Goal: Task Accomplishment & Management: Manage account settings

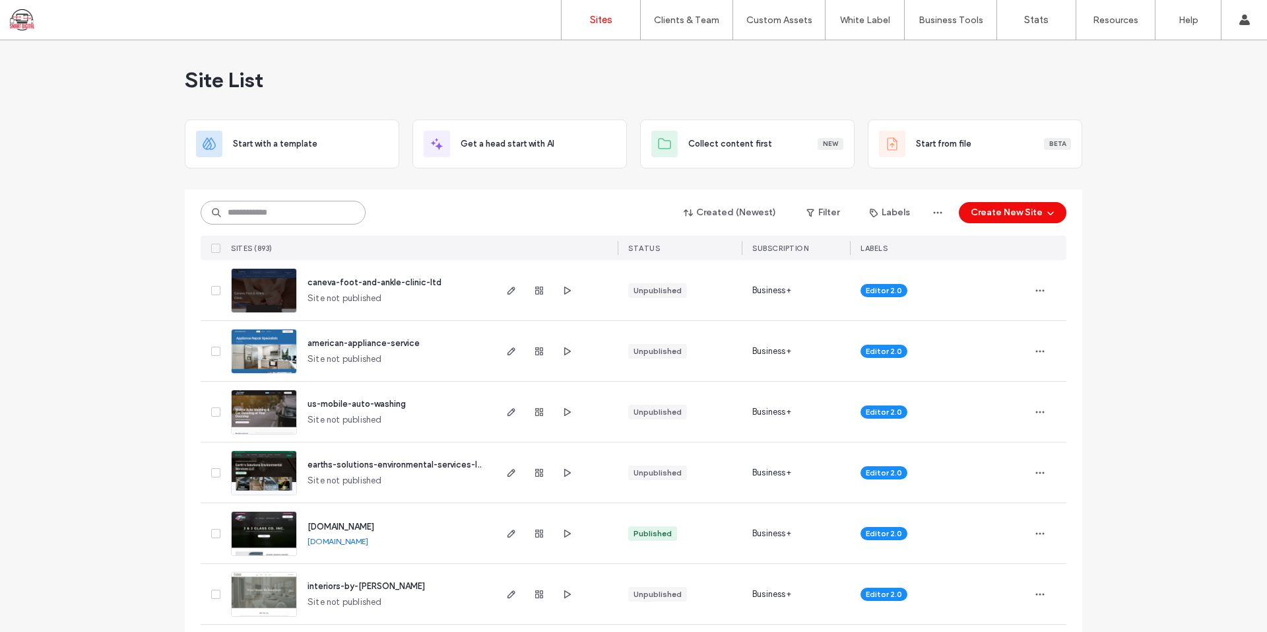
click at [308, 211] on input at bounding box center [283, 213] width 165 height 24
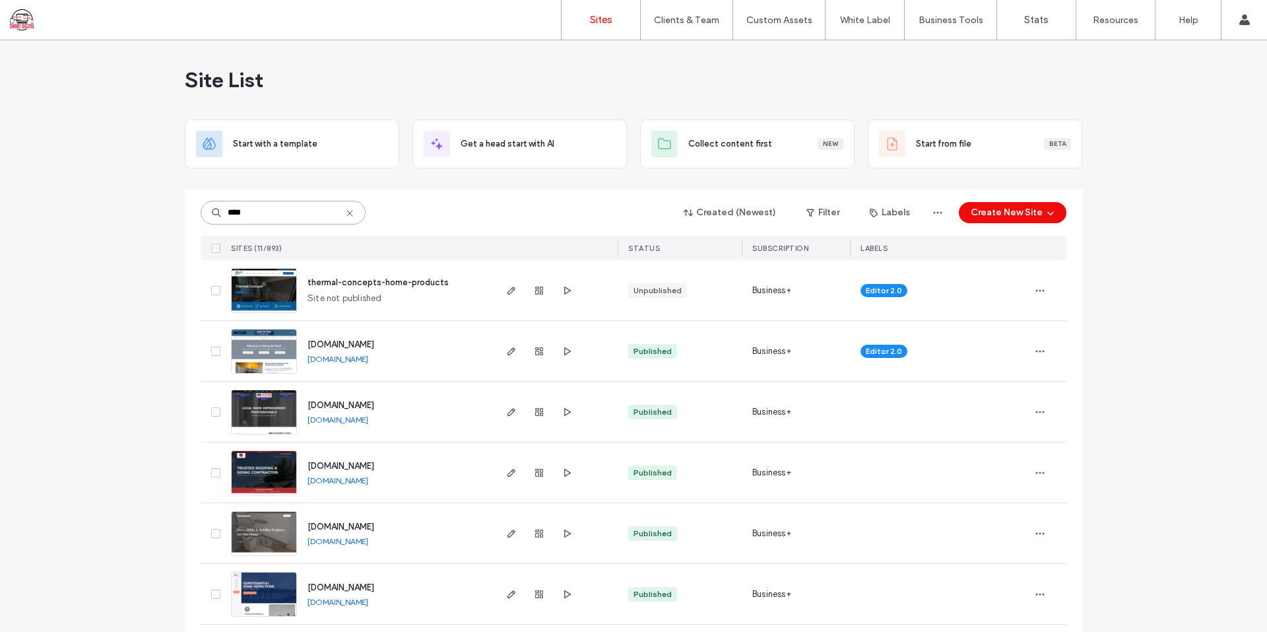
type input "****"
click at [346, 339] on span "www.homeairduct.com" at bounding box center [341, 344] width 67 height 10
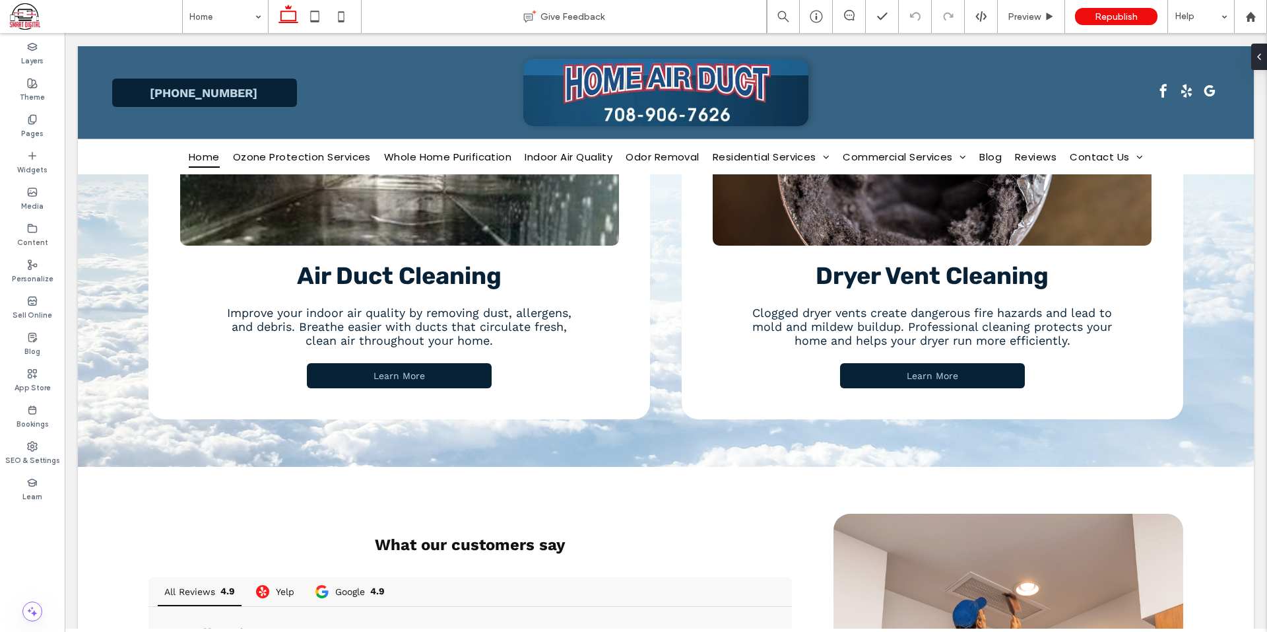
scroll to position [1640, 0]
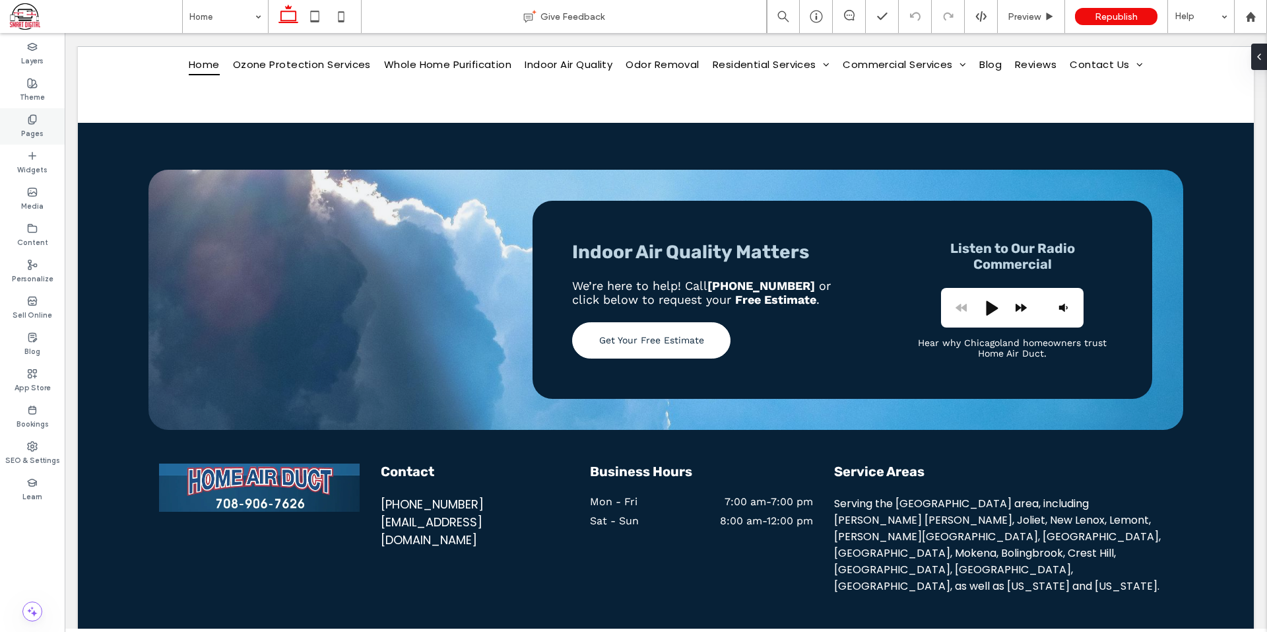
click at [22, 120] on div "Pages" at bounding box center [32, 126] width 65 height 36
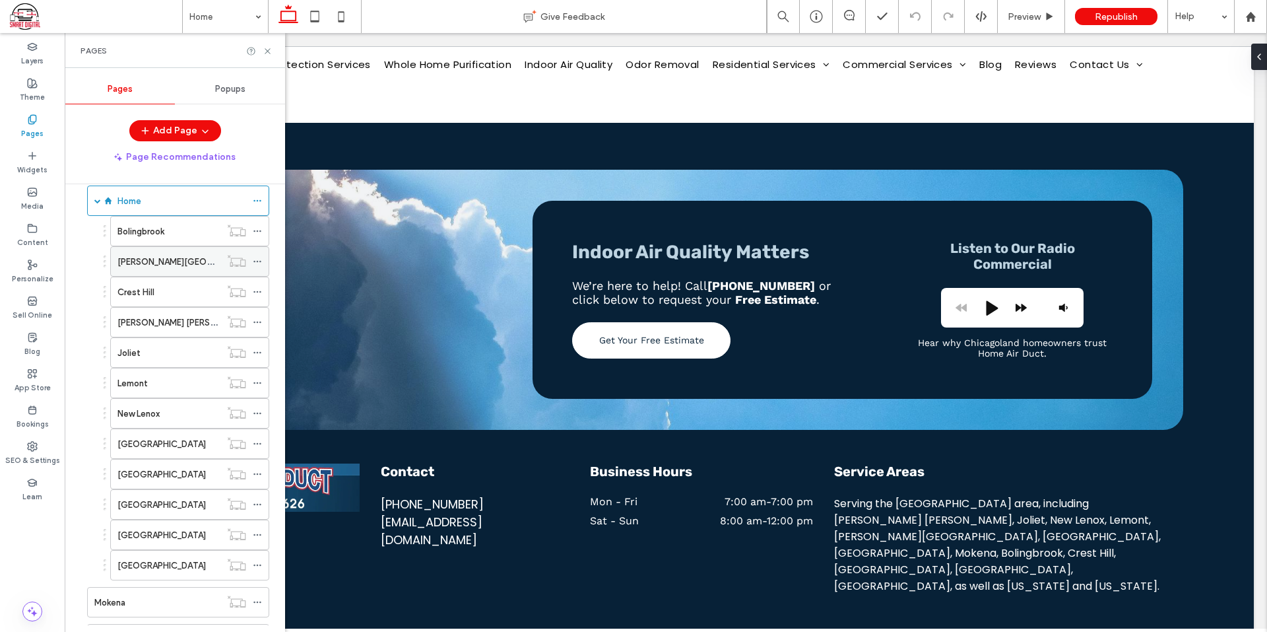
scroll to position [0, 0]
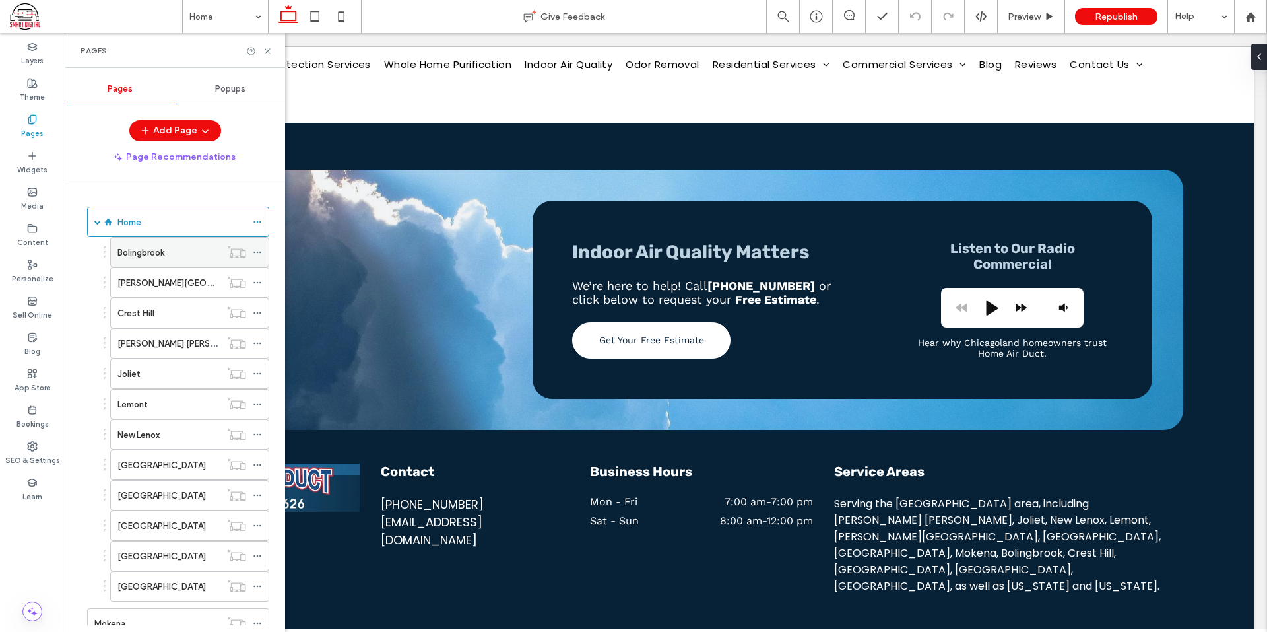
click at [255, 251] on icon at bounding box center [257, 251] width 9 height 9
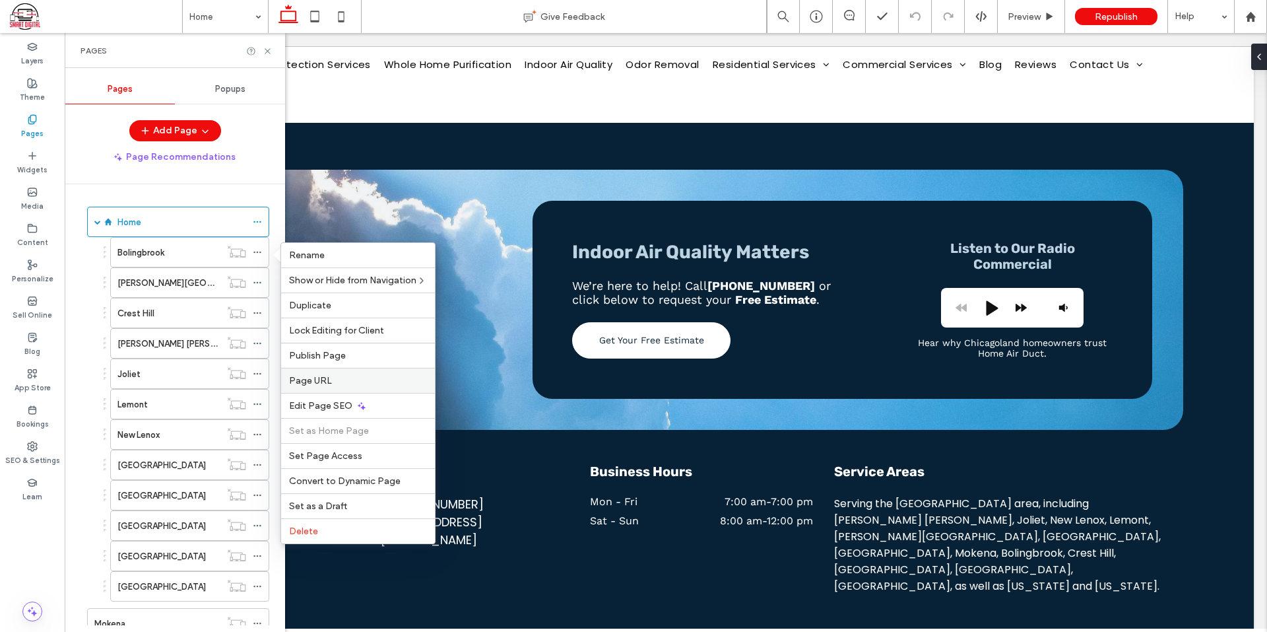
click at [314, 377] on span "Page URL" at bounding box center [310, 380] width 43 height 11
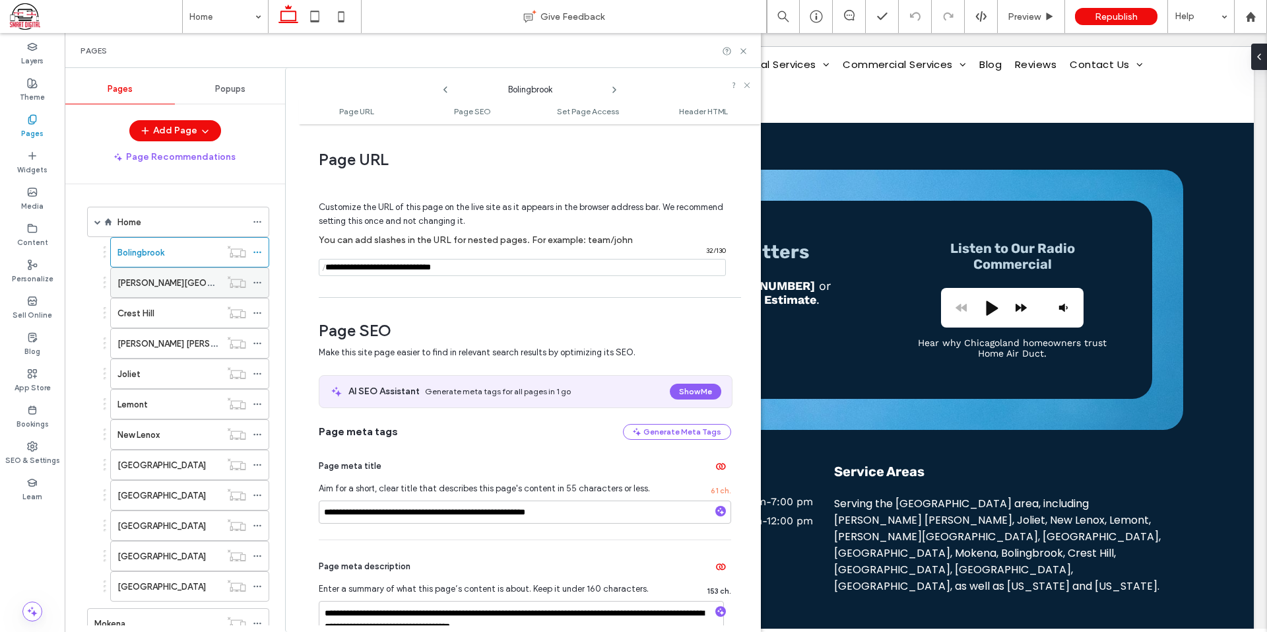
click at [260, 280] on icon at bounding box center [257, 282] width 9 height 9
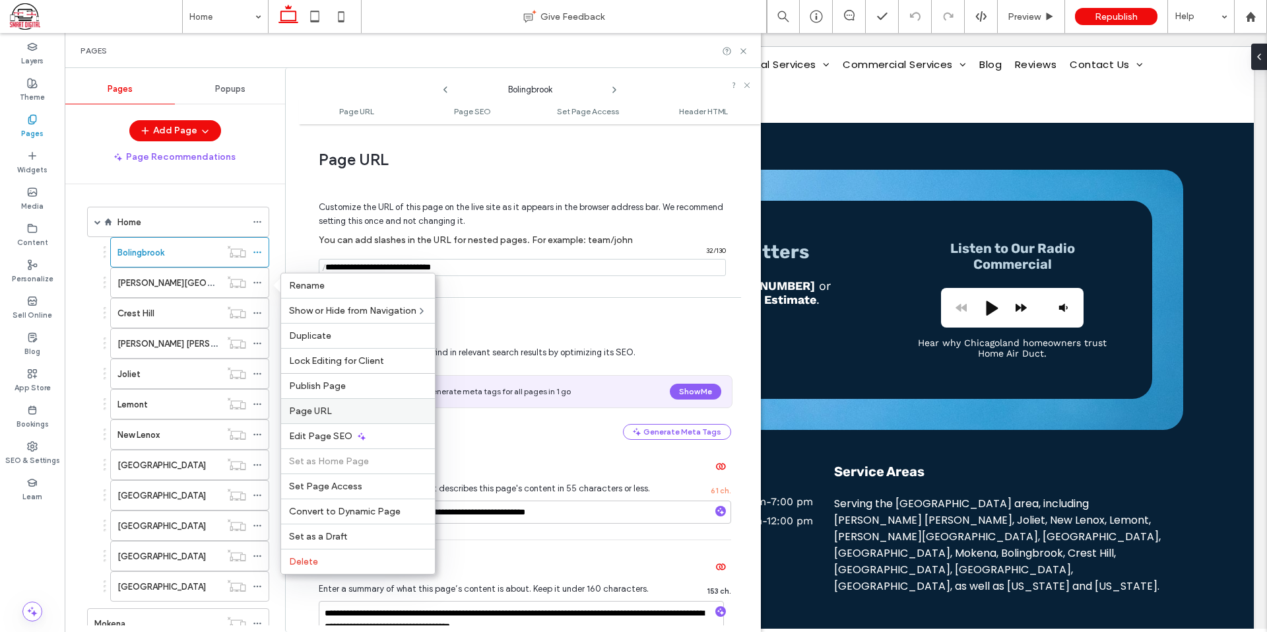
click at [329, 413] on label "Page URL" at bounding box center [358, 410] width 138 height 11
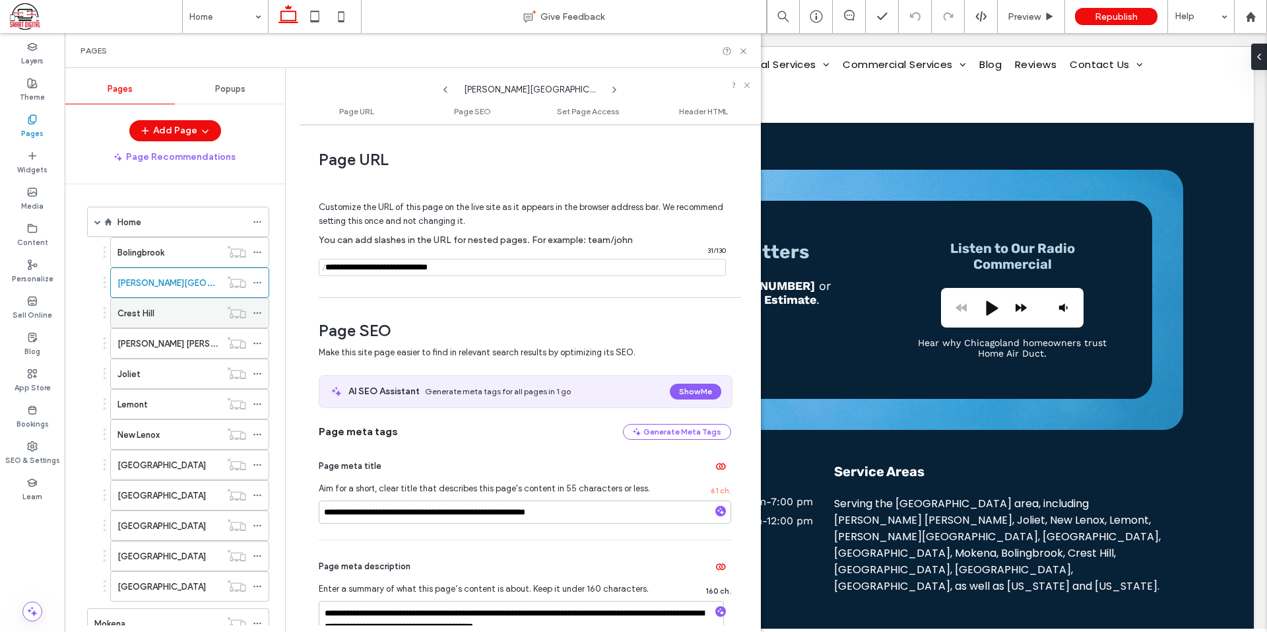
click at [258, 308] on span at bounding box center [257, 313] width 9 height 20
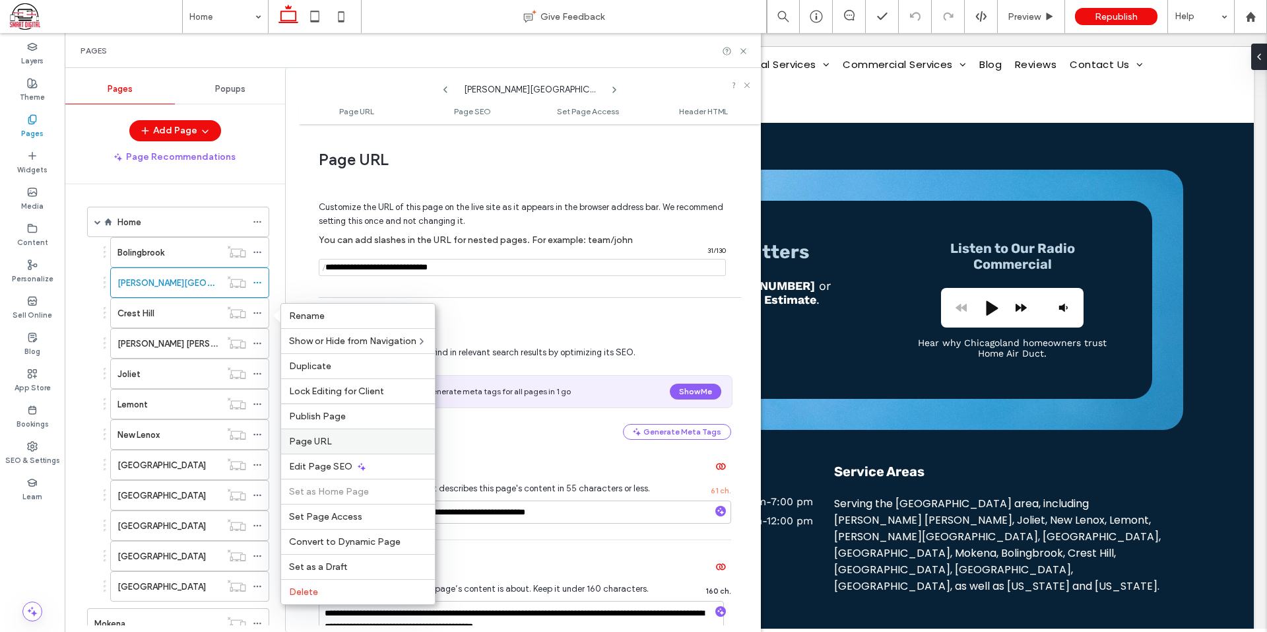
click at [329, 443] on span "Page URL" at bounding box center [310, 441] width 43 height 11
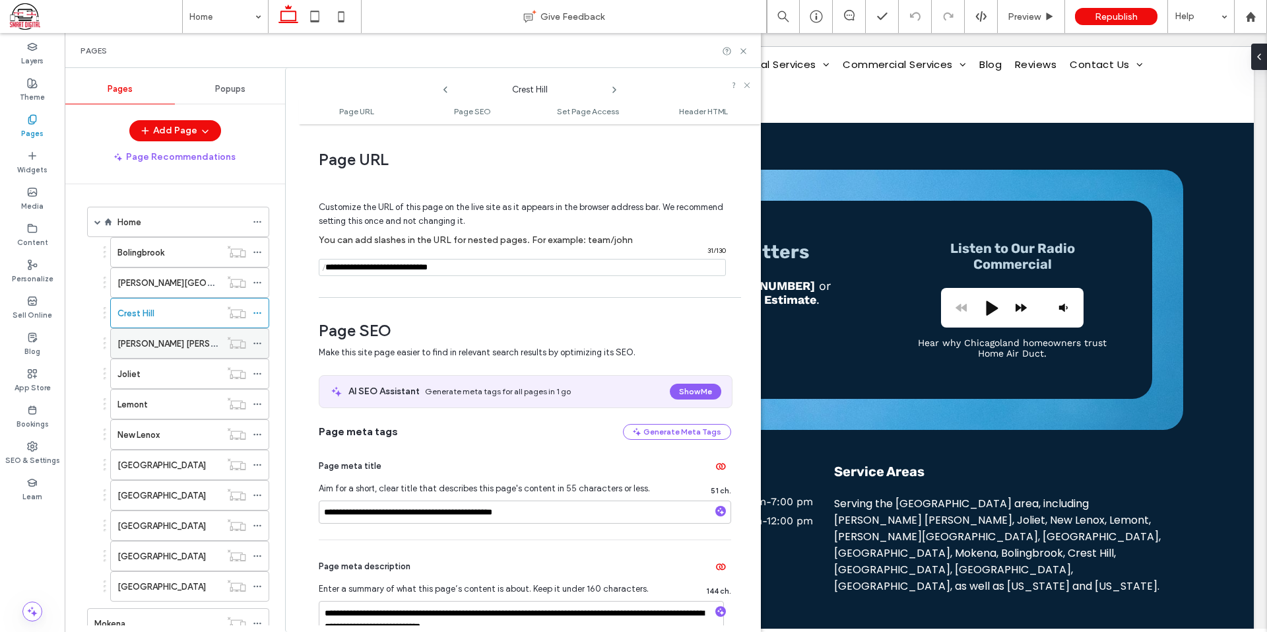
click at [257, 341] on icon at bounding box center [257, 343] width 9 height 9
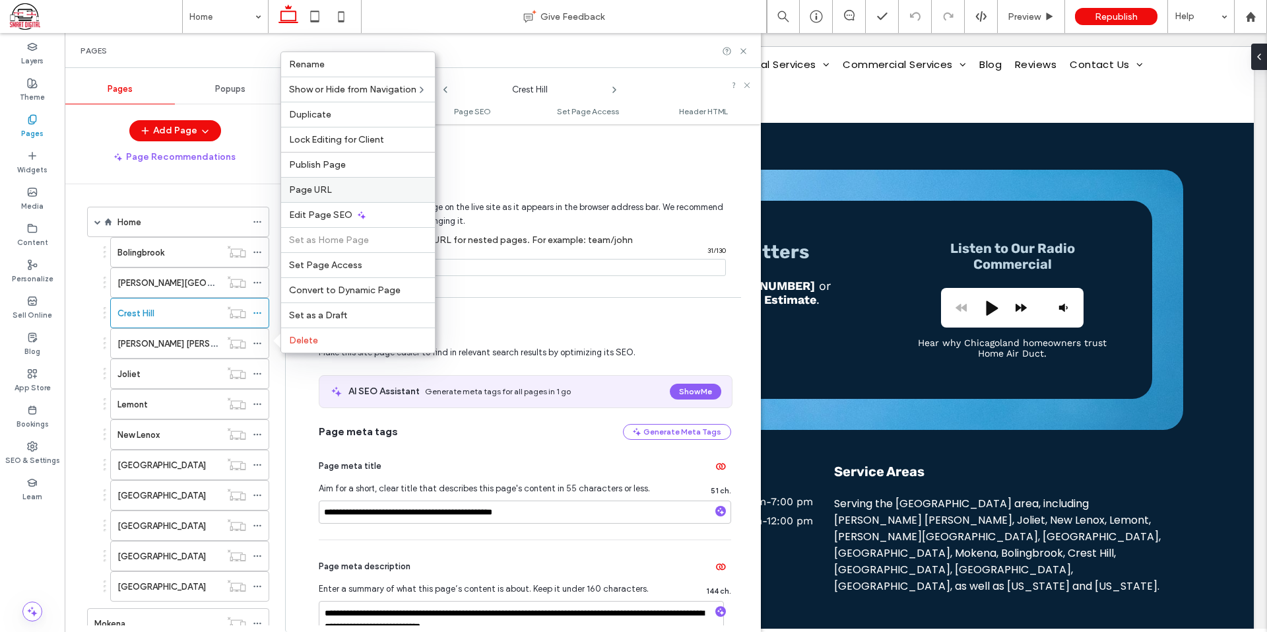
click at [322, 188] on span "Page URL" at bounding box center [310, 189] width 43 height 11
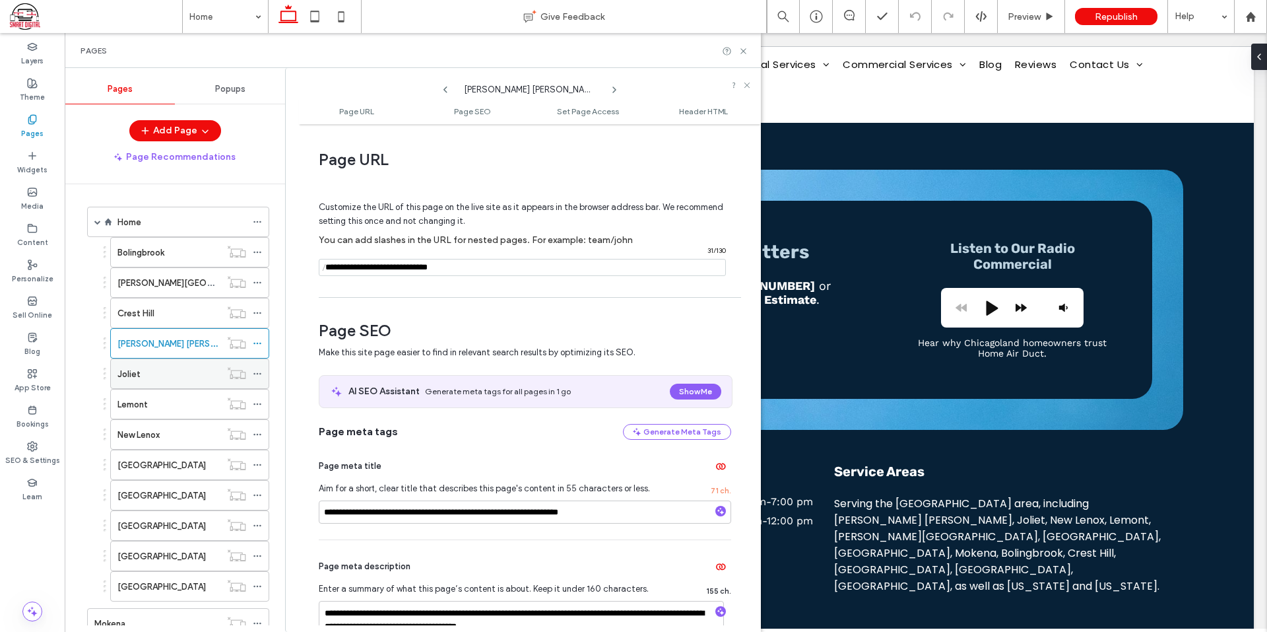
click at [256, 370] on icon at bounding box center [257, 373] width 9 height 9
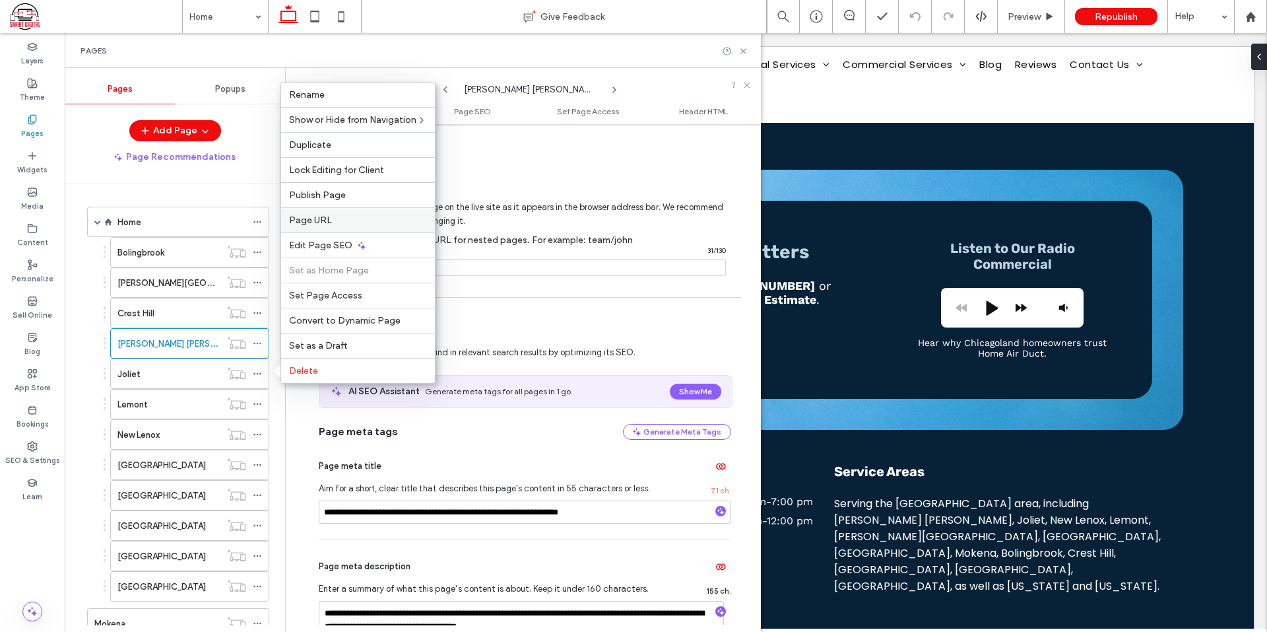
click at [315, 217] on span "Page URL" at bounding box center [310, 219] width 43 height 11
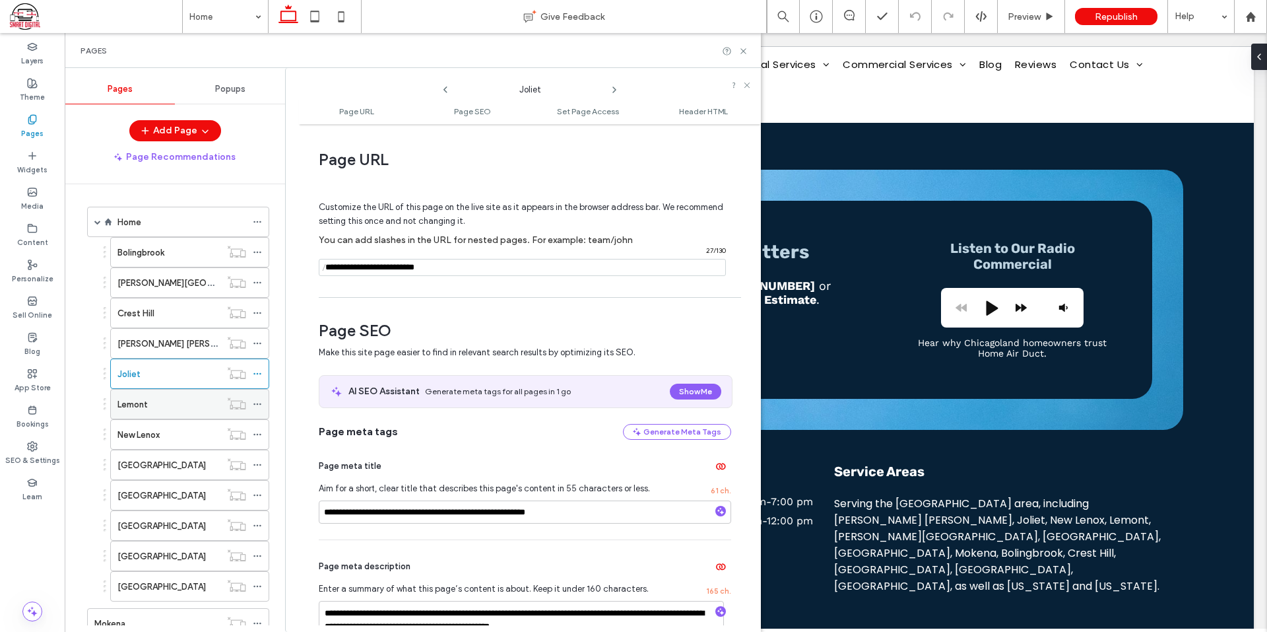
click at [259, 401] on icon at bounding box center [257, 403] width 9 height 9
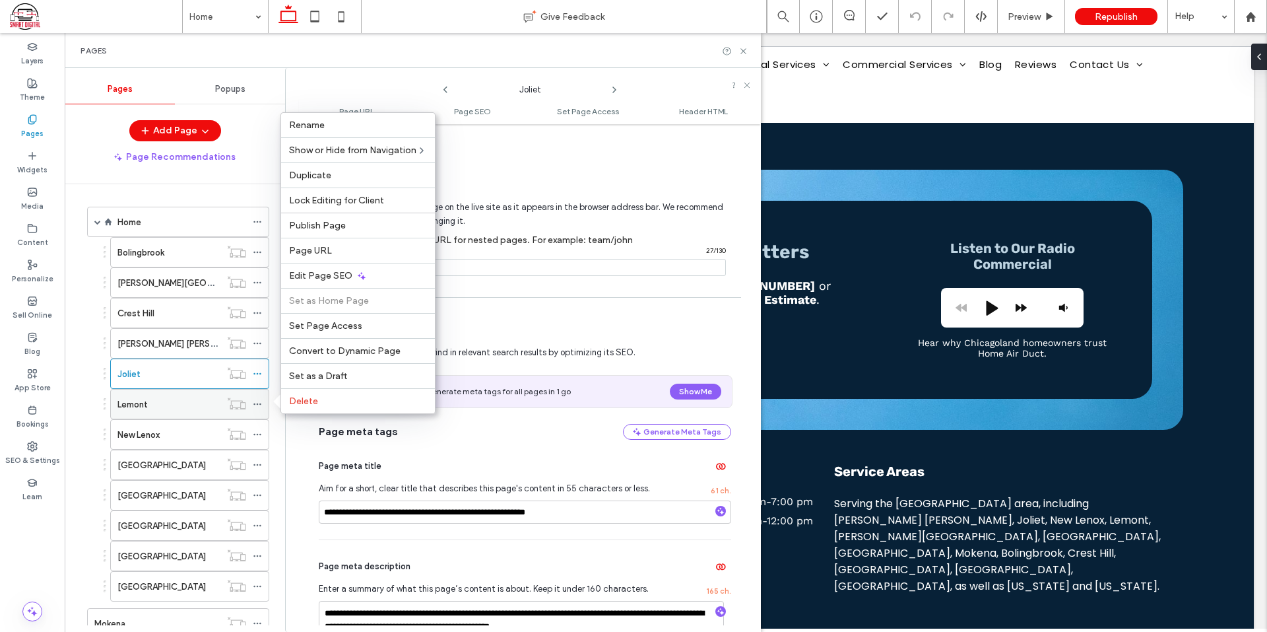
click at [345, 253] on label "Page URL" at bounding box center [358, 250] width 138 height 11
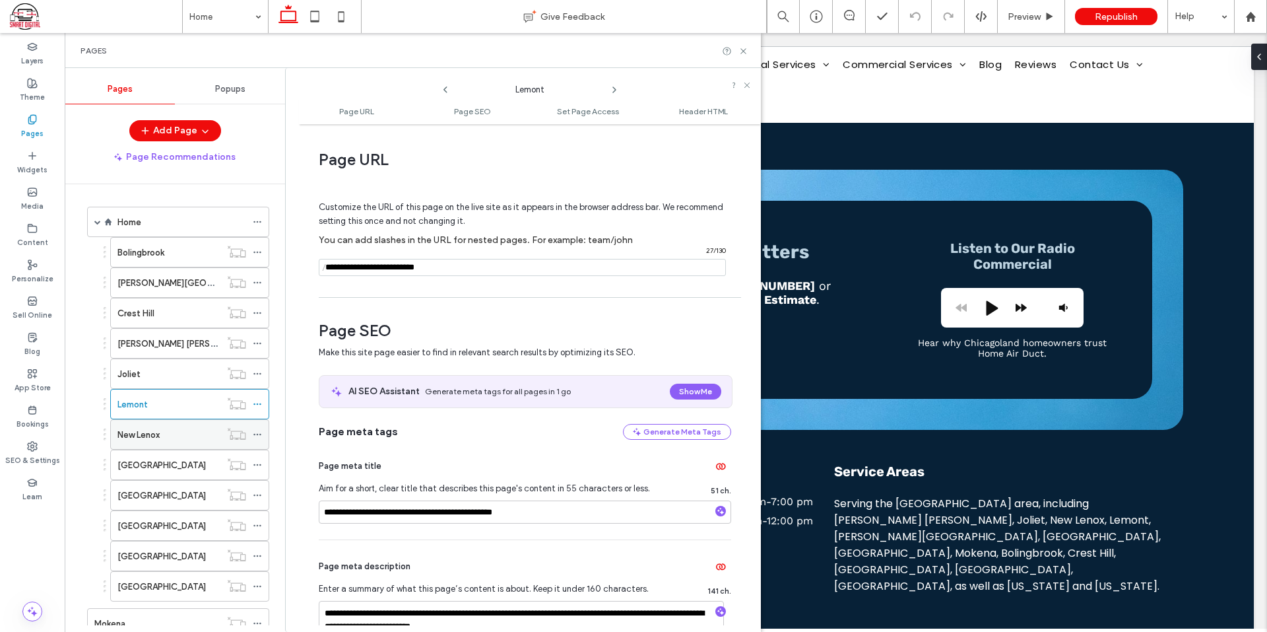
click at [258, 430] on icon at bounding box center [257, 434] width 9 height 9
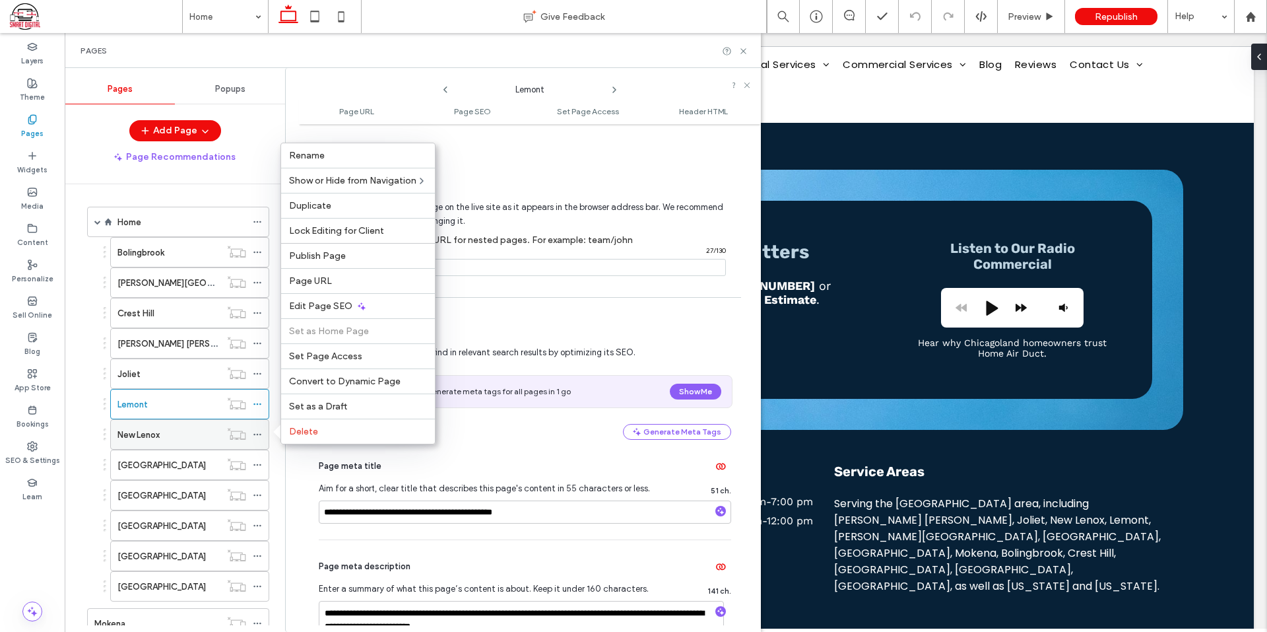
click at [319, 278] on span "Page URL" at bounding box center [310, 280] width 43 height 11
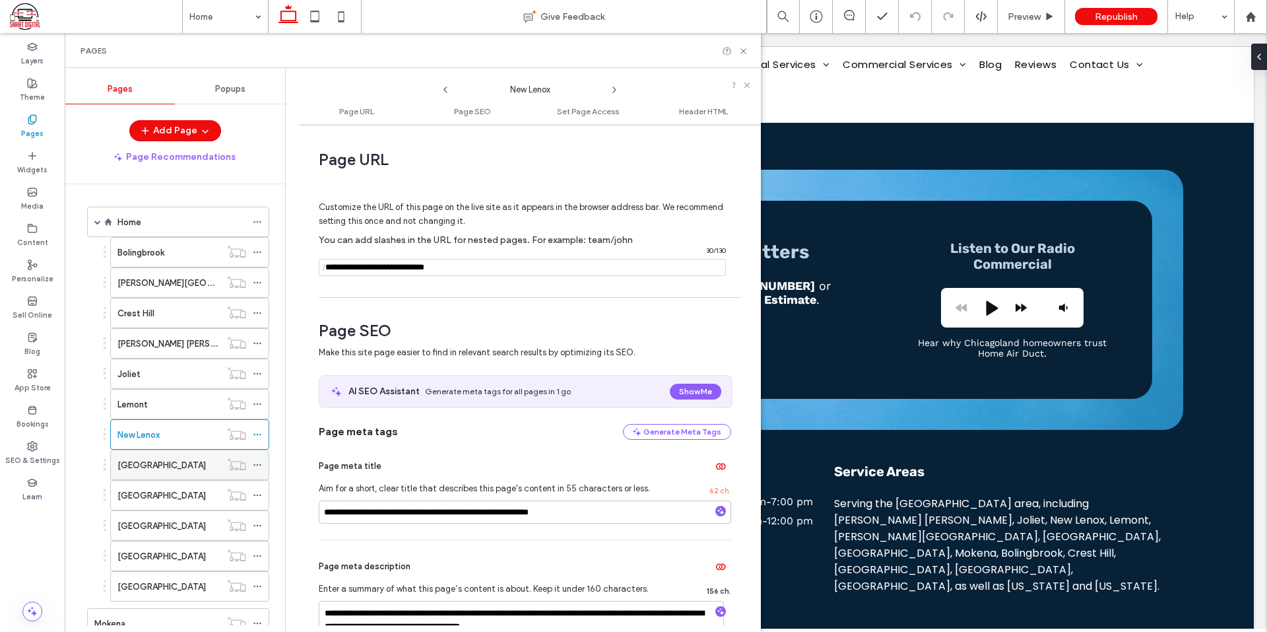
click at [259, 464] on icon at bounding box center [257, 464] width 9 height 9
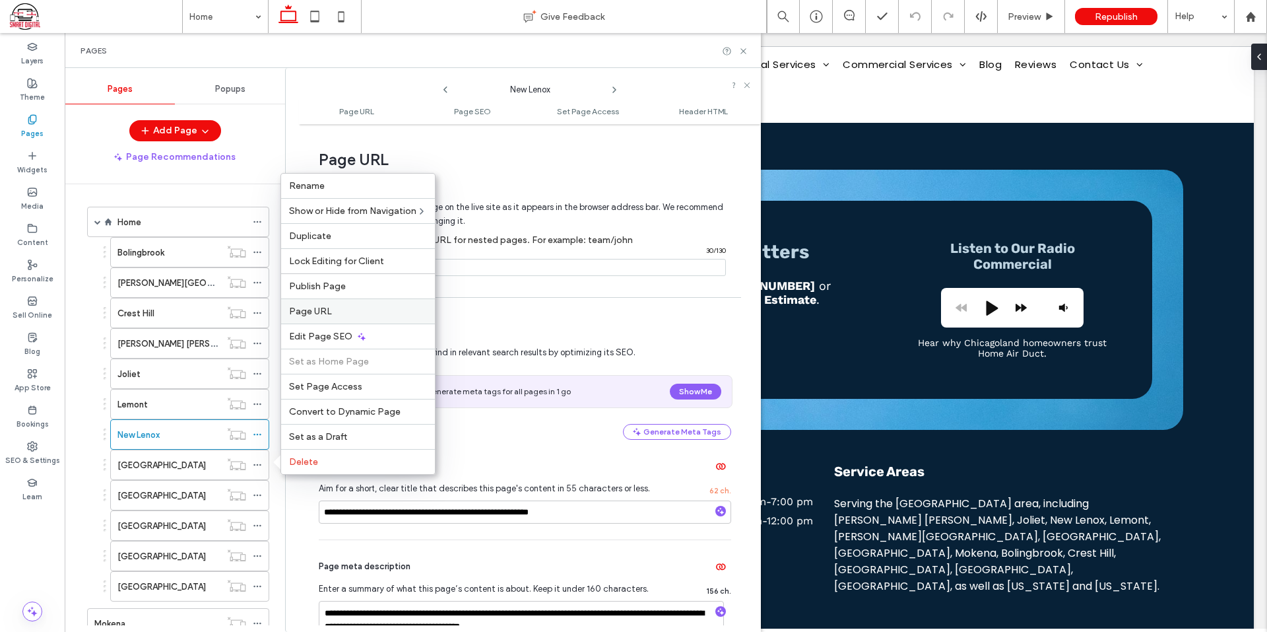
click at [315, 308] on span "Page URL" at bounding box center [310, 311] width 43 height 11
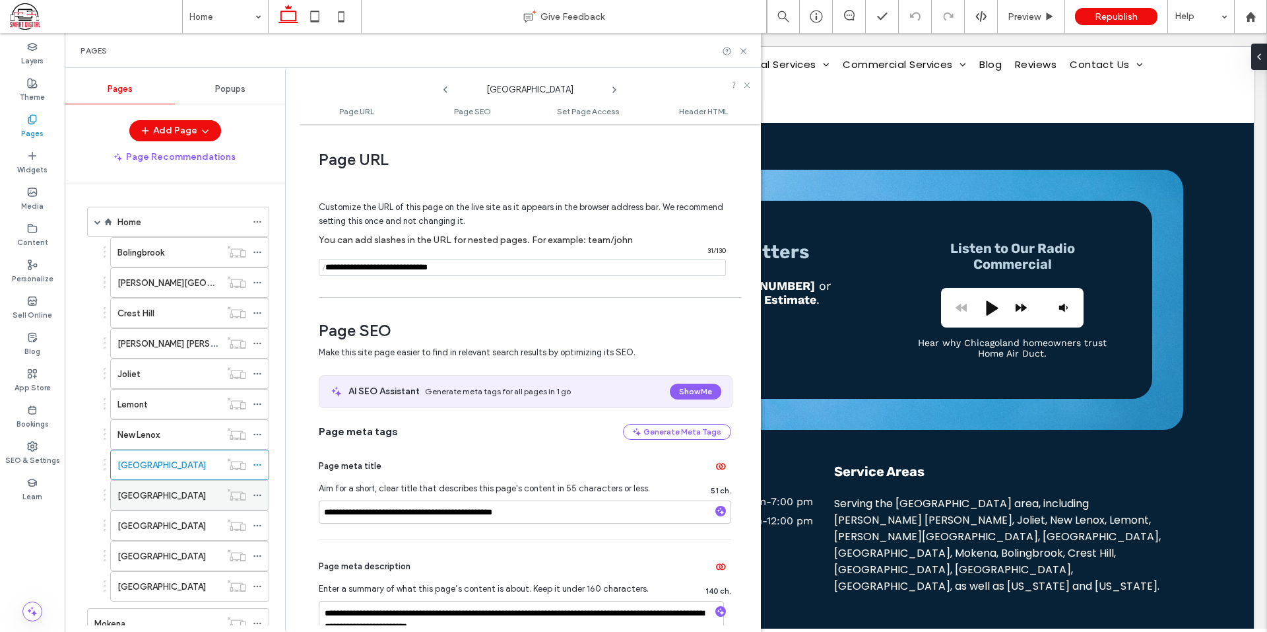
click at [258, 496] on icon at bounding box center [257, 494] width 9 height 9
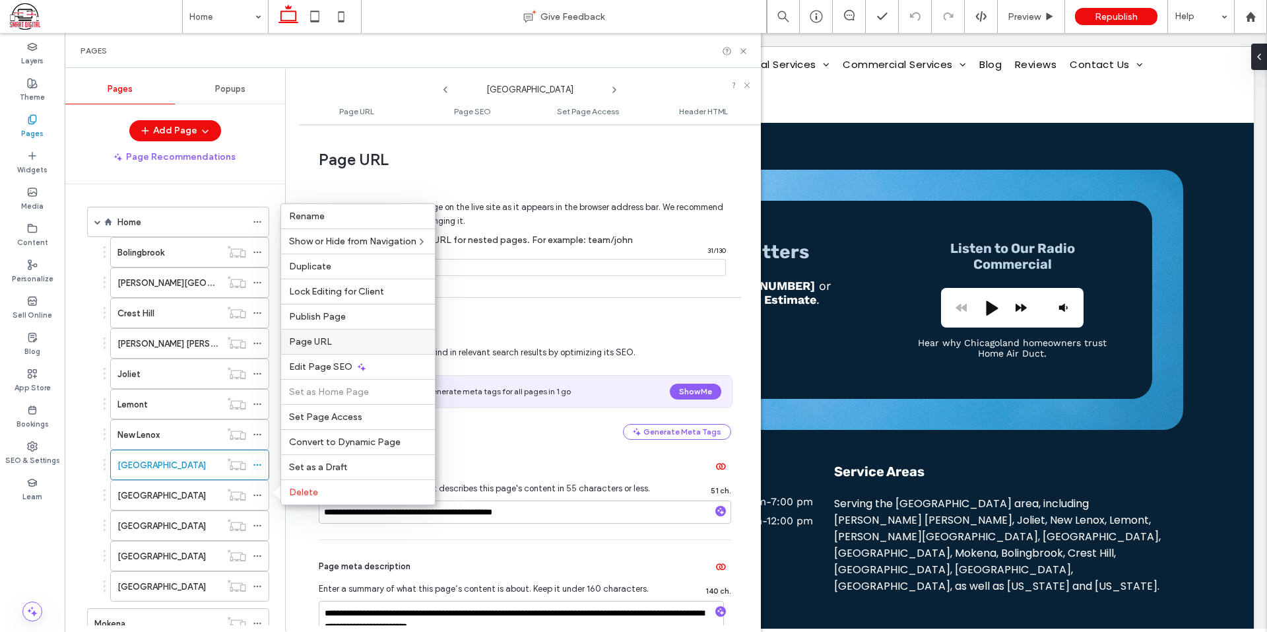
click at [321, 343] on span "Page URL" at bounding box center [310, 341] width 43 height 11
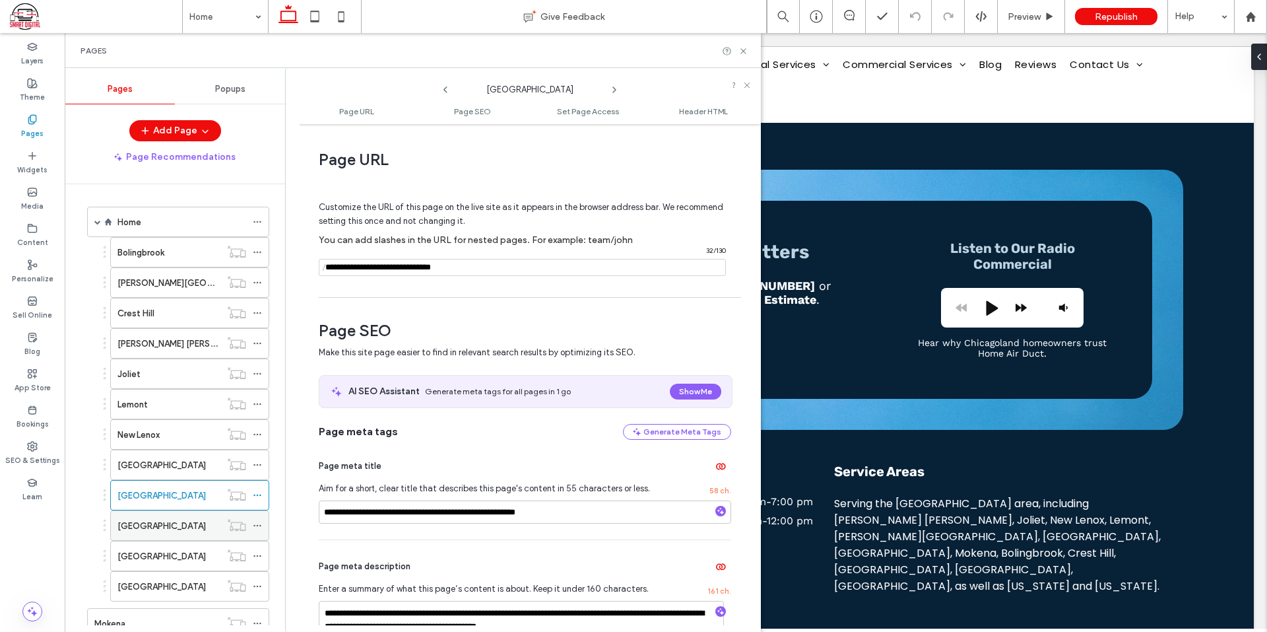
click at [257, 525] on use at bounding box center [256, 526] width 7 height 2
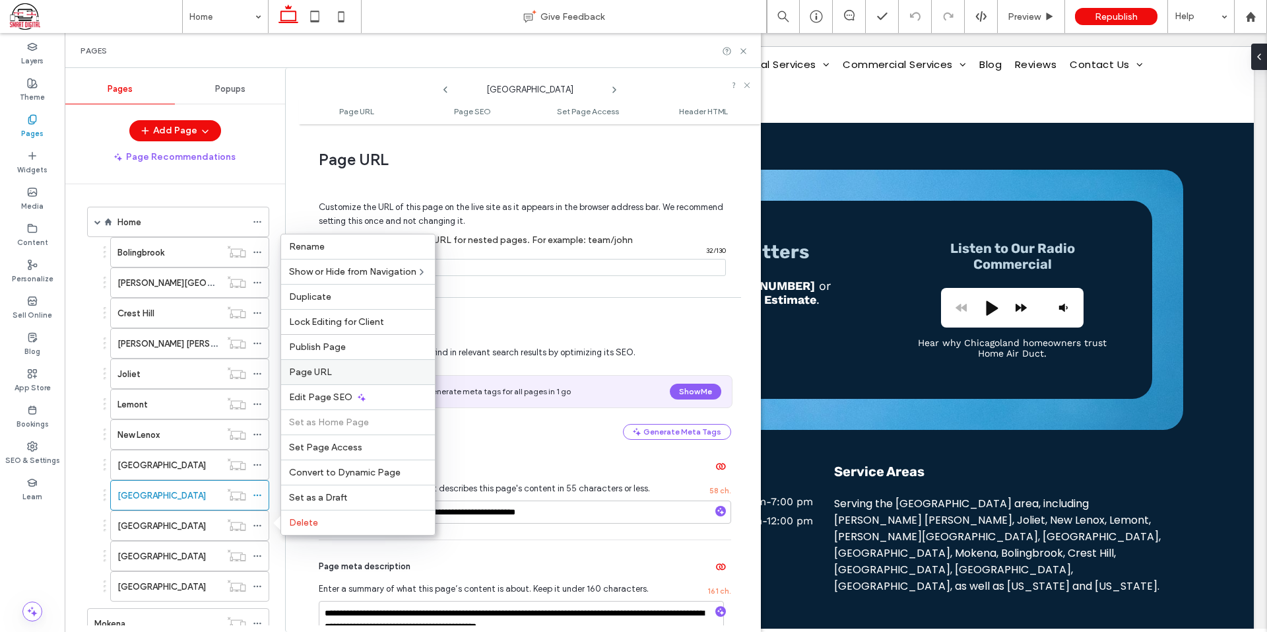
click at [322, 372] on span "Page URL" at bounding box center [310, 371] width 43 height 11
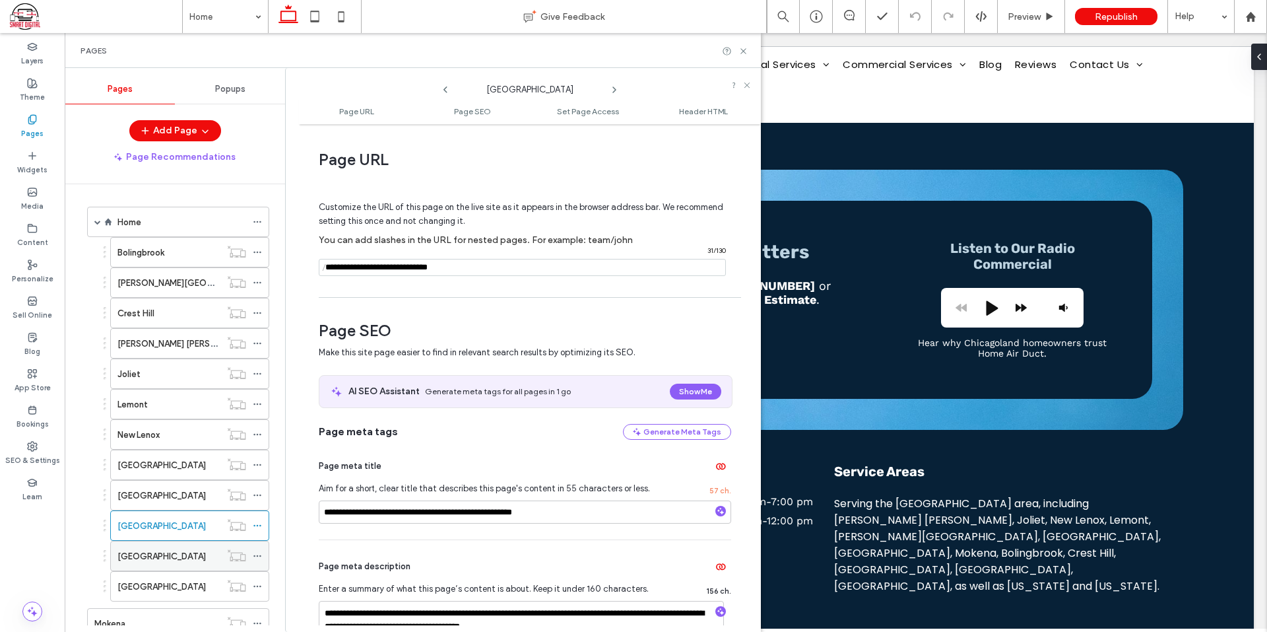
click at [255, 553] on icon at bounding box center [257, 555] width 9 height 9
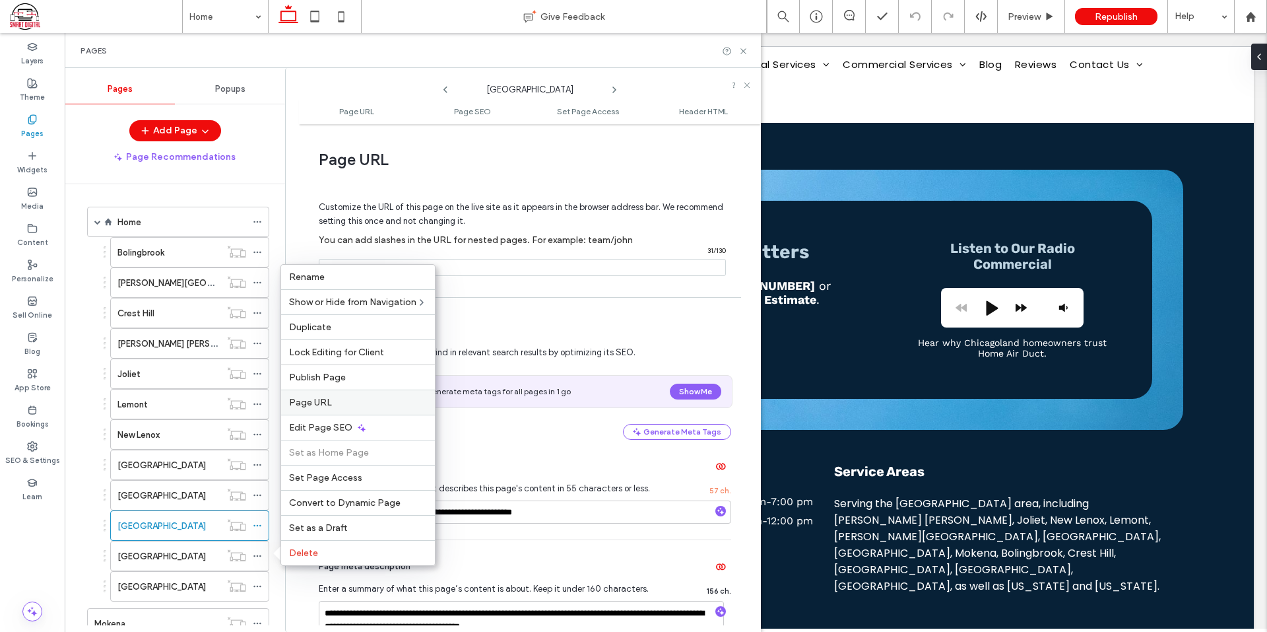
click at [342, 395] on div "Page URL" at bounding box center [358, 401] width 154 height 25
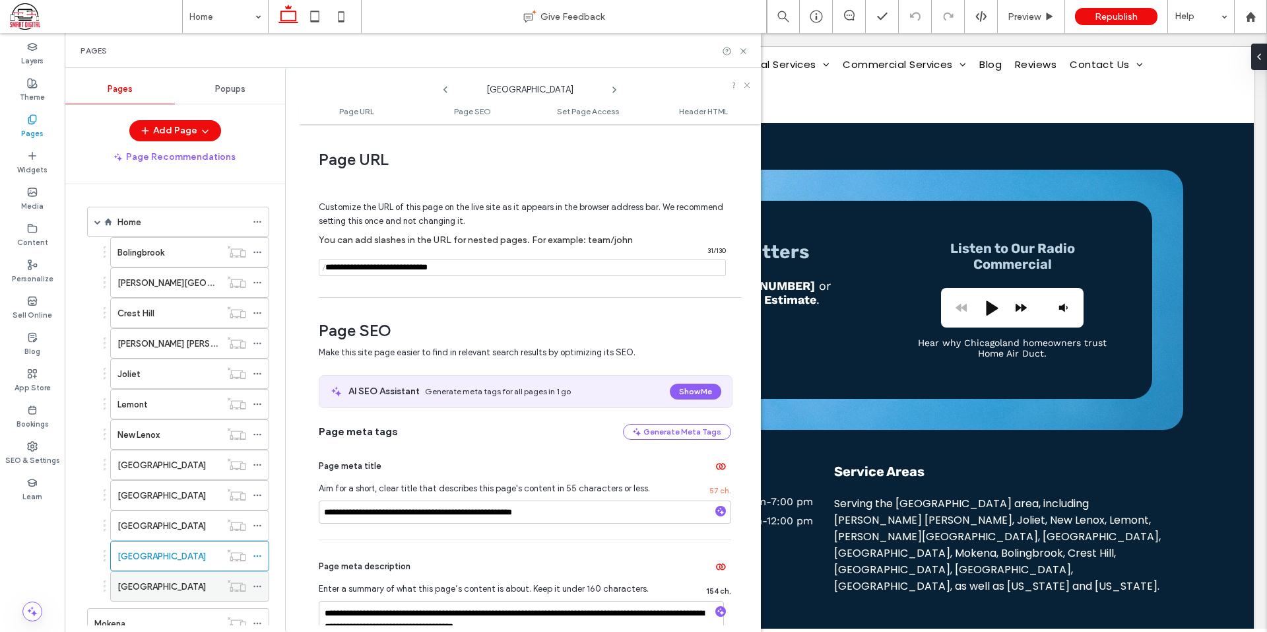
click at [258, 585] on icon at bounding box center [257, 585] width 9 height 9
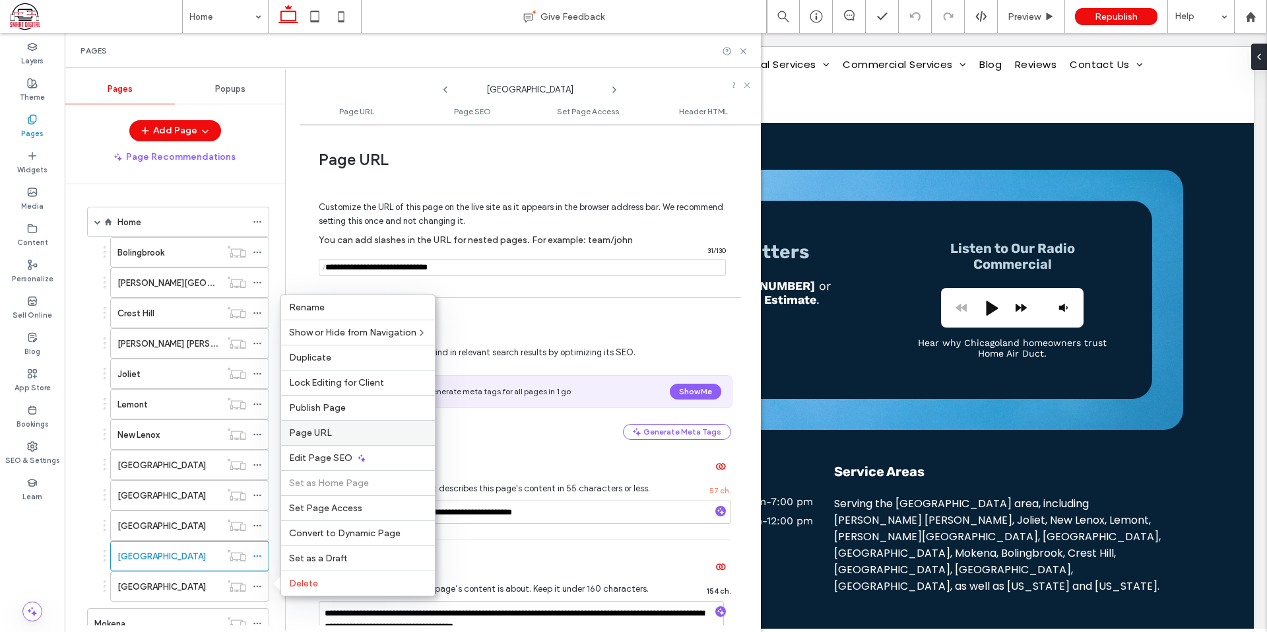
click at [307, 432] on span "Page URL" at bounding box center [310, 432] width 43 height 11
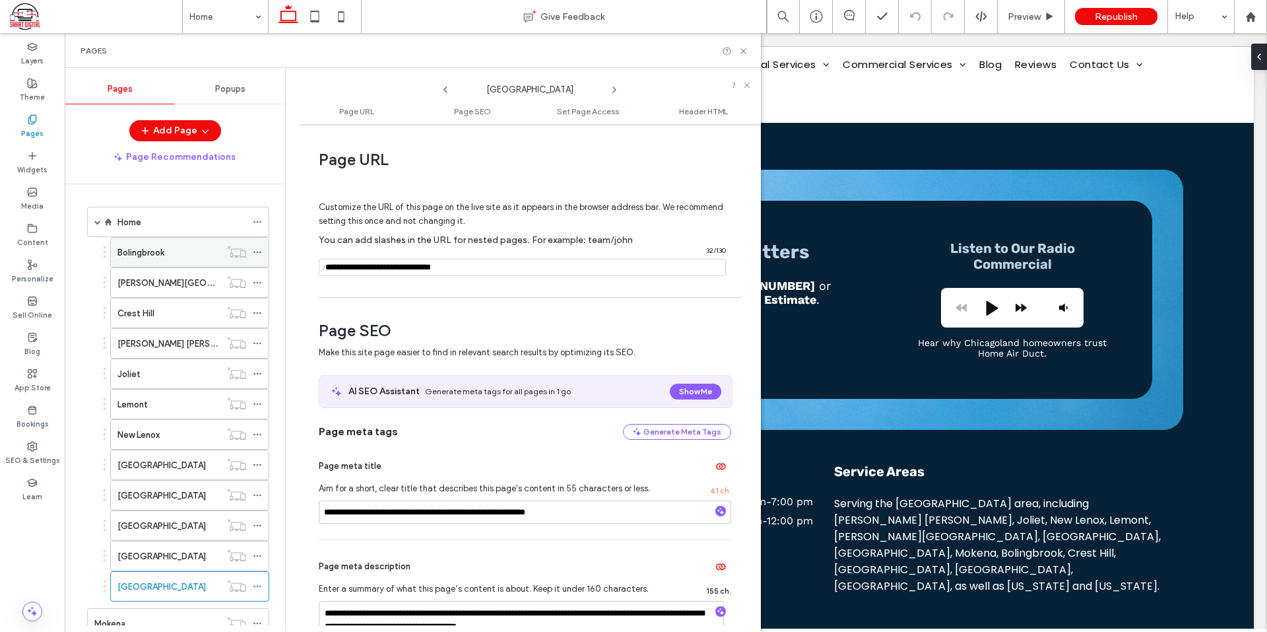
click at [153, 253] on label "Bolingbrook" at bounding box center [140, 252] width 47 height 23
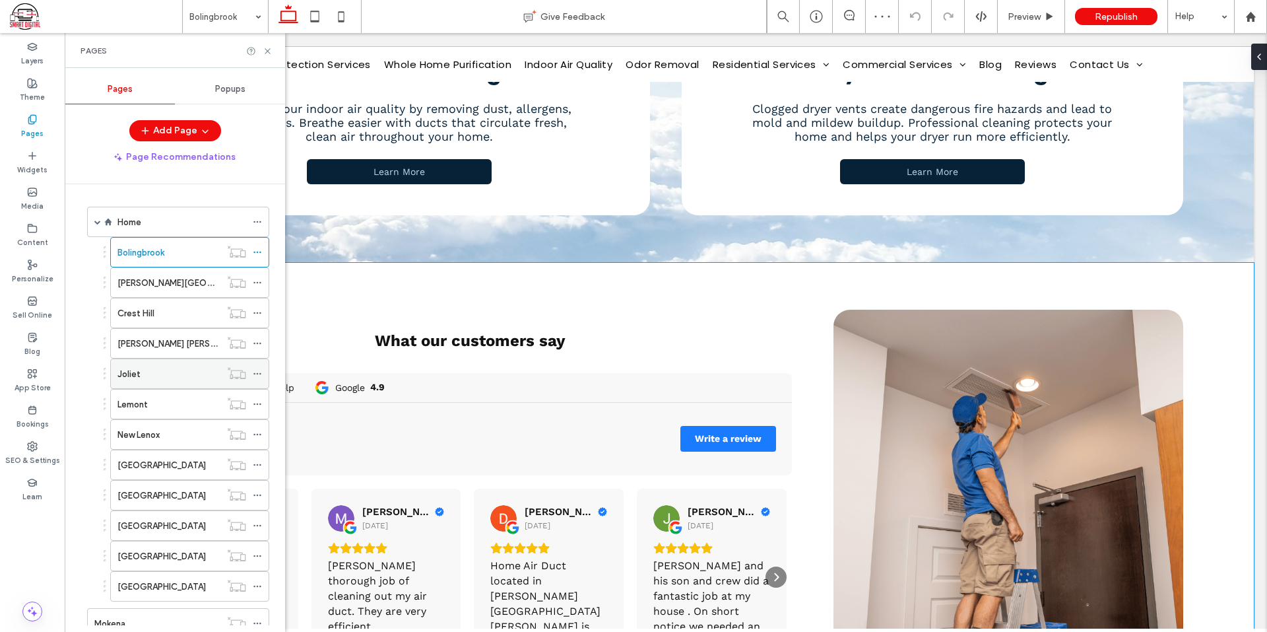
scroll to position [1125, 0]
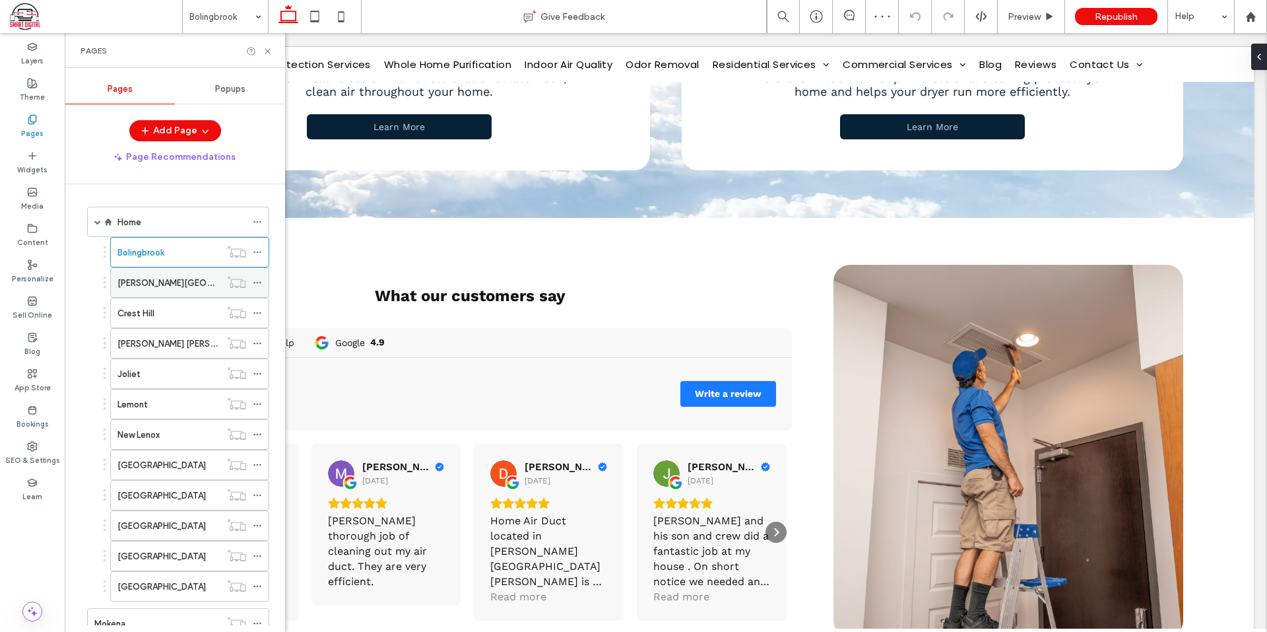
click at [169, 280] on div "Burr Ridge" at bounding box center [168, 283] width 103 height 14
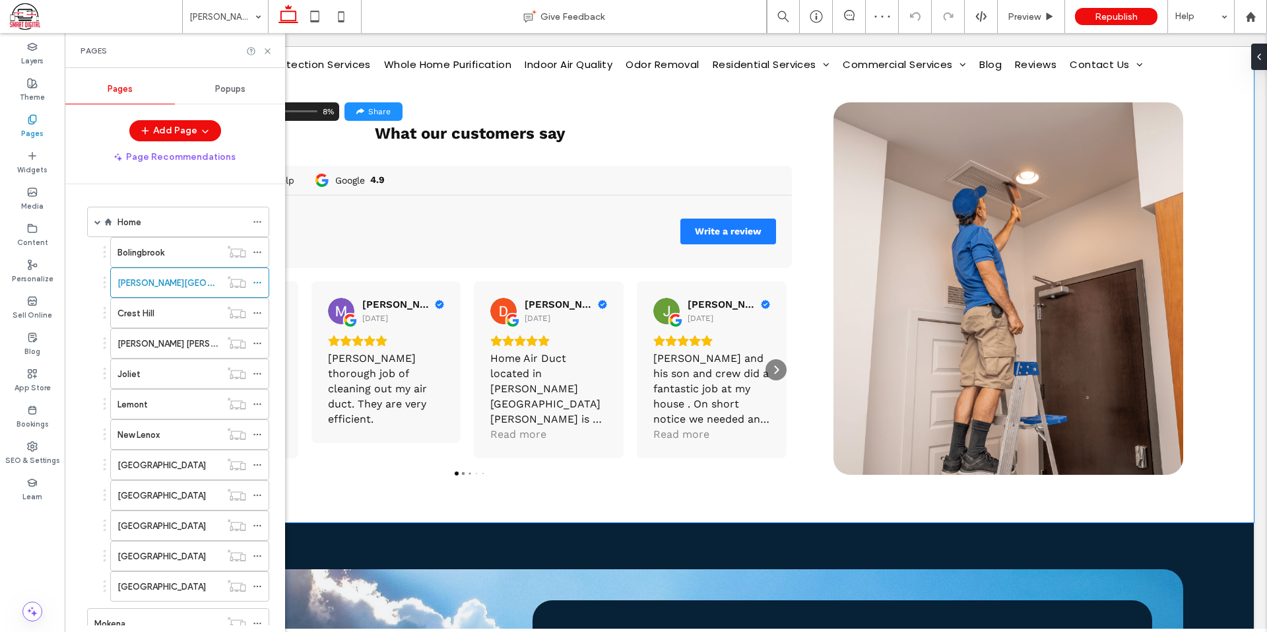
scroll to position [1452, 0]
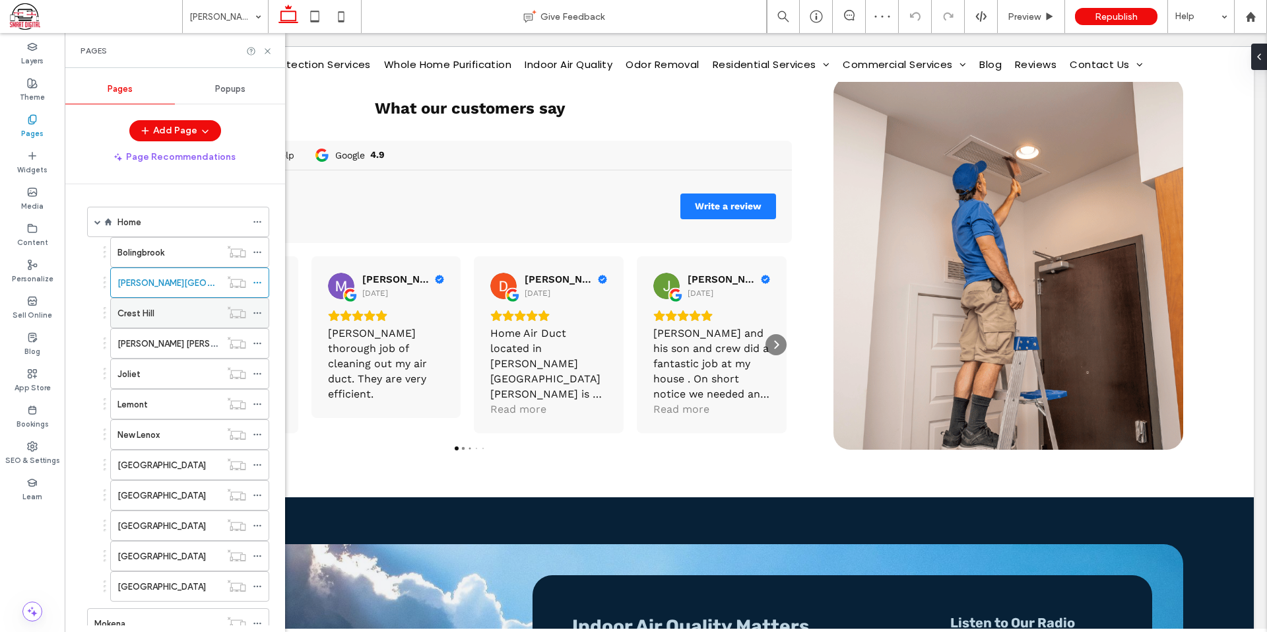
click at [168, 306] on div "Crest Hill" at bounding box center [168, 313] width 103 height 14
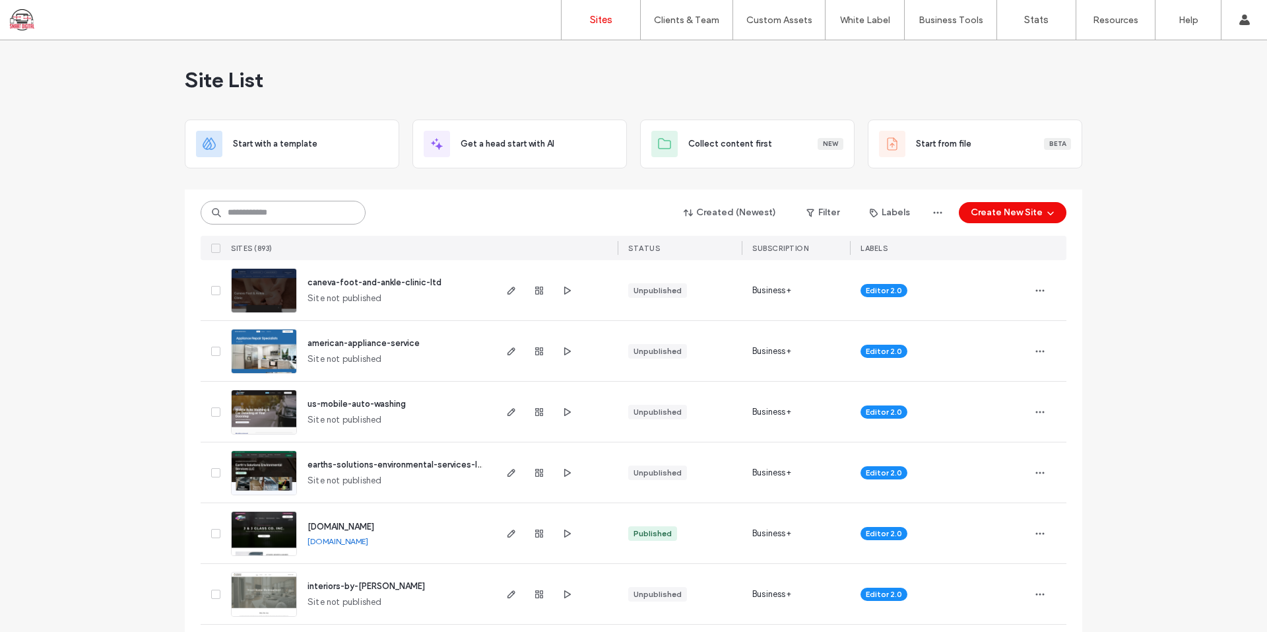
click at [321, 211] on input at bounding box center [283, 213] width 165 height 24
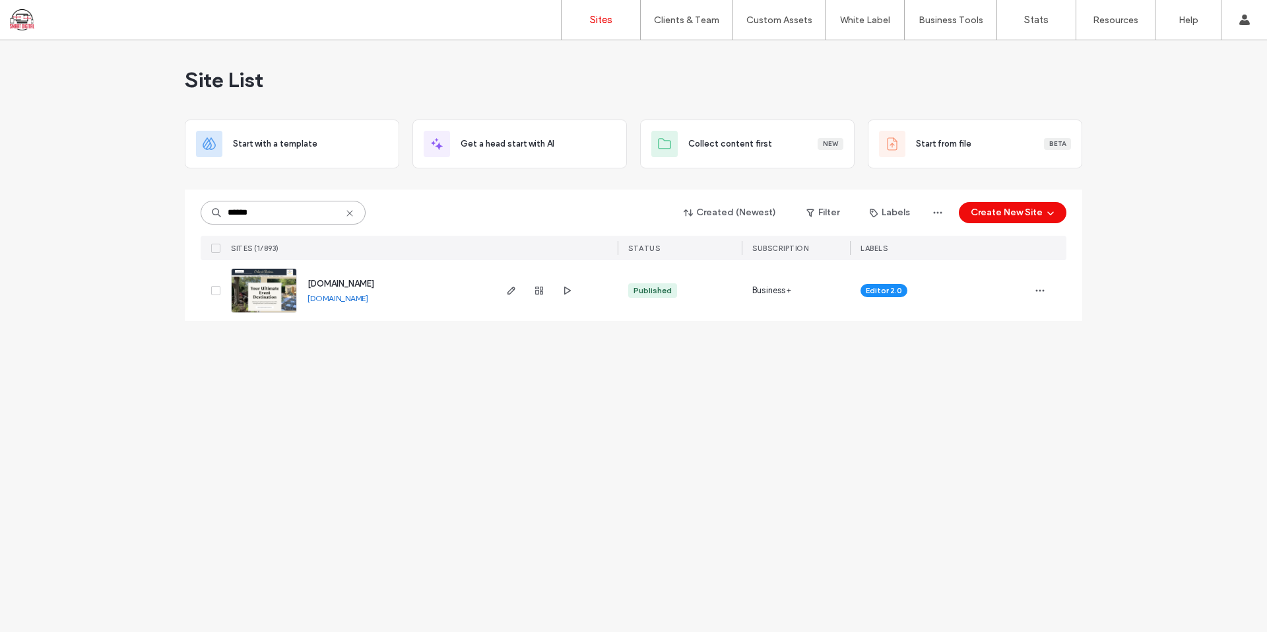
type input "******"
click at [374, 283] on span "[DOMAIN_NAME]" at bounding box center [341, 283] width 67 height 10
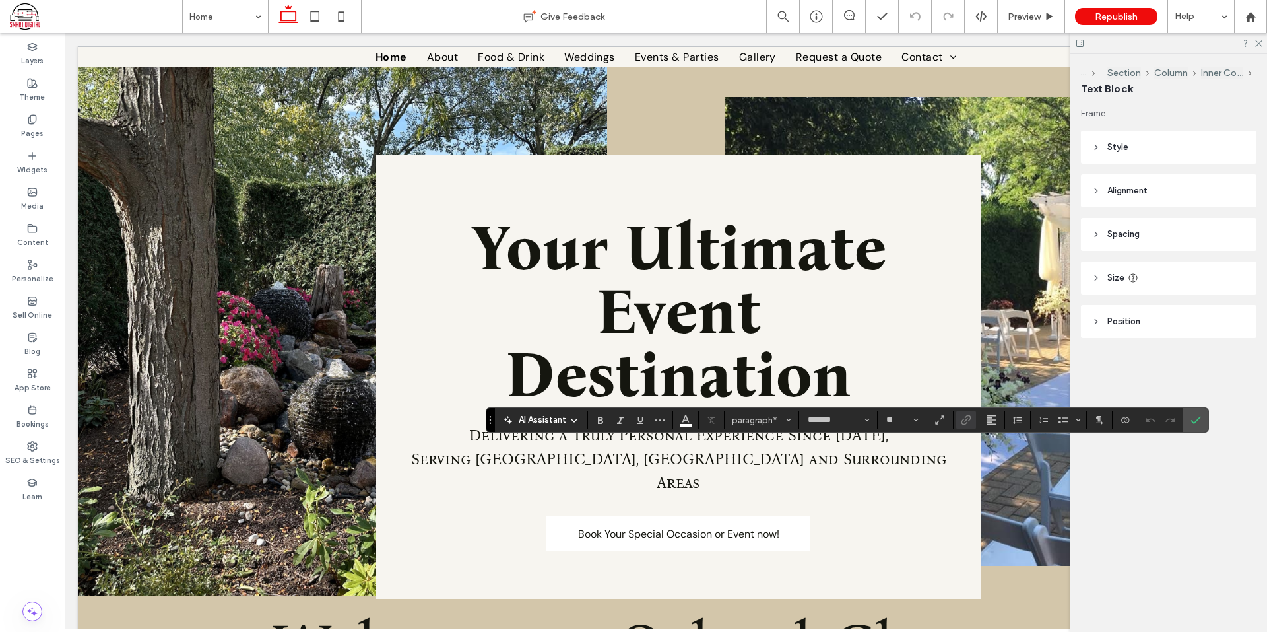
scroll to position [1652, 0]
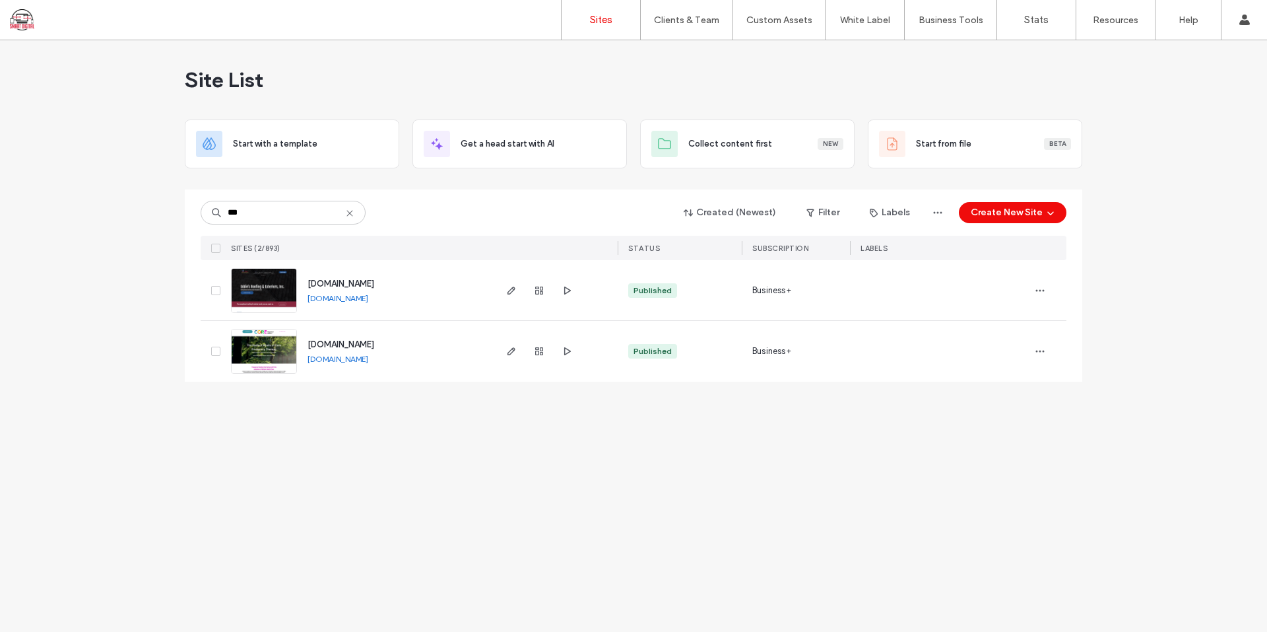
type input "***"
click at [367, 281] on span "[DOMAIN_NAME]" at bounding box center [341, 283] width 67 height 10
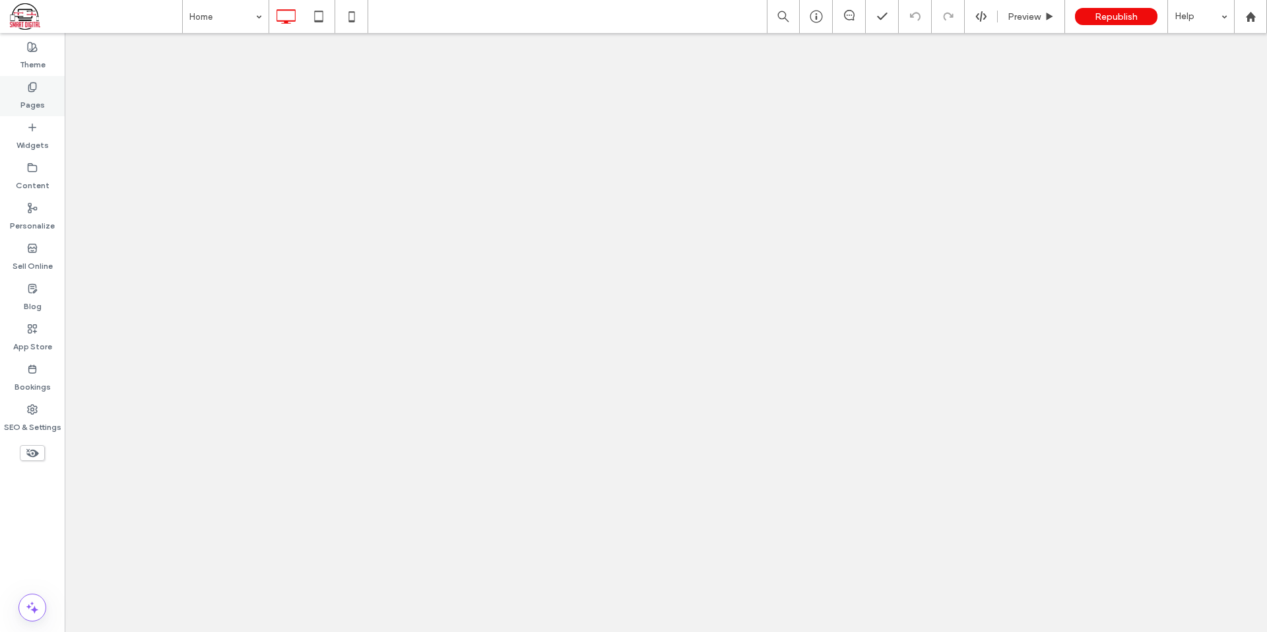
click at [48, 83] on div "Pages" at bounding box center [32, 96] width 65 height 40
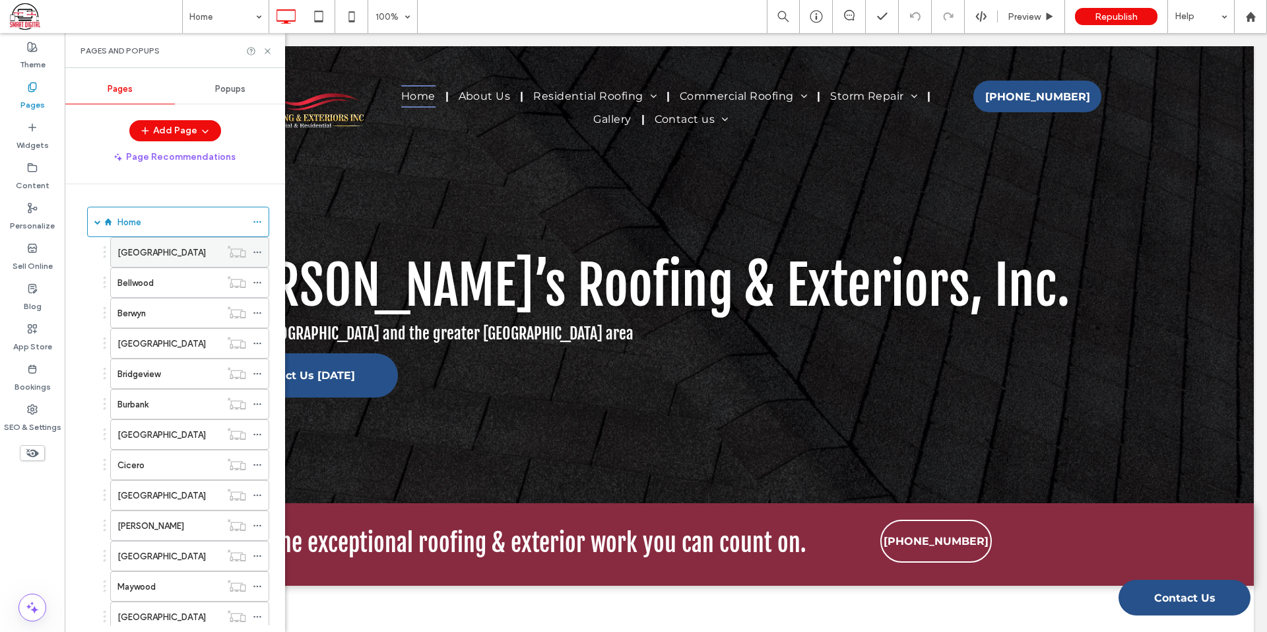
click at [259, 250] on icon at bounding box center [257, 251] width 9 height 9
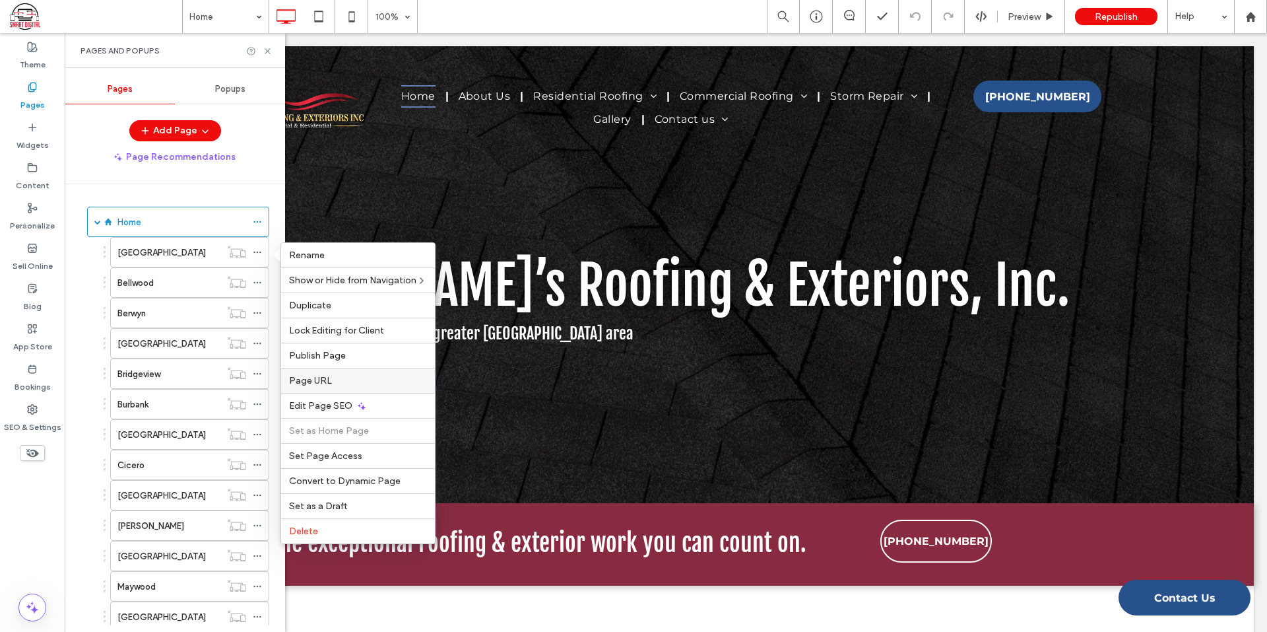
click at [319, 381] on span "Page URL" at bounding box center [310, 380] width 43 height 11
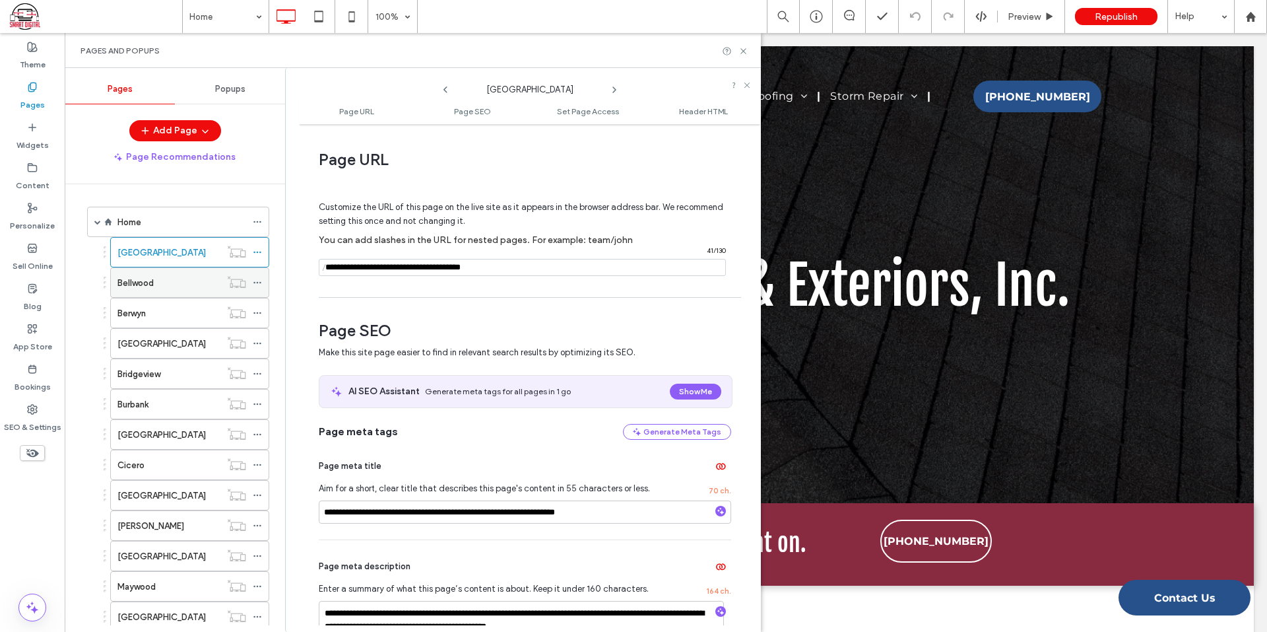
click at [259, 278] on icon at bounding box center [257, 282] width 9 height 9
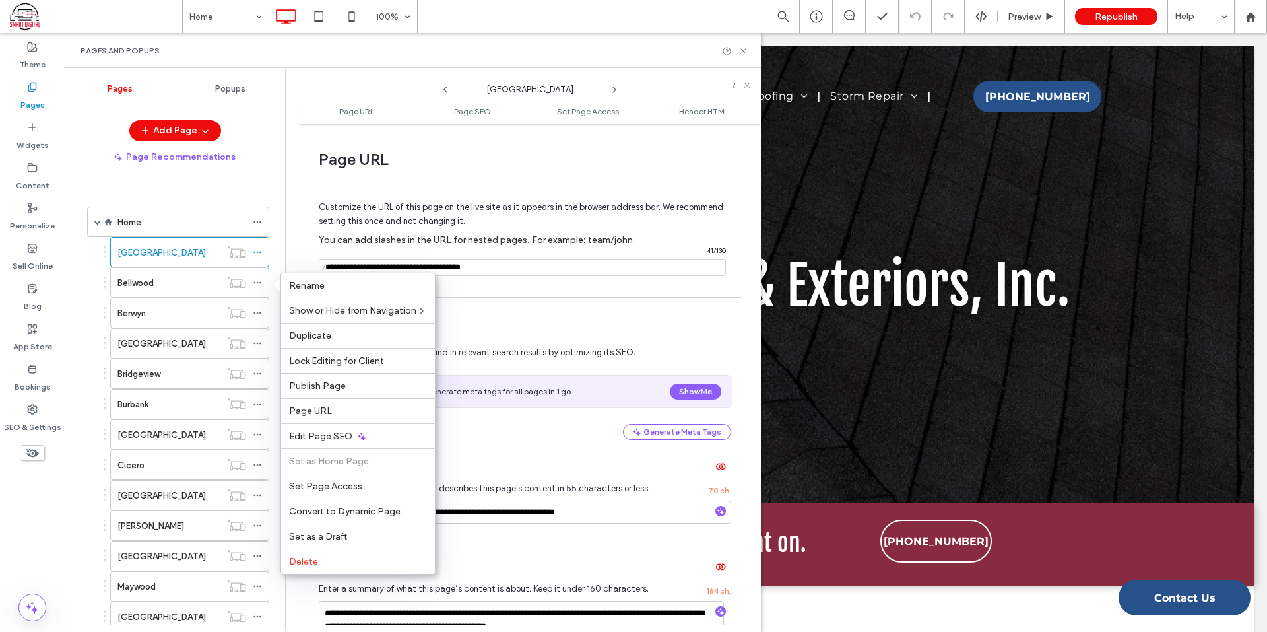
drag, startPoint x: 320, startPoint y: 410, endPoint x: 291, endPoint y: 362, distance: 56.2
click at [321, 410] on span "Page URL" at bounding box center [310, 410] width 43 height 11
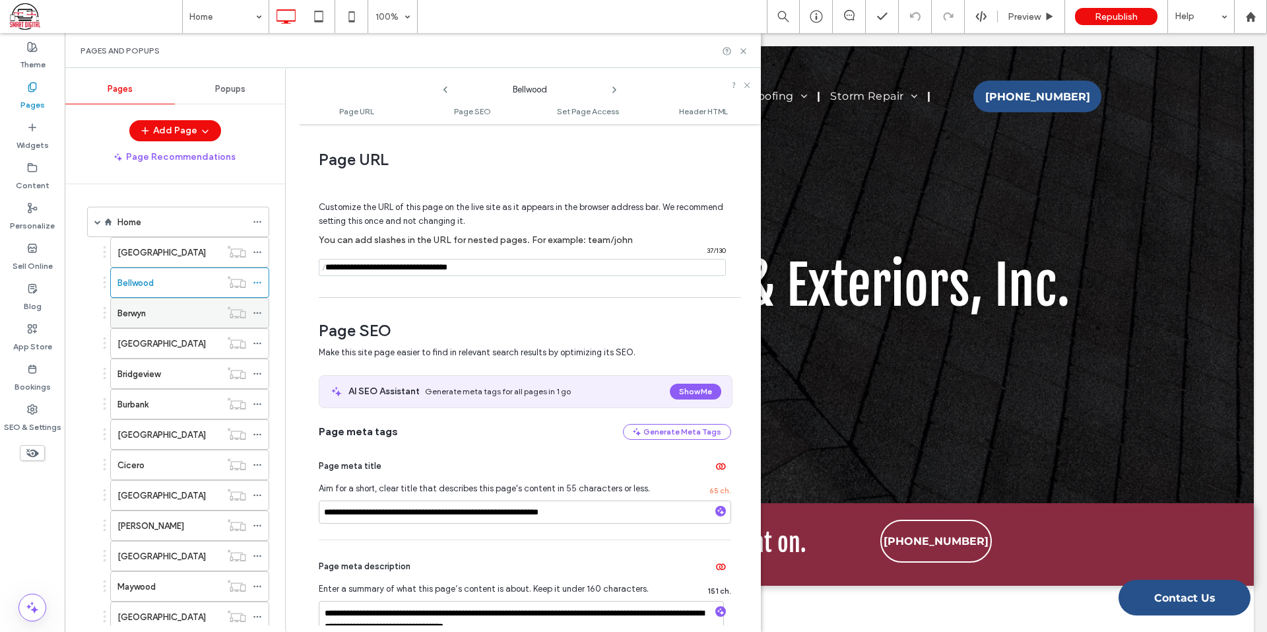
click at [257, 308] on icon at bounding box center [257, 312] width 9 height 9
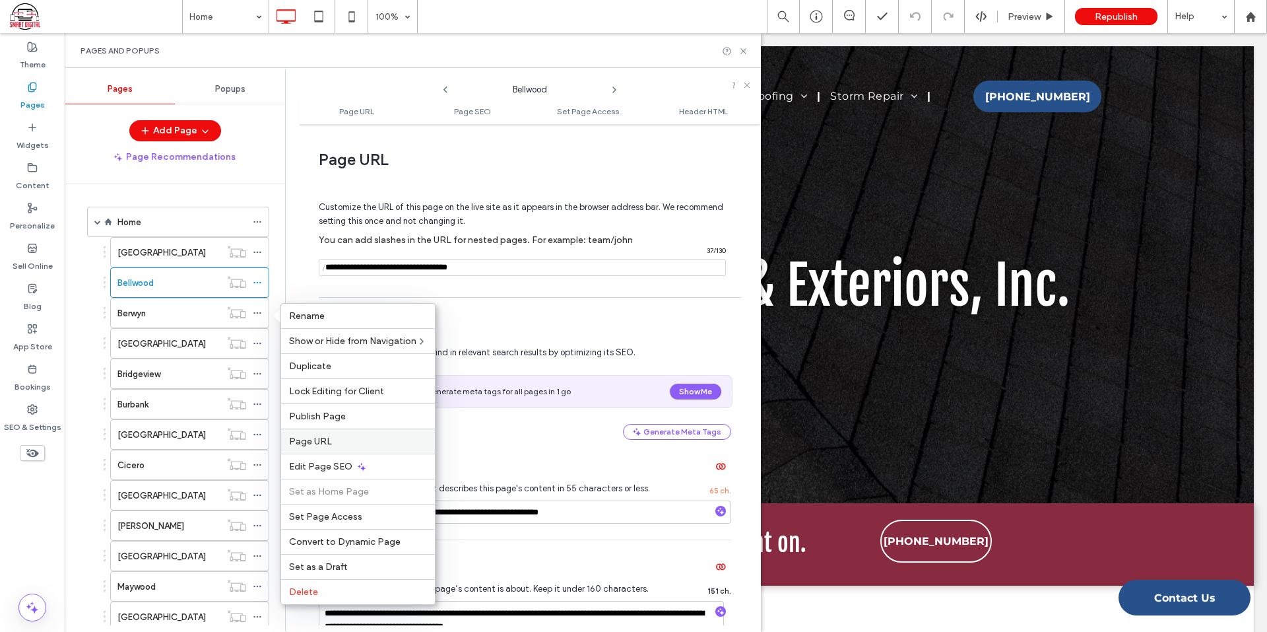
click at [329, 441] on span "Page URL" at bounding box center [310, 441] width 43 height 11
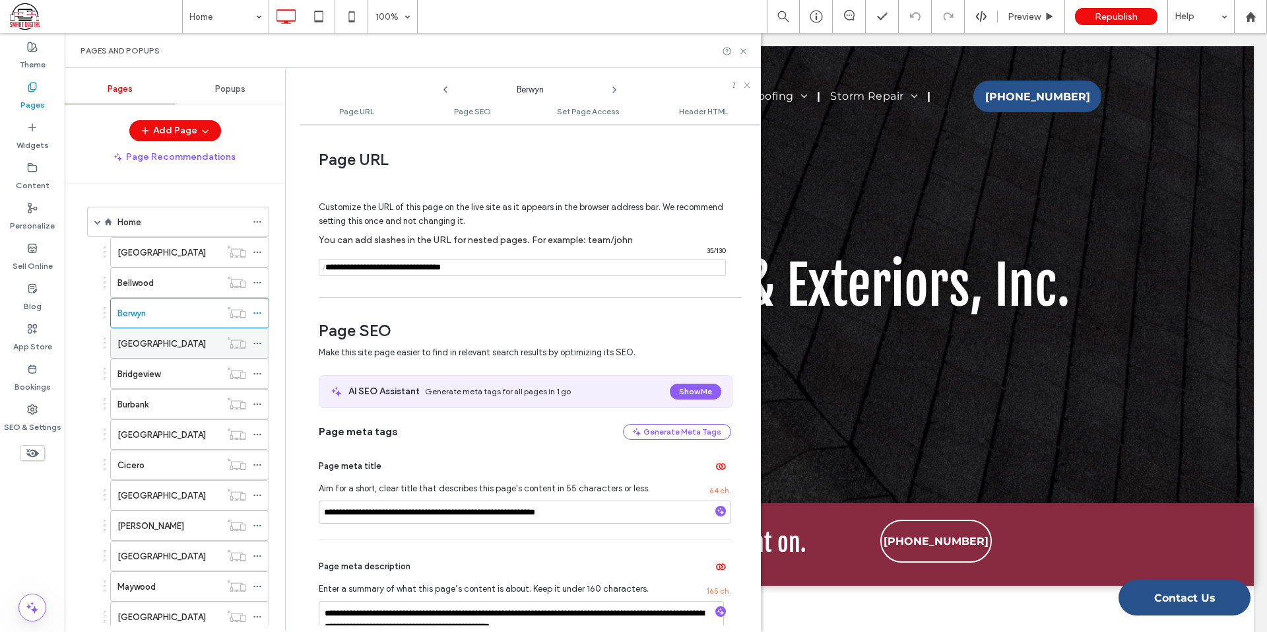
click at [257, 345] on icon at bounding box center [257, 343] width 9 height 9
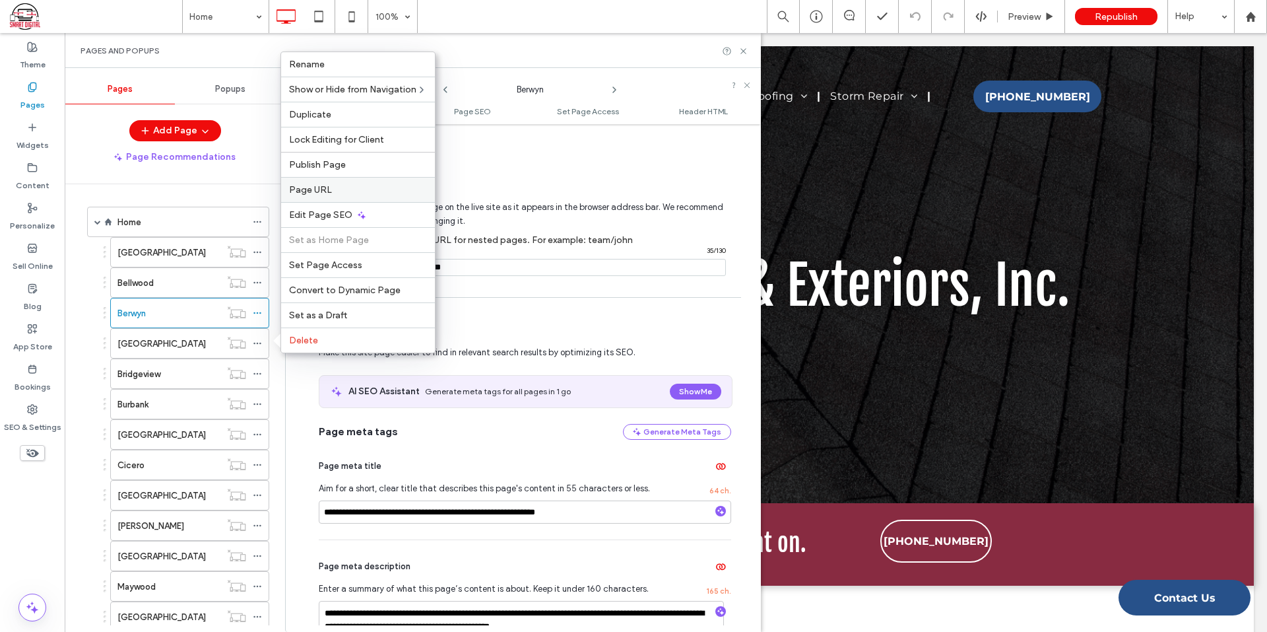
click at [322, 188] on span "Page URL" at bounding box center [310, 189] width 43 height 11
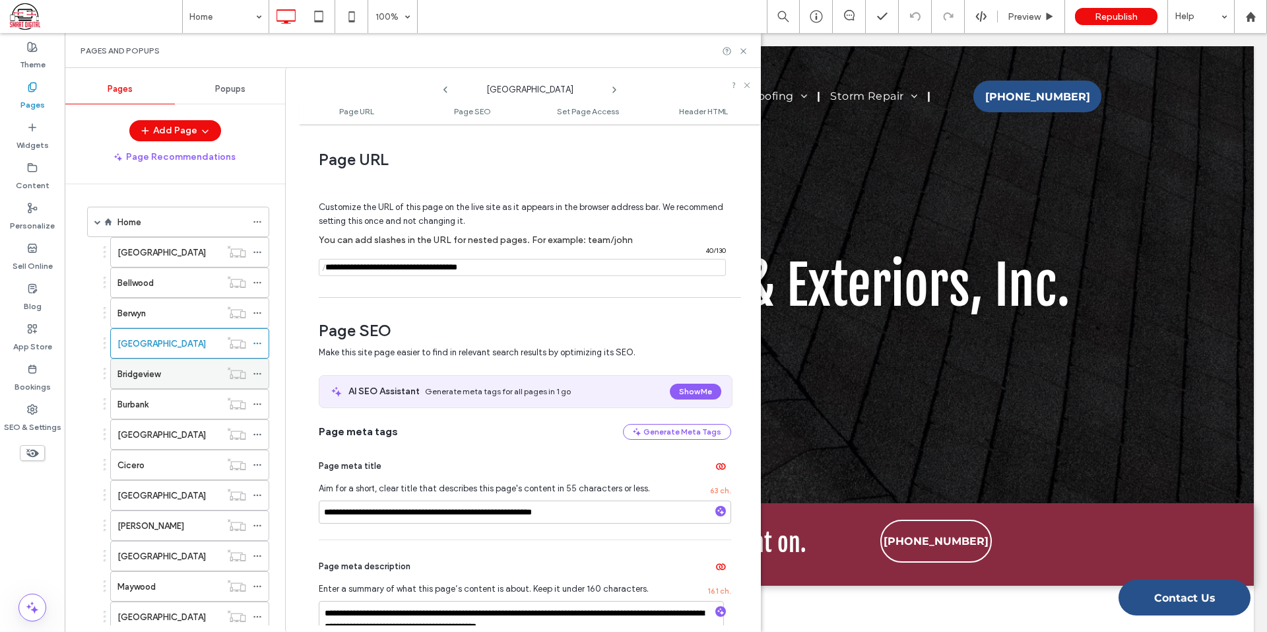
click at [253, 371] on icon at bounding box center [257, 373] width 9 height 9
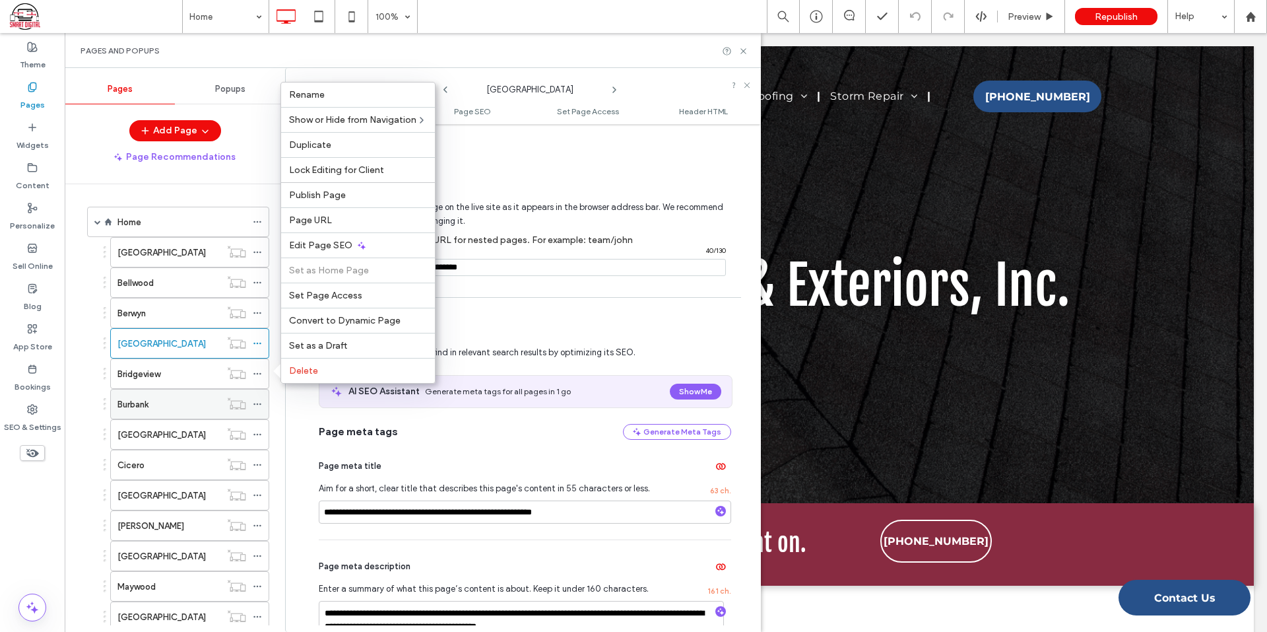
click at [295, 225] on div "Page URL" at bounding box center [358, 219] width 154 height 25
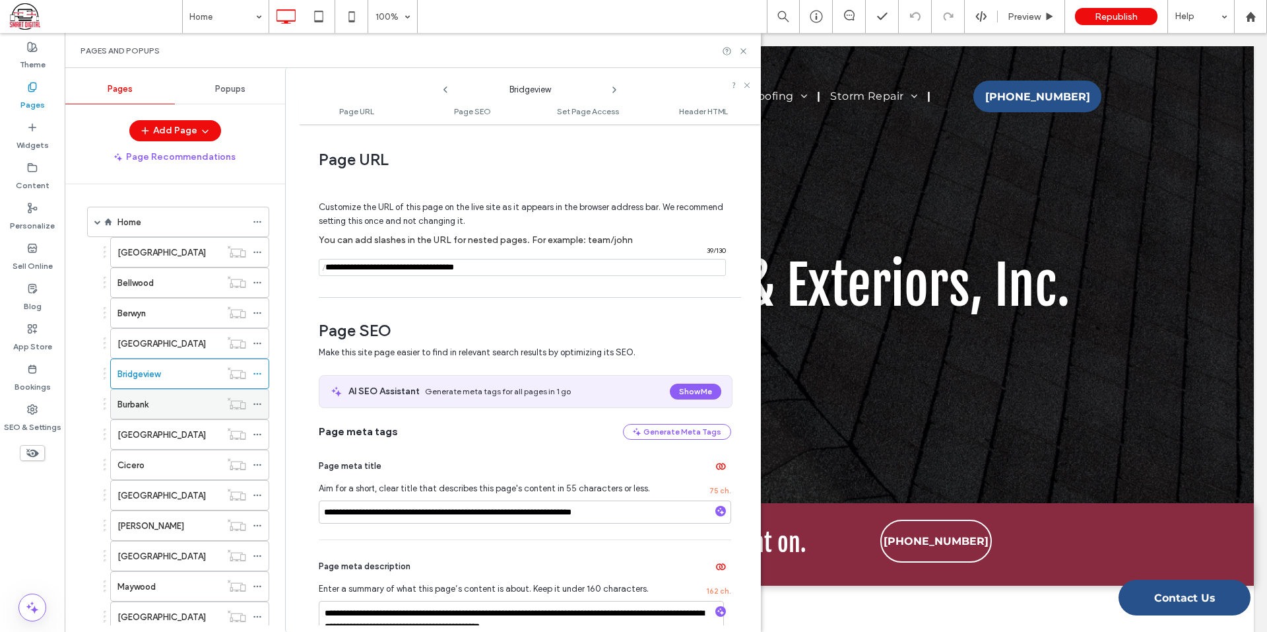
click at [255, 403] on icon at bounding box center [257, 403] width 9 height 9
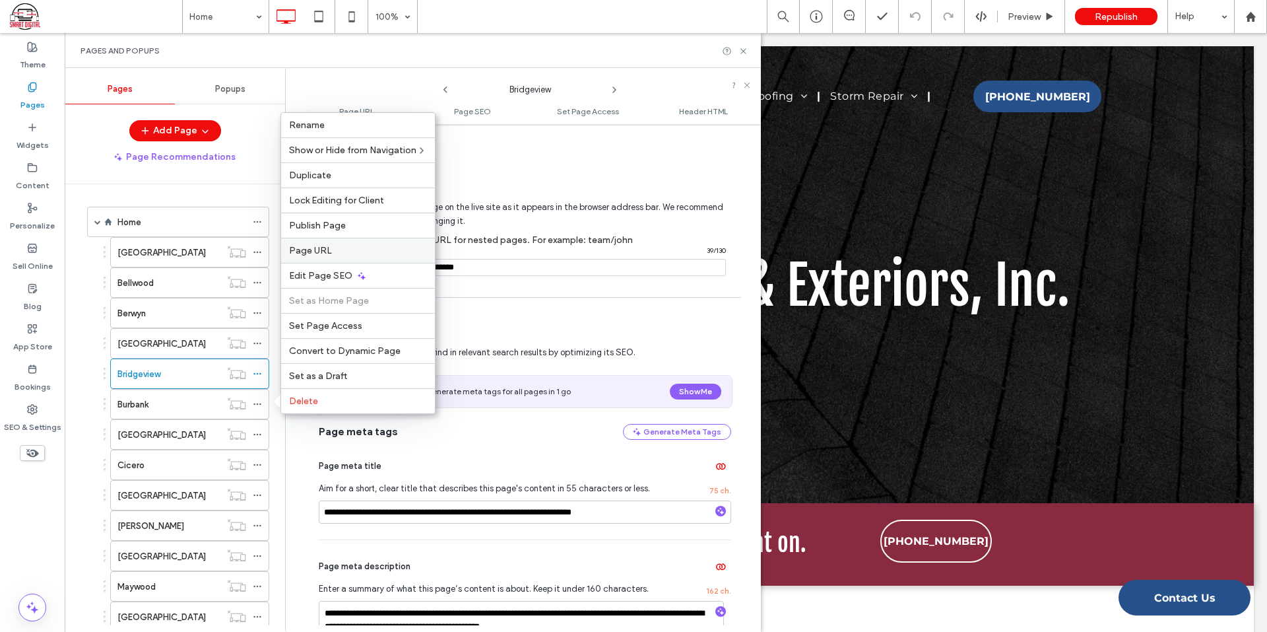
click at [381, 253] on label "Page URL" at bounding box center [358, 250] width 138 height 11
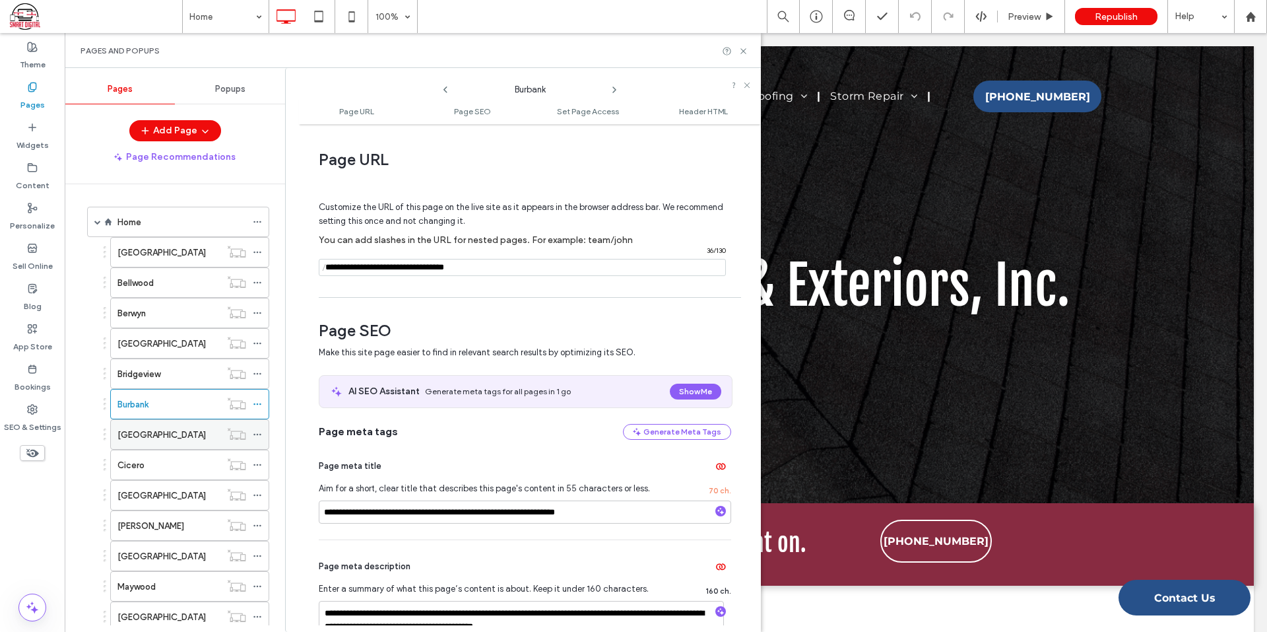
click at [256, 430] on icon at bounding box center [257, 434] width 9 height 9
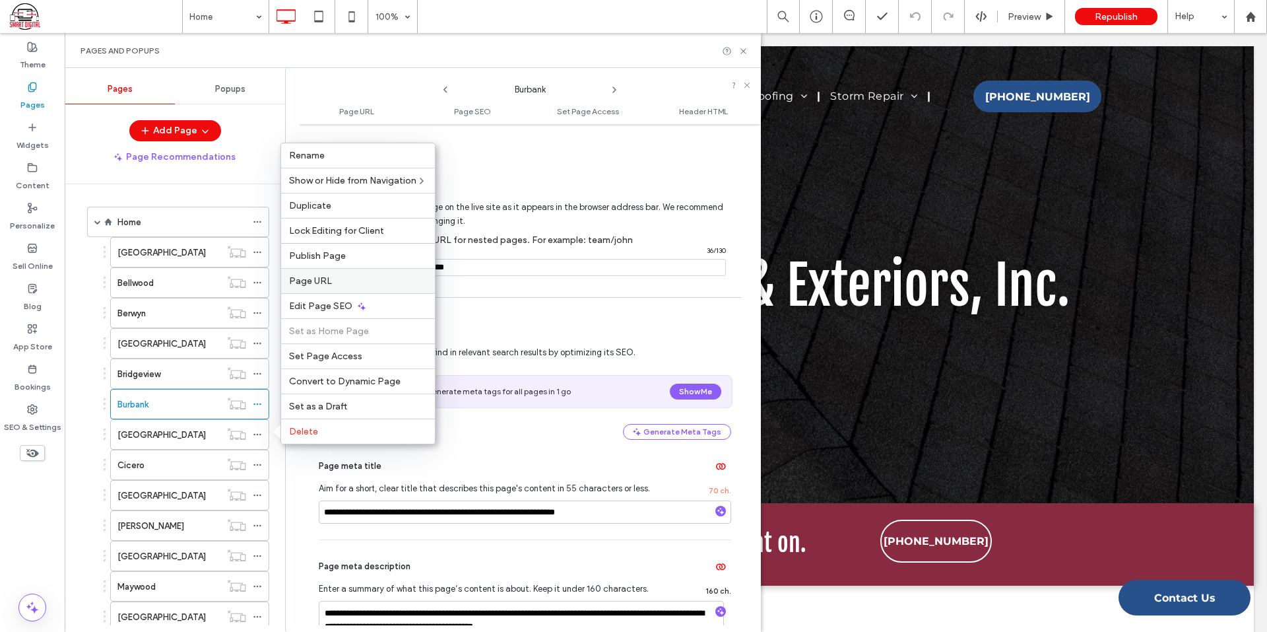
click at [342, 284] on label "Page URL" at bounding box center [358, 280] width 138 height 11
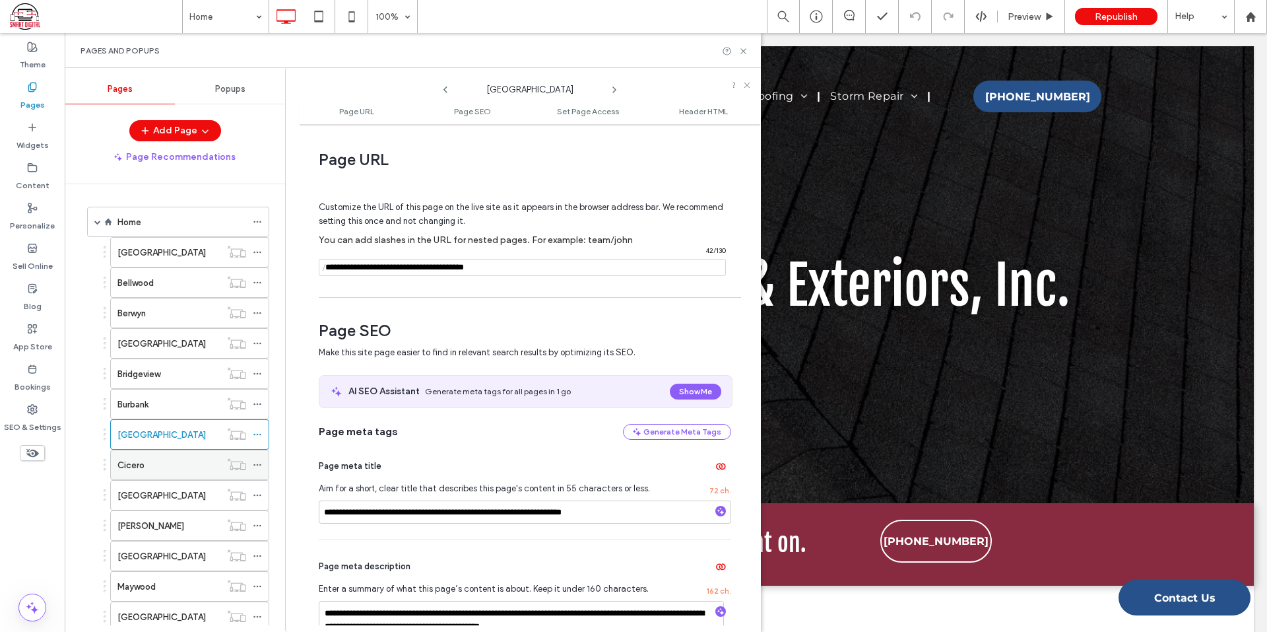
click at [255, 466] on icon at bounding box center [257, 464] width 9 height 9
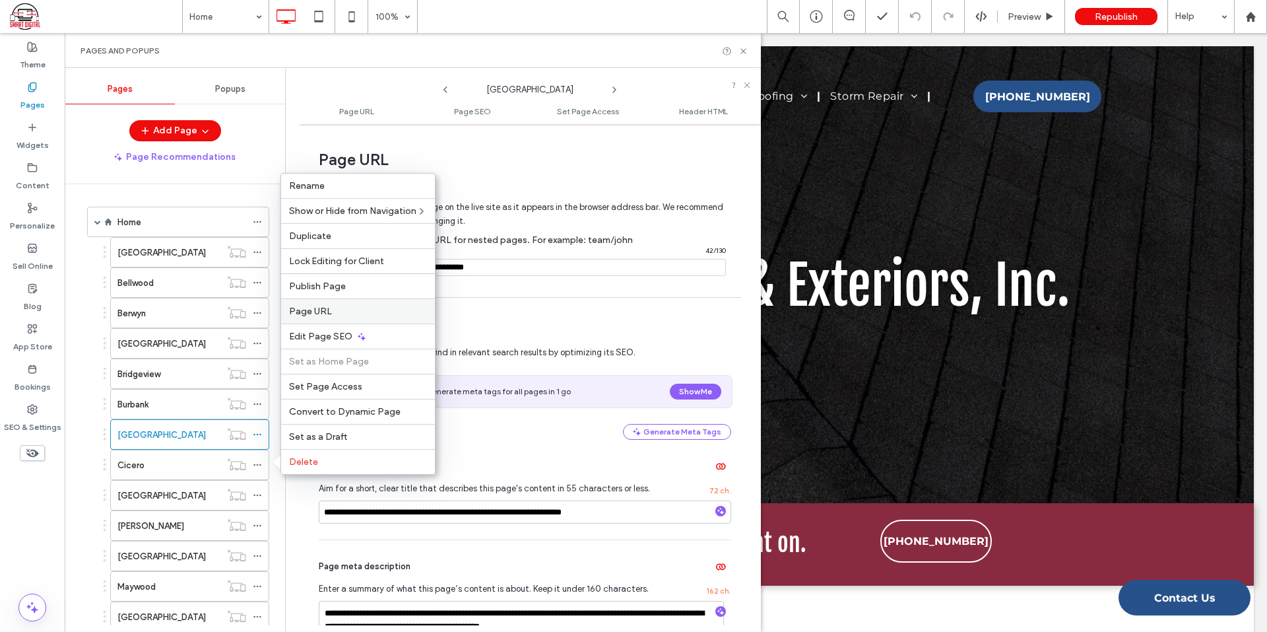
click at [329, 307] on span "Page URL" at bounding box center [310, 311] width 43 height 11
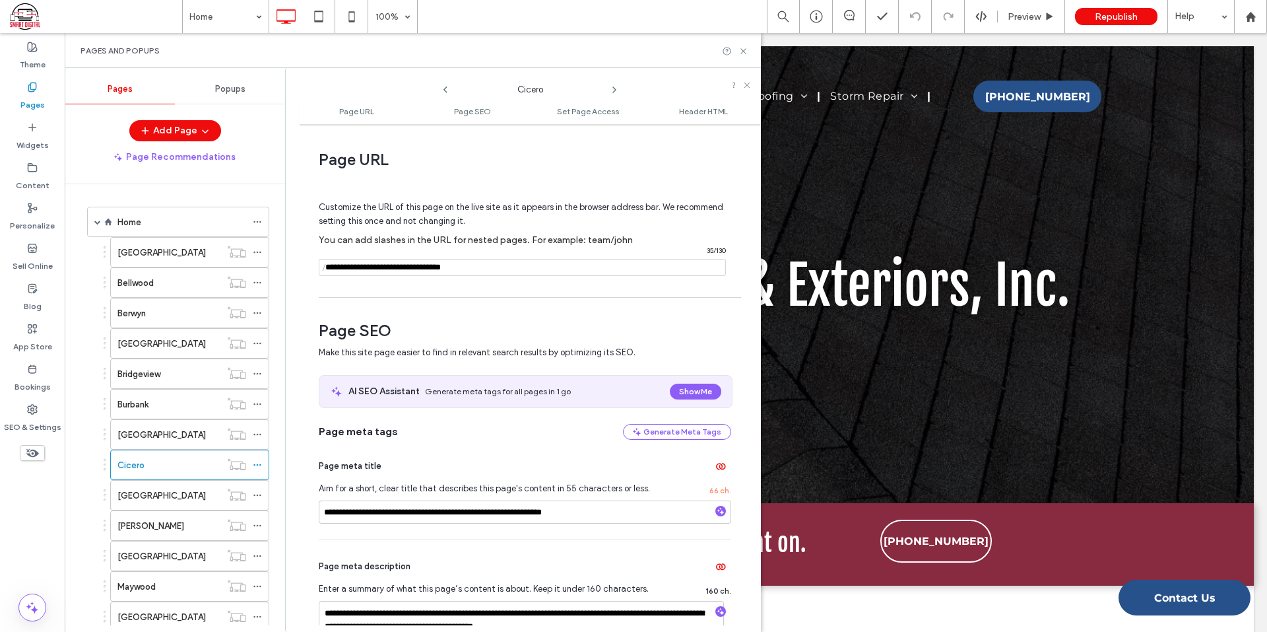
drag, startPoint x: 282, startPoint y: 457, endPoint x: 294, endPoint y: 476, distance: 22.2
click at [293, 478] on div "**********" at bounding box center [523, 350] width 476 height 564
click at [261, 492] on icon at bounding box center [257, 494] width 9 height 9
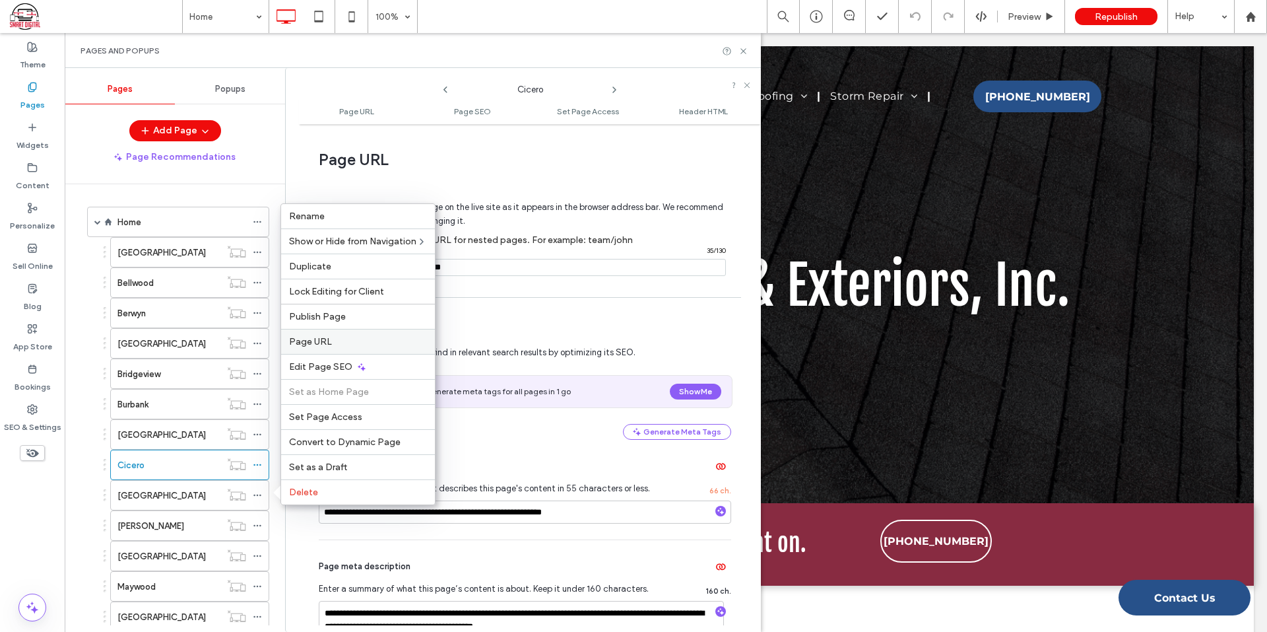
click at [325, 347] on div "Page URL" at bounding box center [358, 341] width 154 height 25
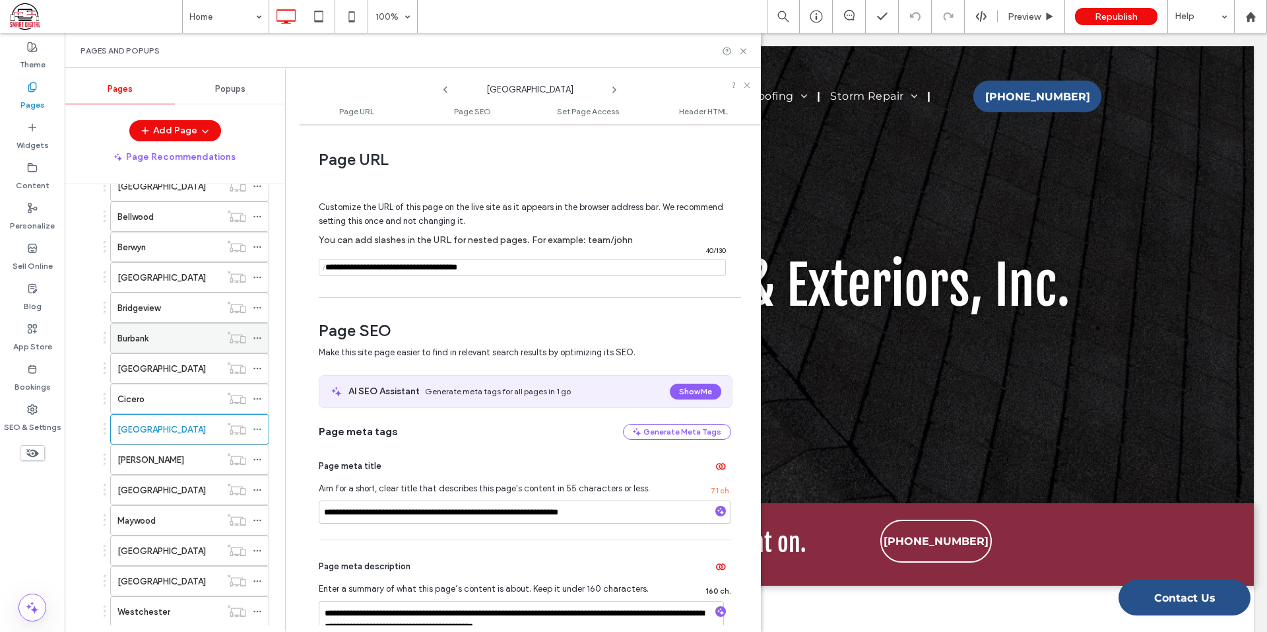
scroll to position [132, 0]
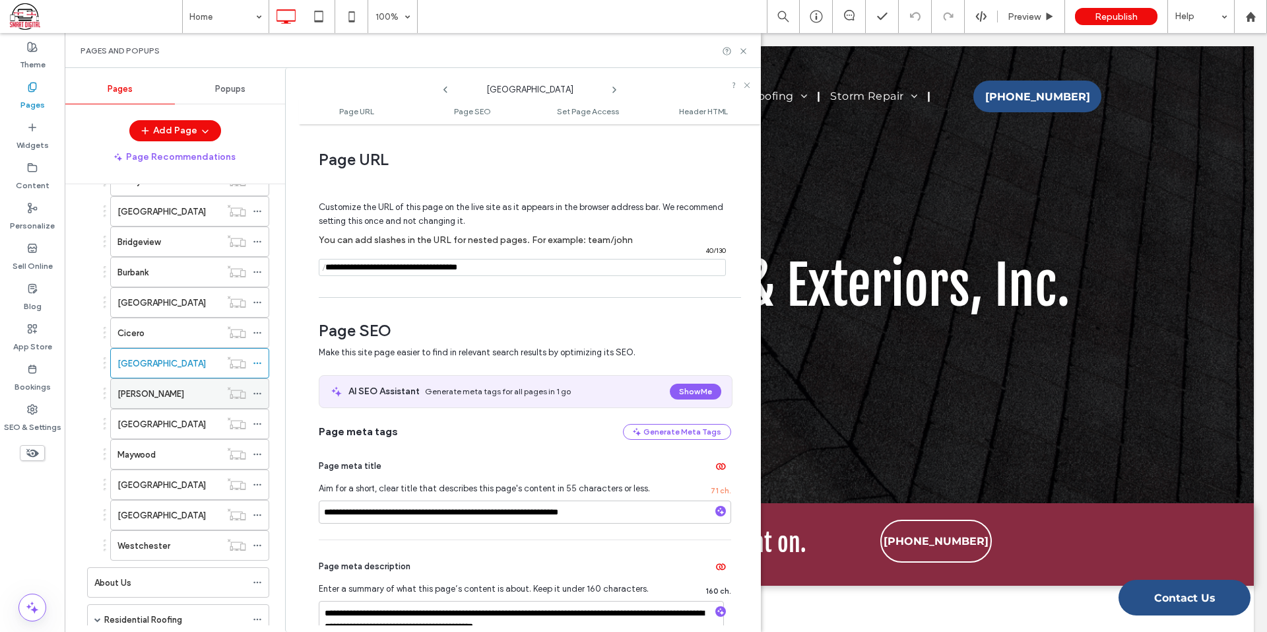
click at [257, 393] on use at bounding box center [256, 394] width 7 height 2
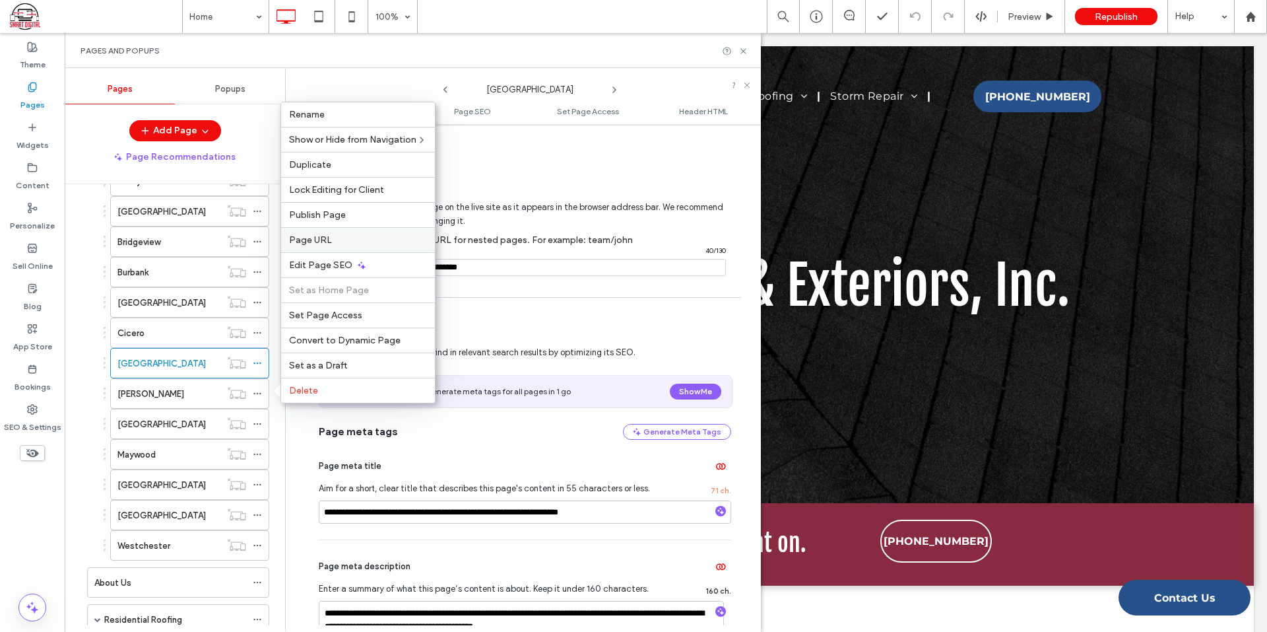
click at [308, 232] on div "Page URL" at bounding box center [358, 239] width 154 height 25
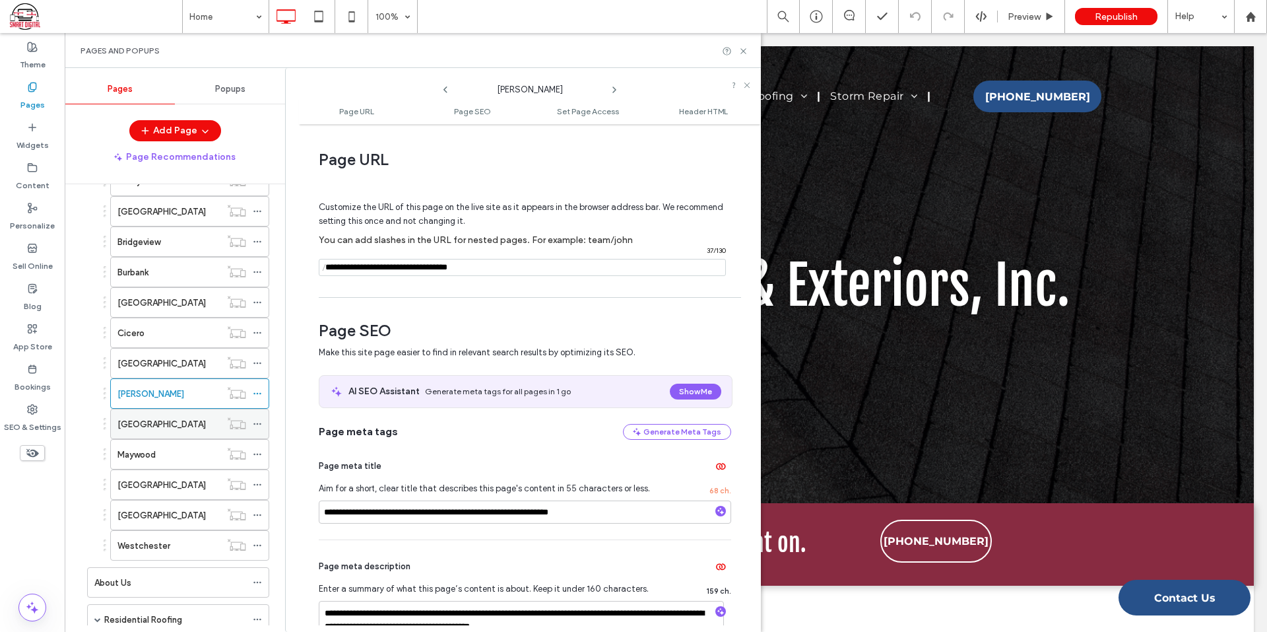
click at [259, 422] on icon at bounding box center [257, 423] width 9 height 9
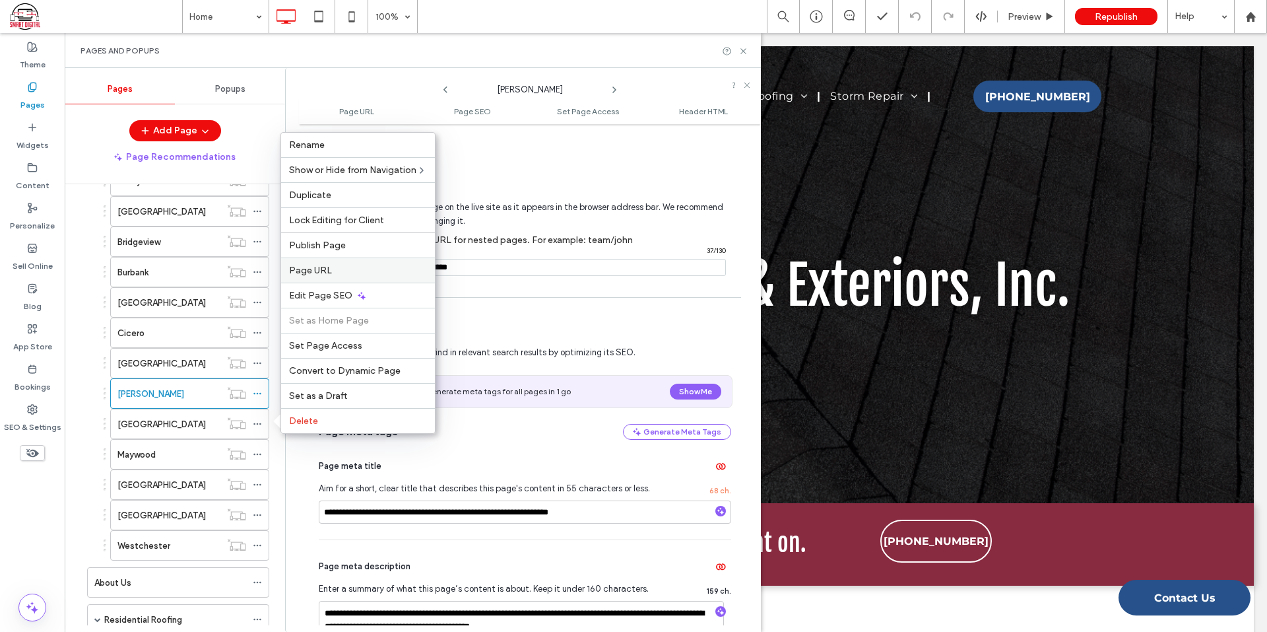
click at [321, 266] on span "Page URL" at bounding box center [310, 270] width 43 height 11
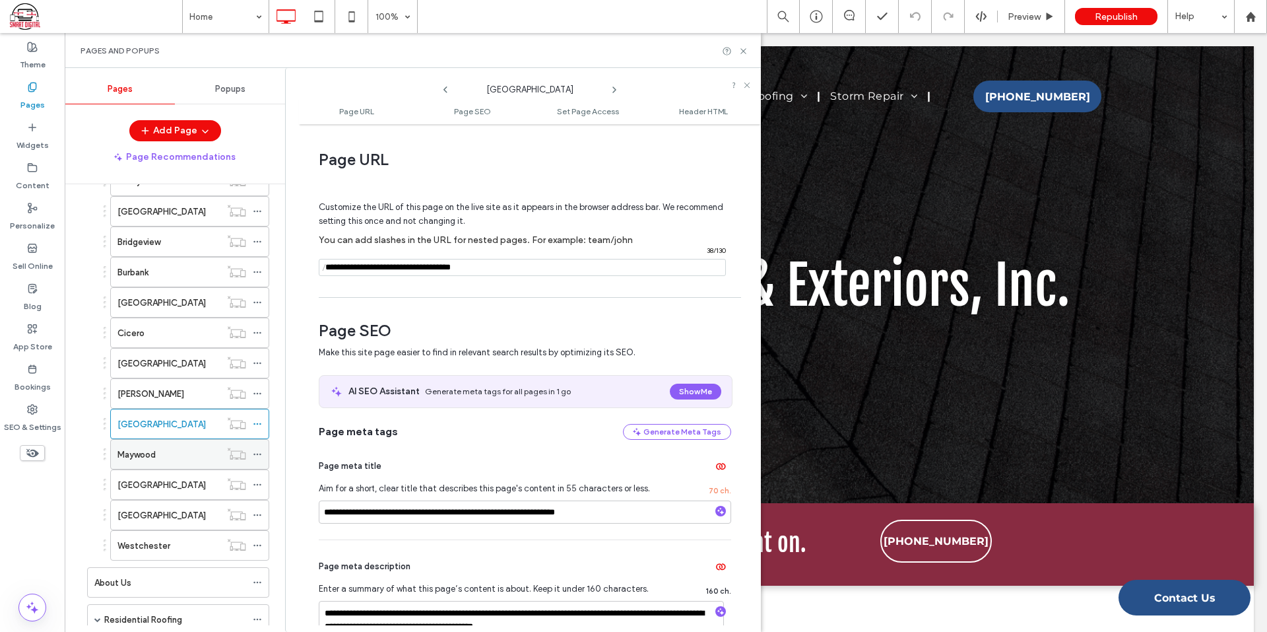
click at [258, 450] on icon at bounding box center [257, 453] width 9 height 9
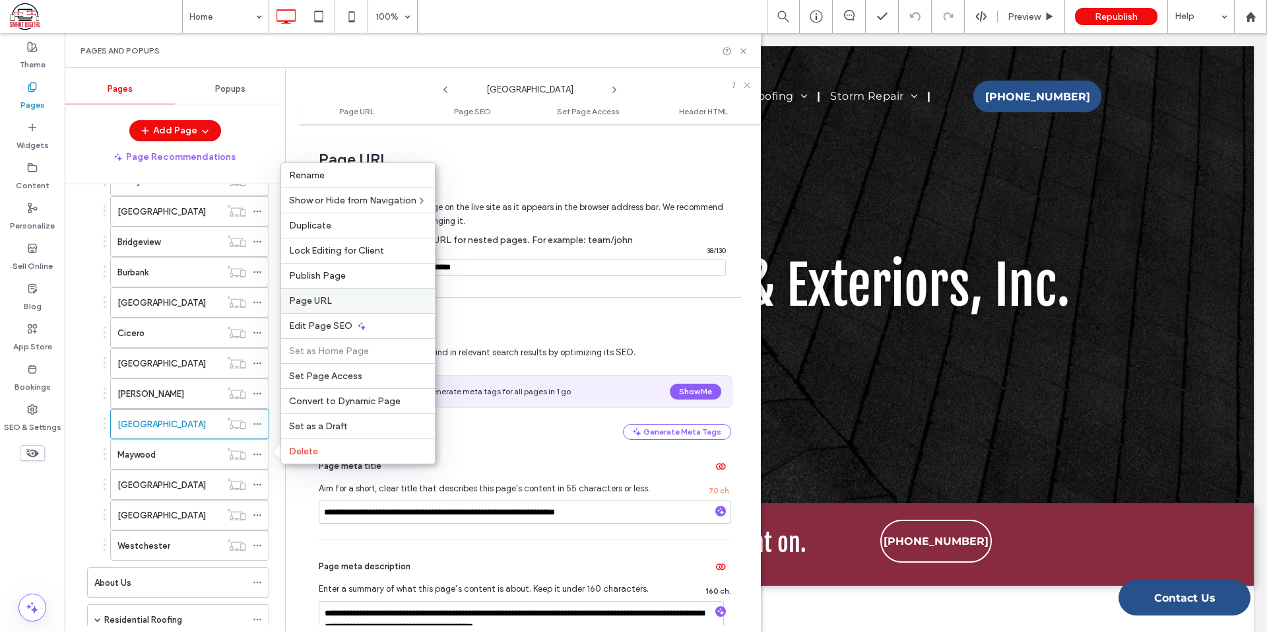
click at [323, 301] on span "Page URL" at bounding box center [310, 300] width 43 height 11
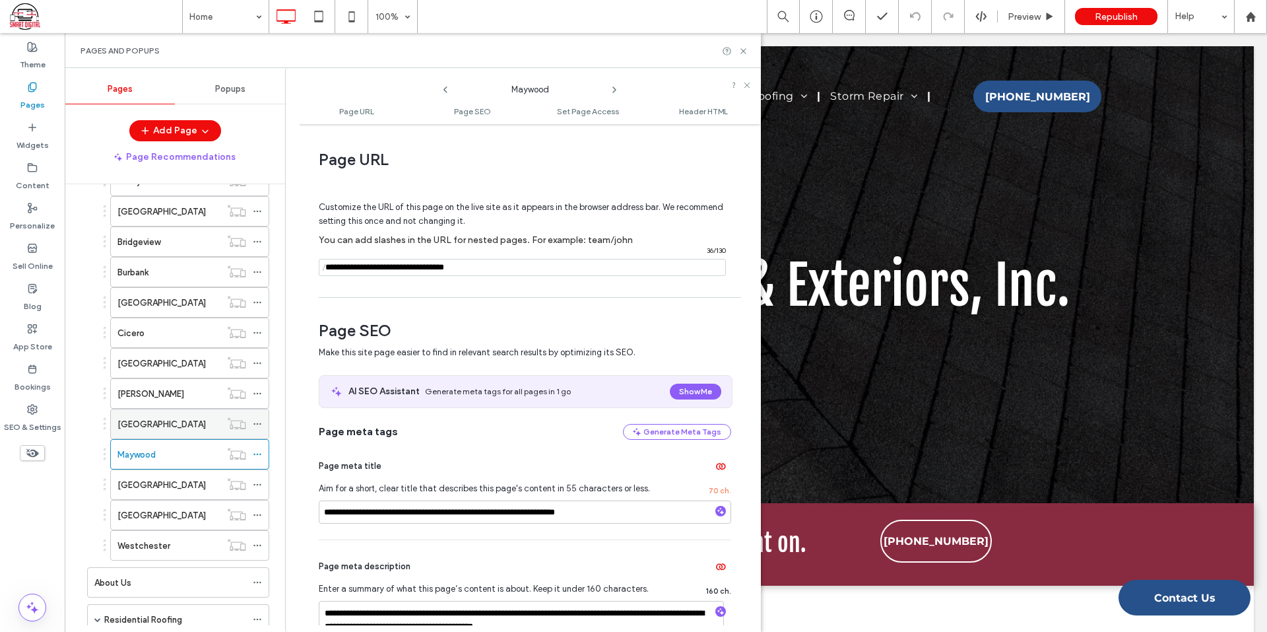
click at [258, 423] on icon at bounding box center [257, 423] width 9 height 9
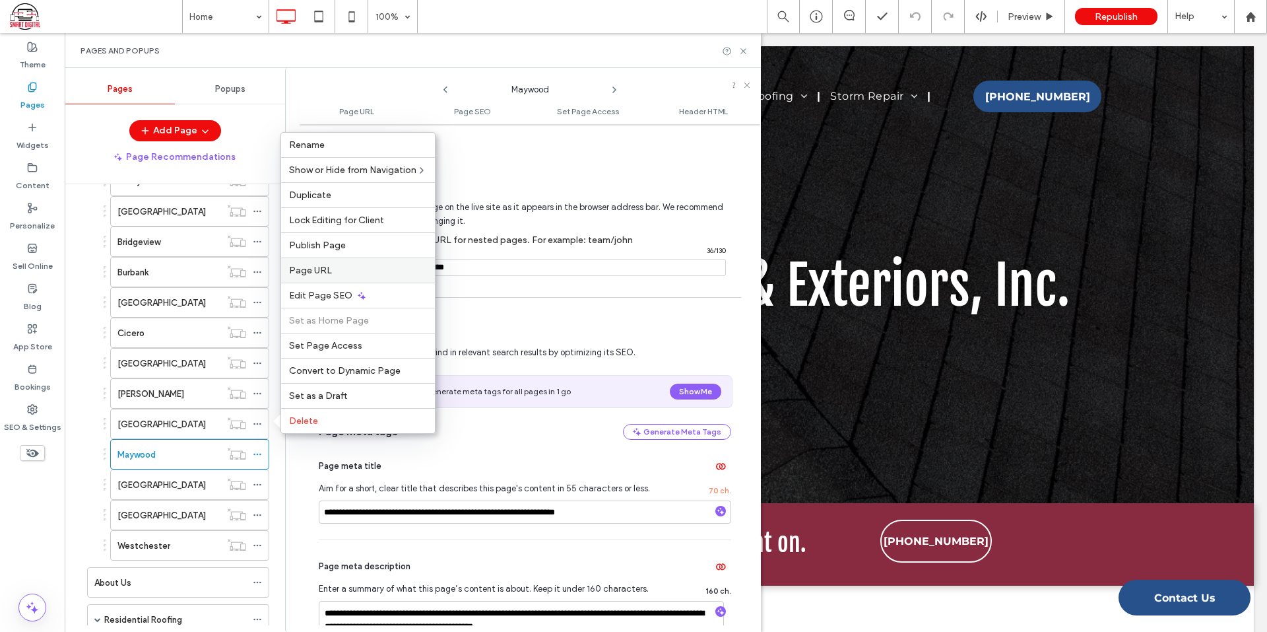
click at [330, 273] on label "Page URL" at bounding box center [358, 270] width 138 height 11
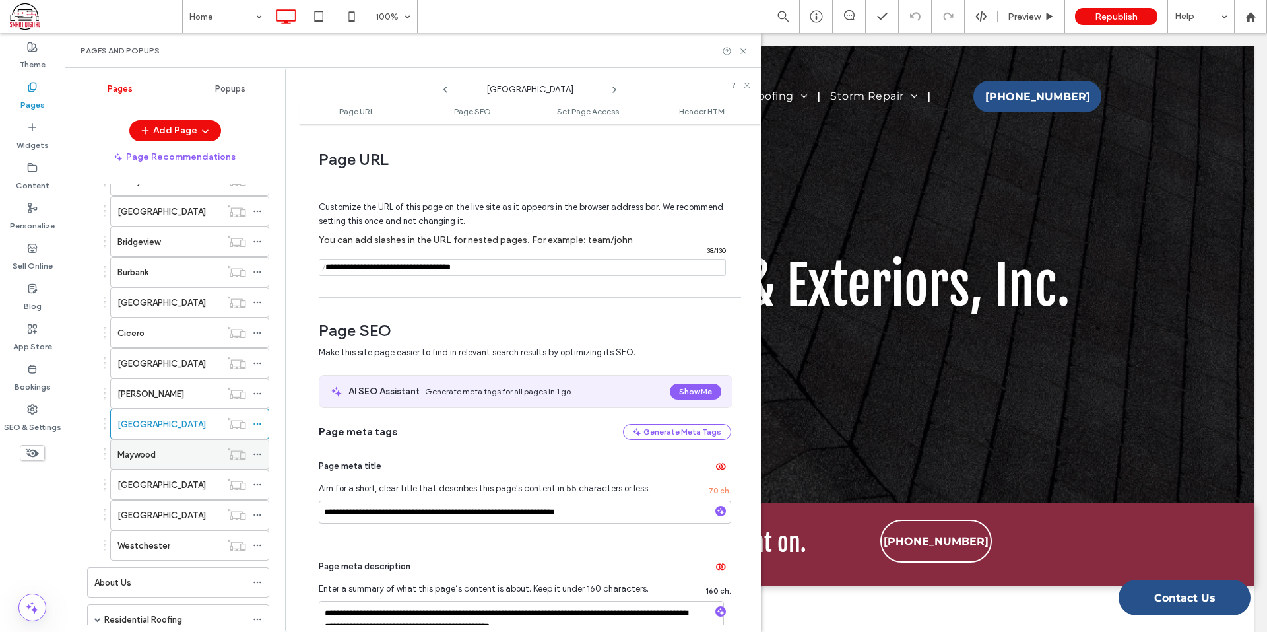
click at [255, 453] on icon at bounding box center [257, 453] width 9 height 9
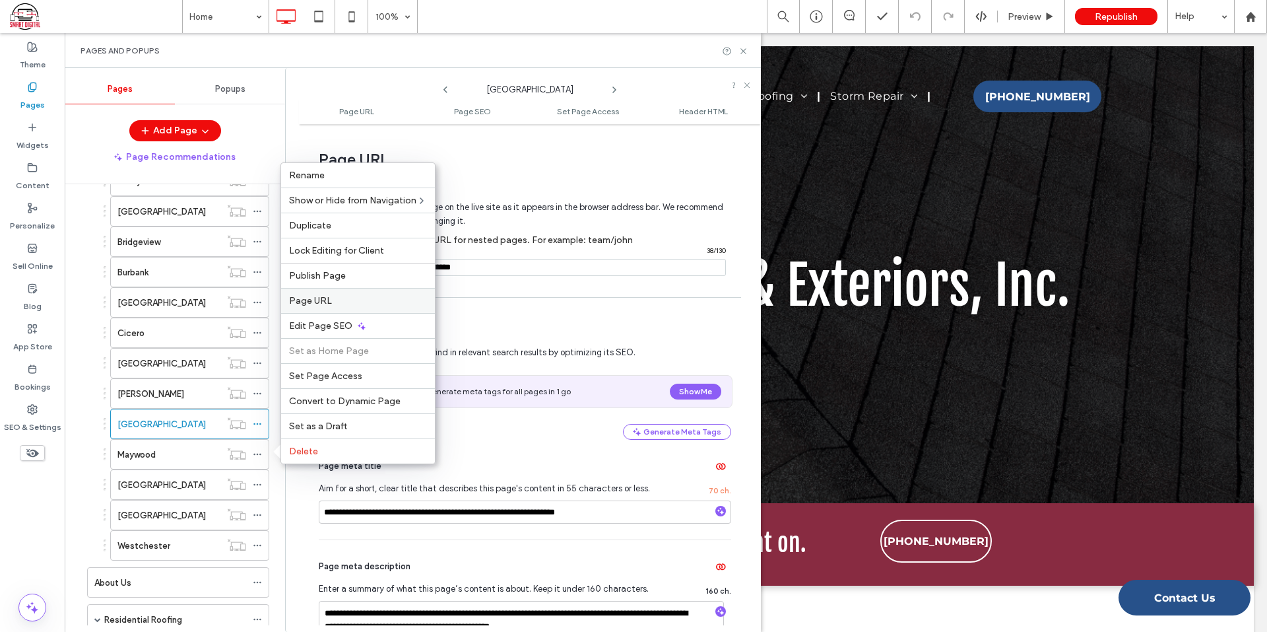
click at [313, 301] on span "Page URL" at bounding box center [310, 300] width 43 height 11
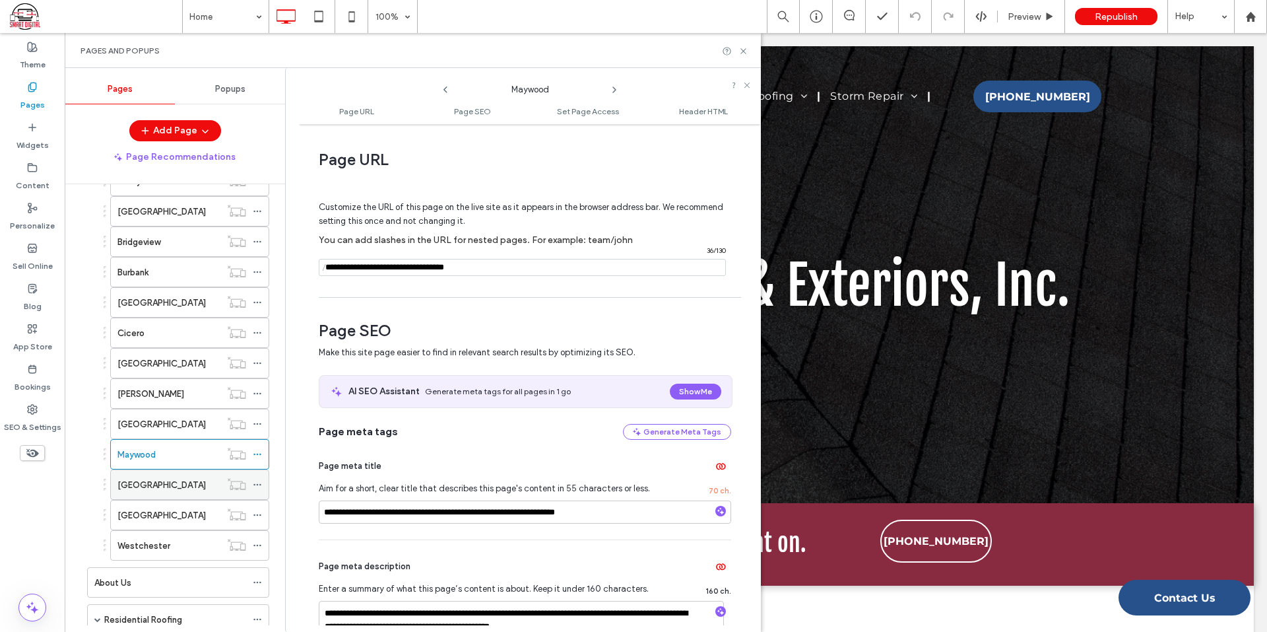
click at [259, 487] on icon at bounding box center [257, 484] width 9 height 9
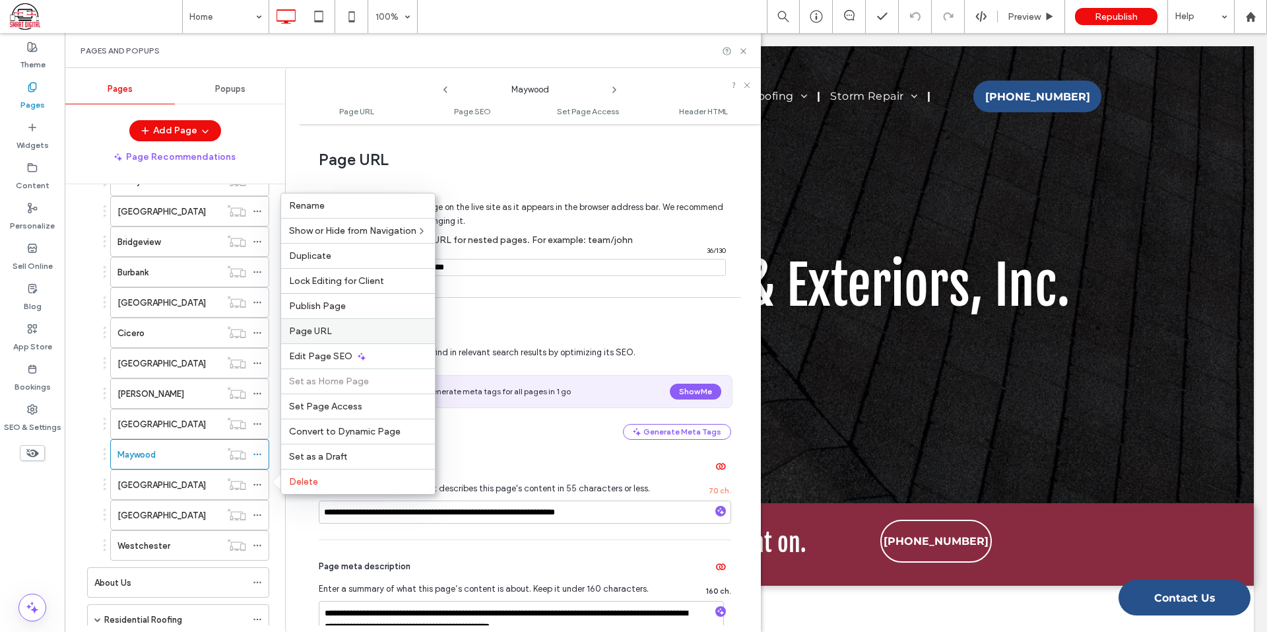
click at [325, 331] on span "Page URL" at bounding box center [310, 330] width 43 height 11
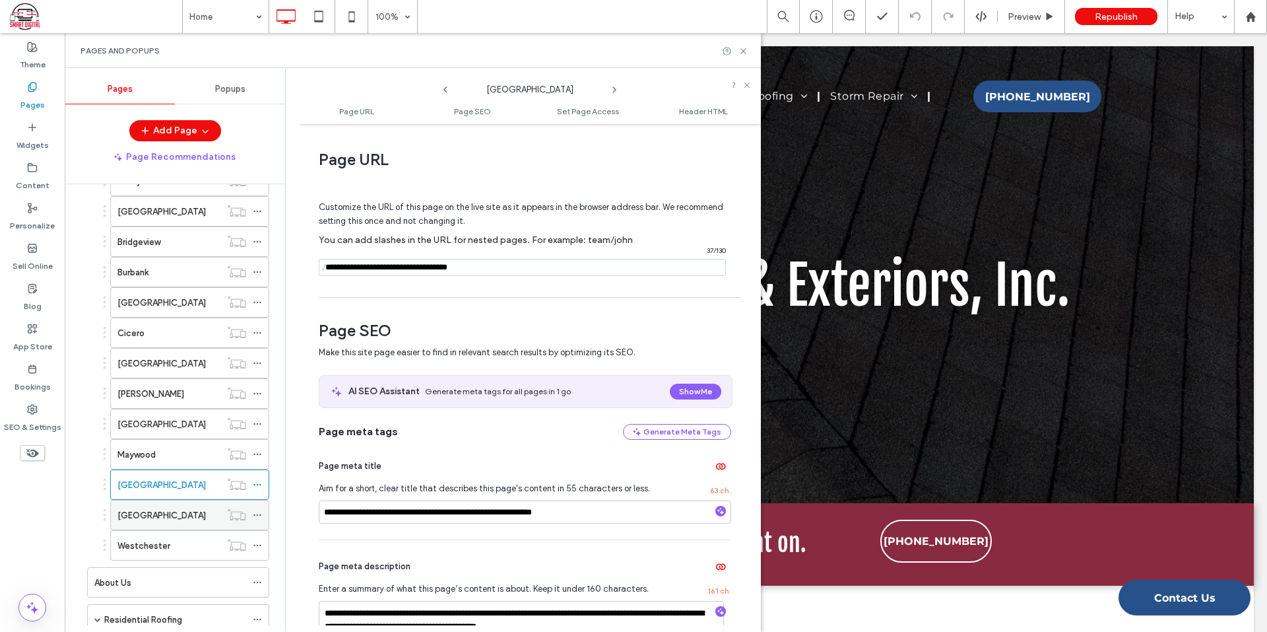
click at [259, 509] on span at bounding box center [257, 515] width 9 height 20
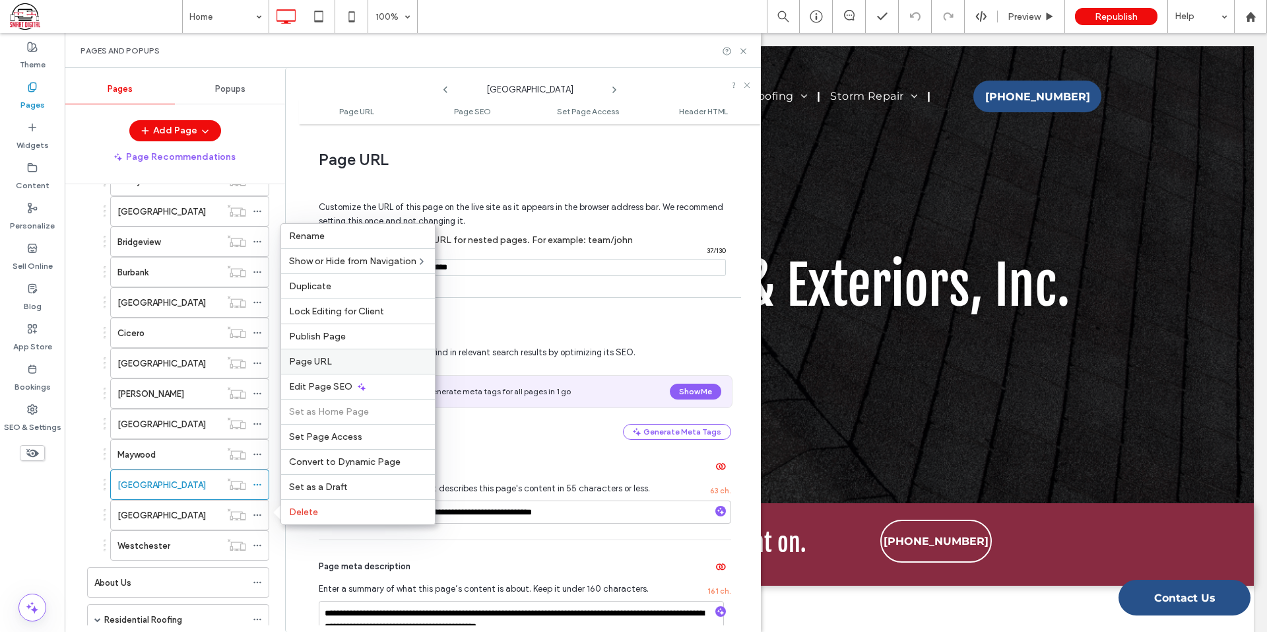
click at [311, 362] on span "Page URL" at bounding box center [310, 361] width 43 height 11
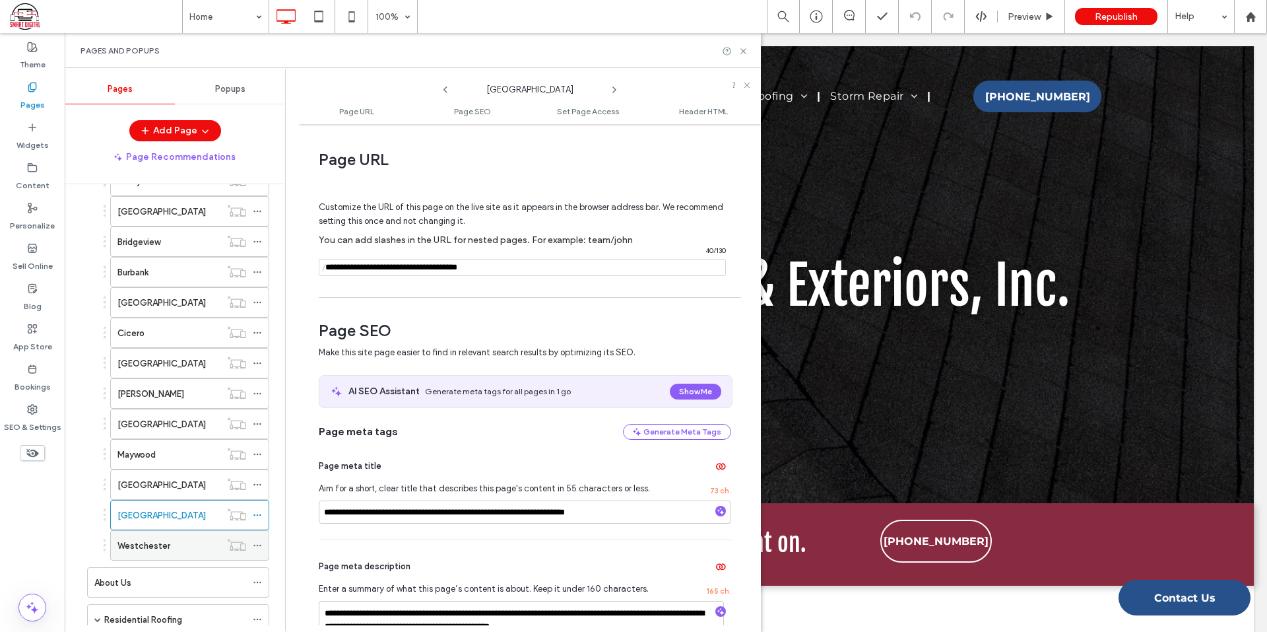
click at [257, 540] on icon at bounding box center [257, 544] width 9 height 9
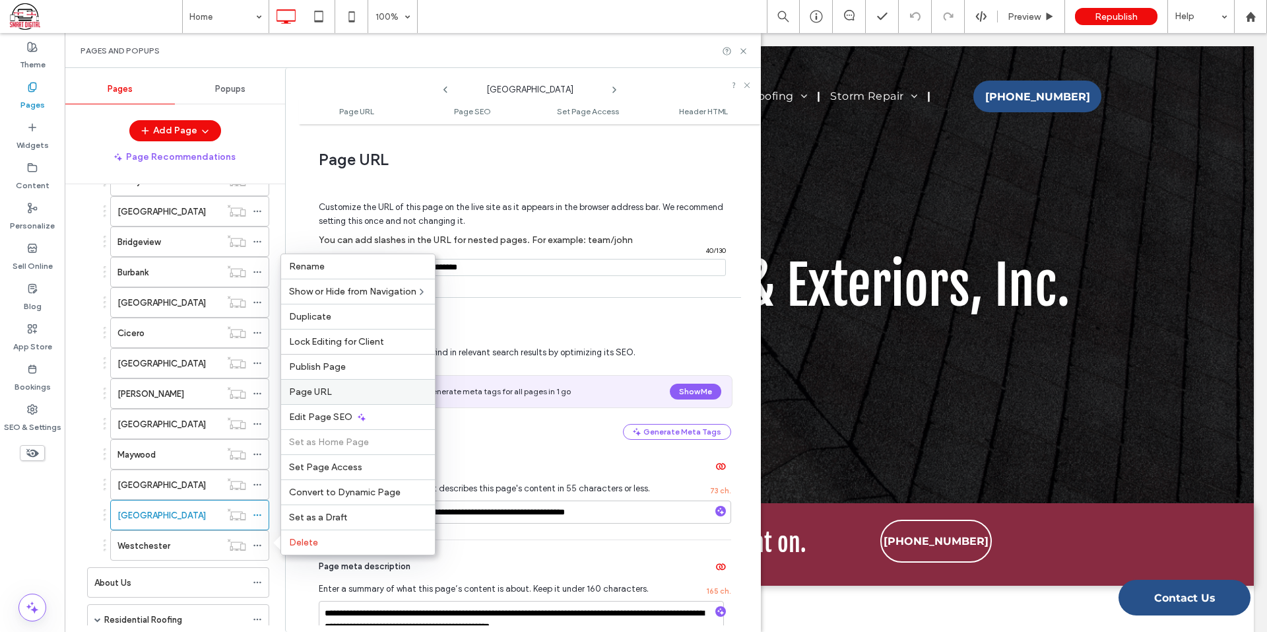
click at [305, 394] on span "Page URL" at bounding box center [310, 391] width 43 height 11
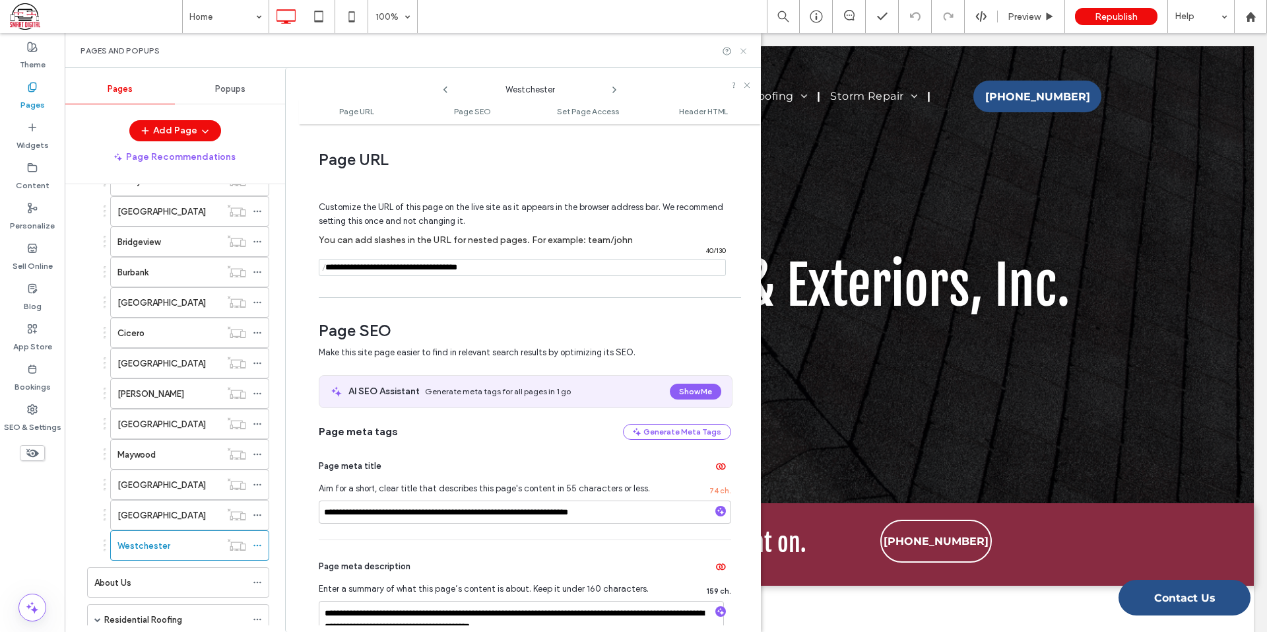
drag, startPoint x: 750, startPoint y: 46, endPoint x: 742, endPoint y: 51, distance: 9.2
click at [749, 46] on div "Pages and Popups" at bounding box center [413, 50] width 696 height 35
drag, startPoint x: 742, startPoint y: 51, endPoint x: 1121, endPoint y: 24, distance: 379.1
click at [742, 51] on icon at bounding box center [743, 51] width 10 height 10
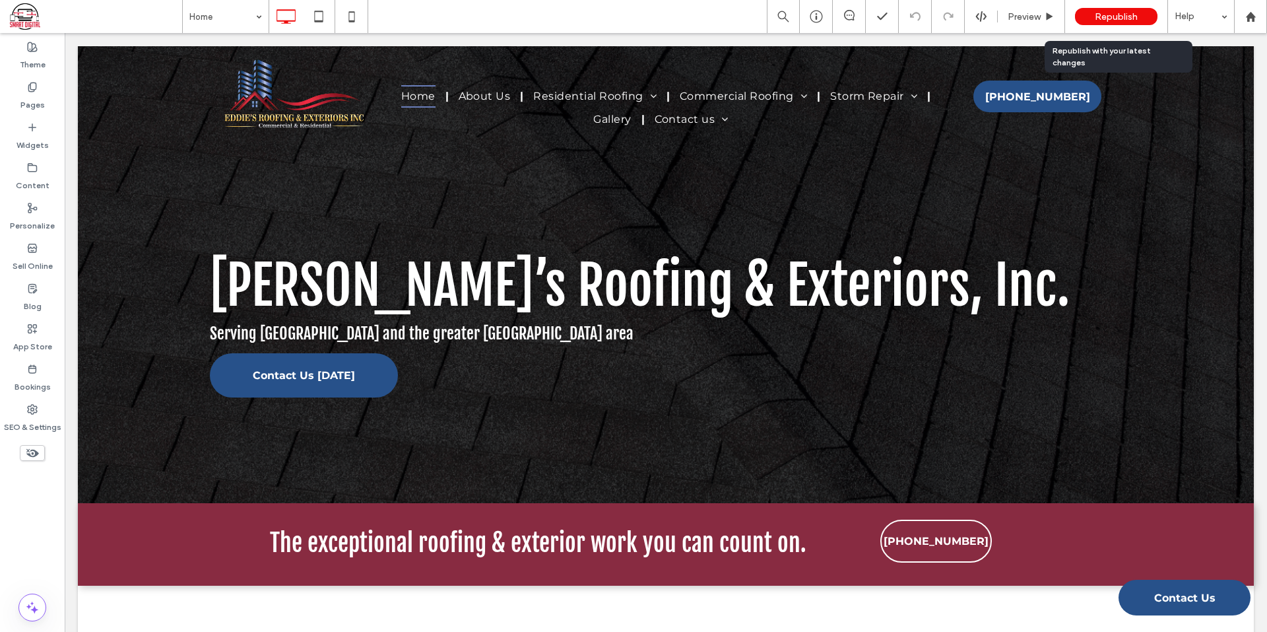
click at [1119, 15] on span "Republish" at bounding box center [1116, 16] width 43 height 11
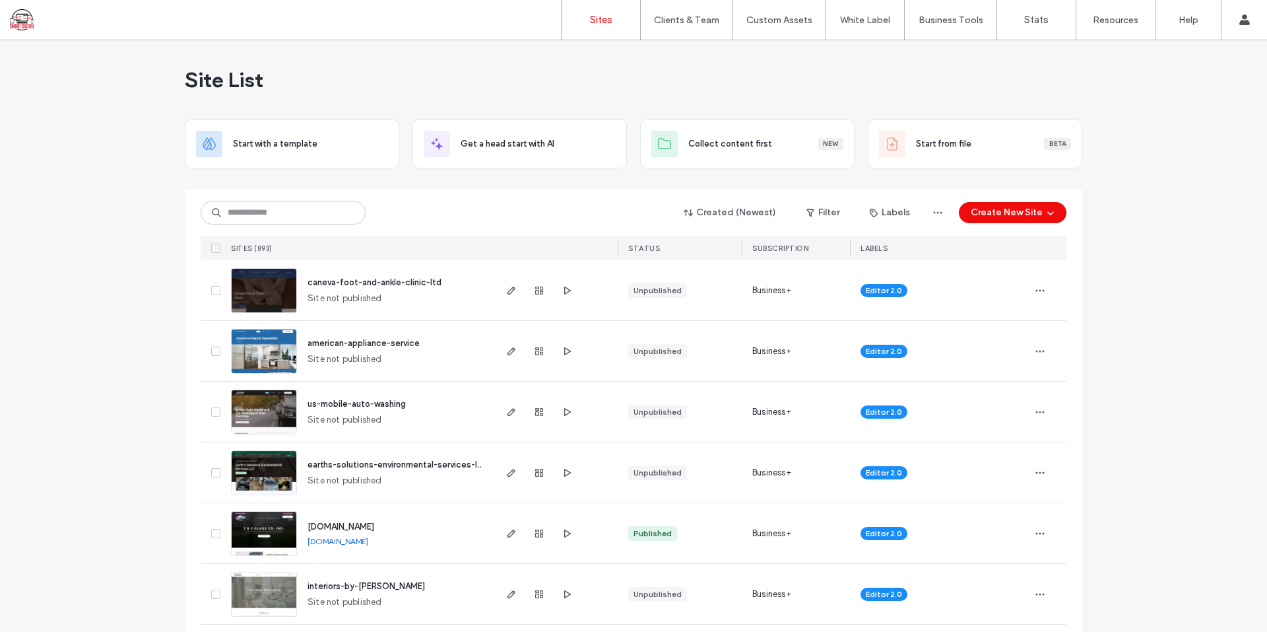
click at [261, 211] on input at bounding box center [283, 213] width 165 height 24
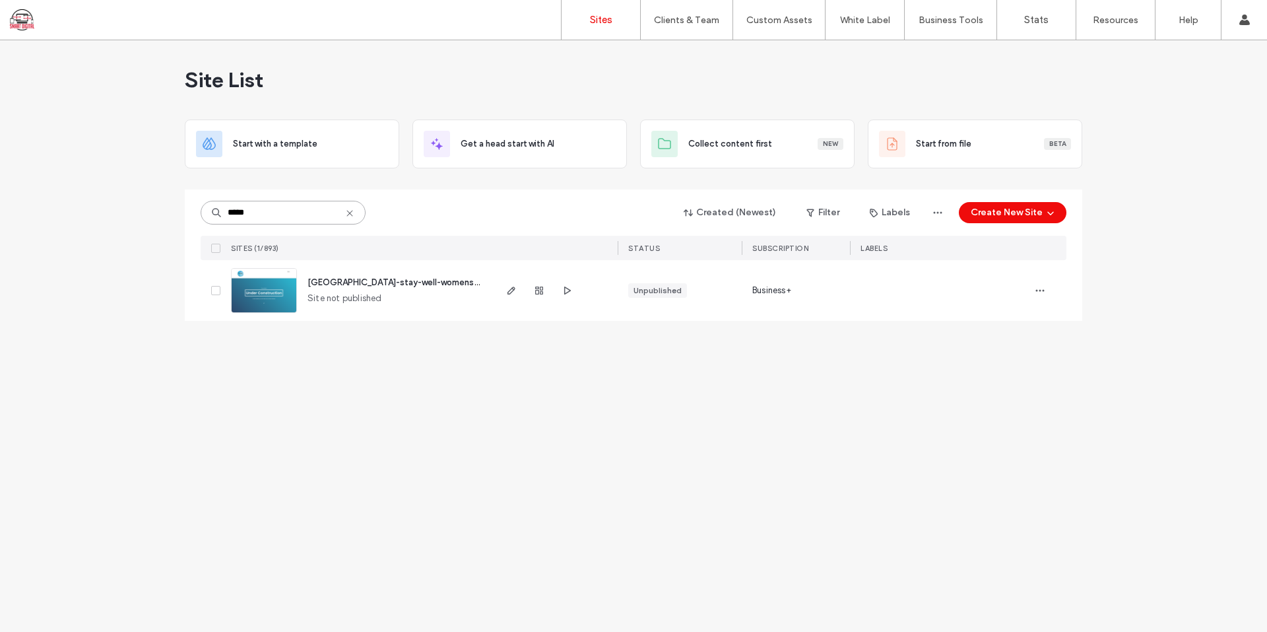
type input "*****"
click at [408, 283] on span "maryville-stay-well-womens-center" at bounding box center [406, 282] width 197 height 10
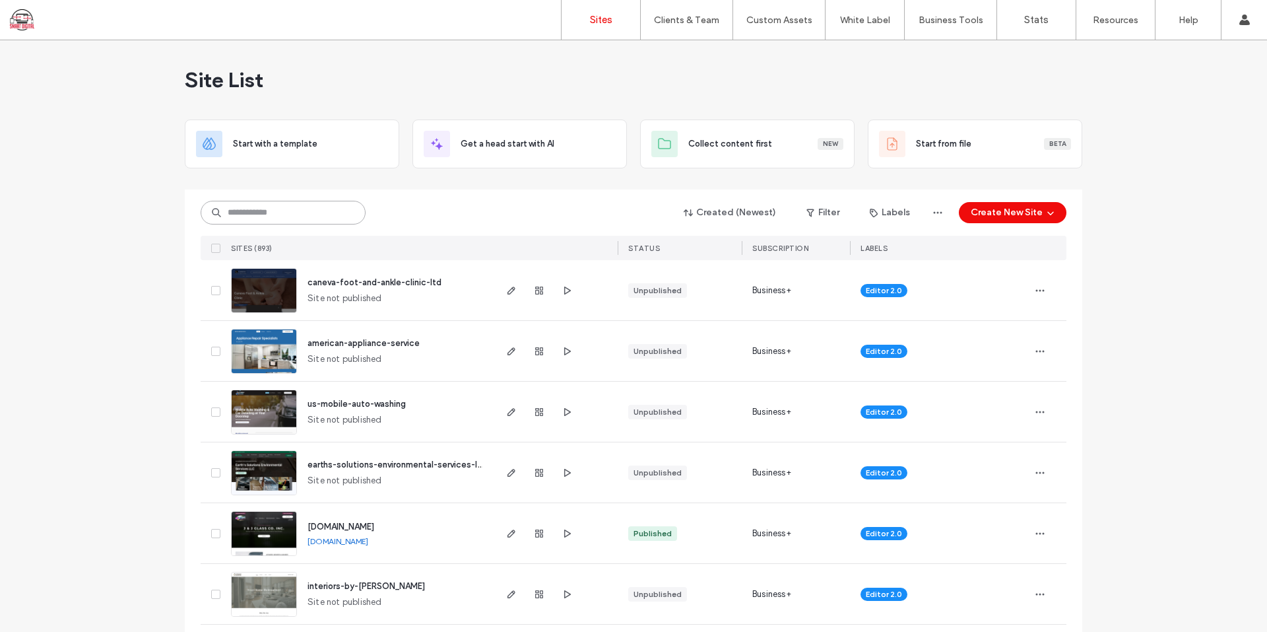
click at [309, 216] on input at bounding box center [283, 213] width 165 height 24
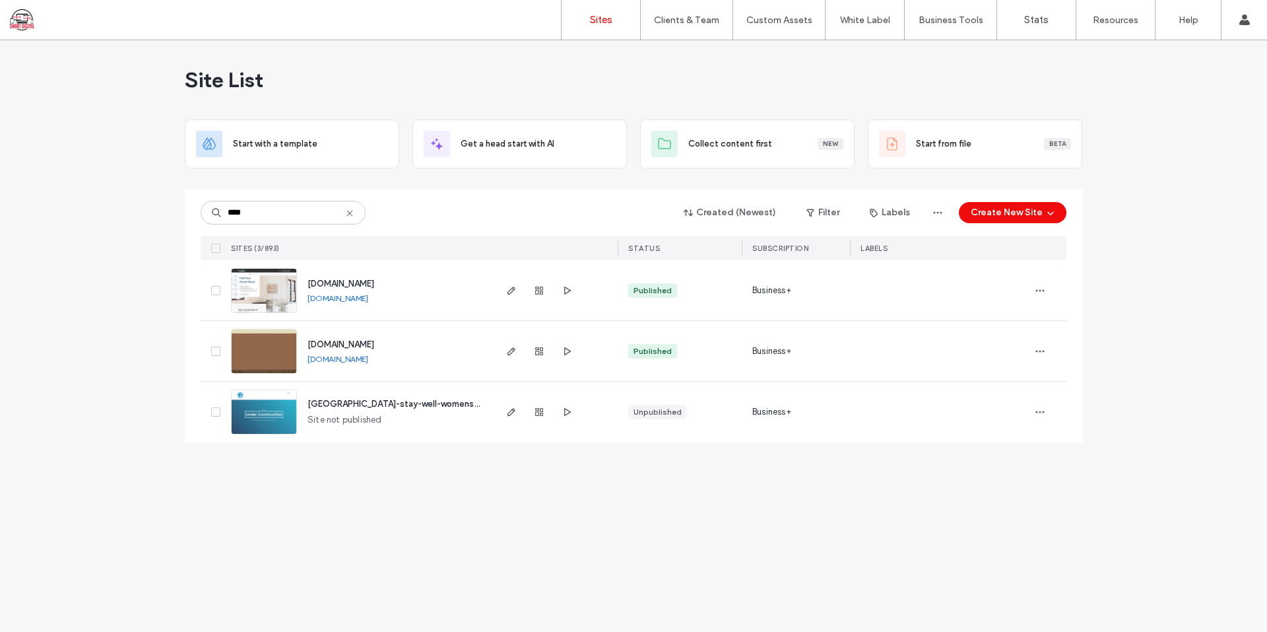
click at [354, 360] on link "[DOMAIN_NAME]" at bounding box center [338, 359] width 61 height 10
click at [271, 218] on input "****" at bounding box center [283, 213] width 165 height 24
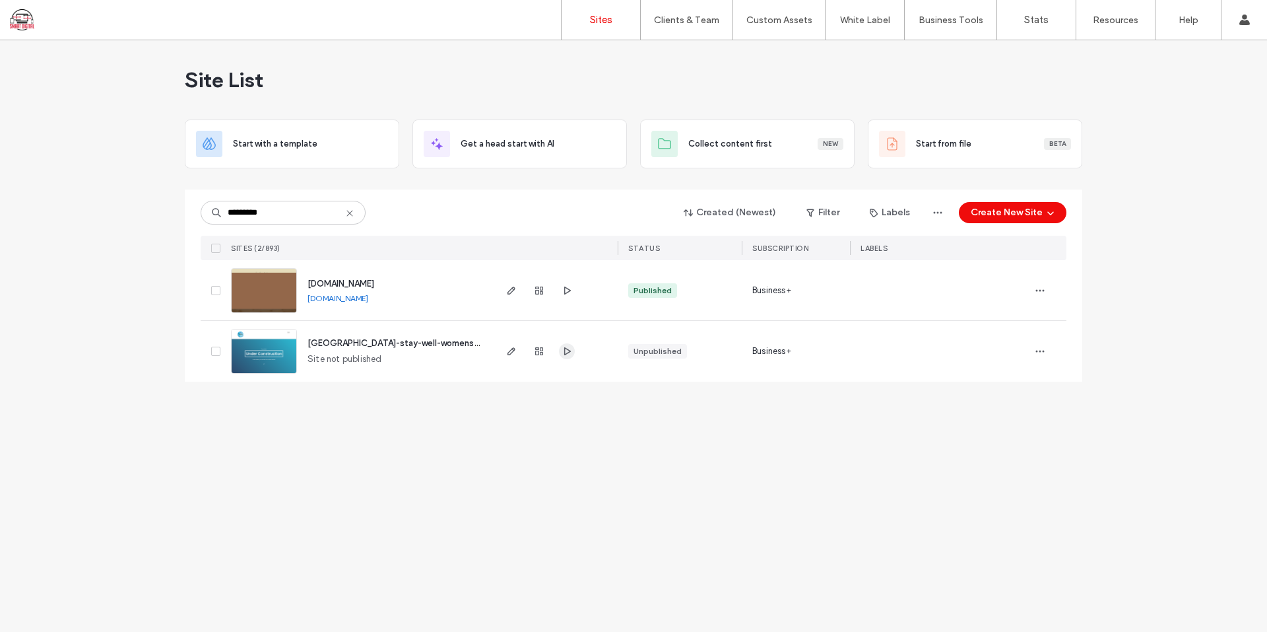
click at [568, 350] on icon "button" at bounding box center [567, 351] width 11 height 11
click at [296, 209] on input "*********" at bounding box center [283, 213] width 165 height 24
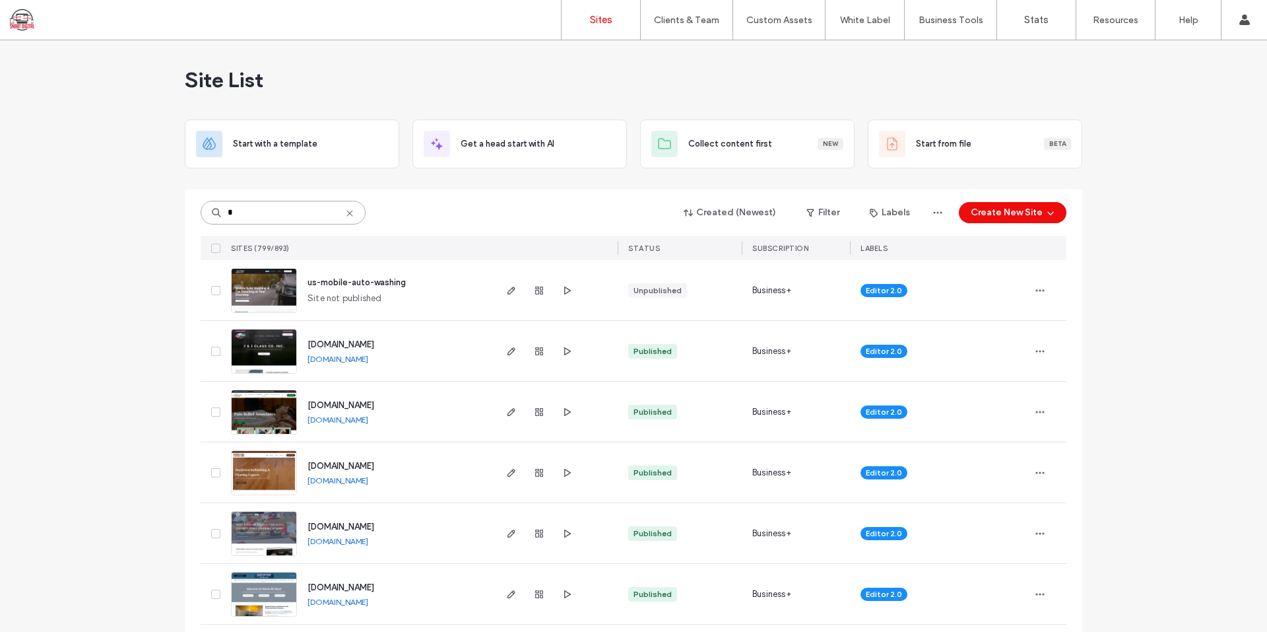
click at [294, 221] on input "*" at bounding box center [283, 213] width 165 height 24
click at [297, 221] on input "*" at bounding box center [283, 213] width 165 height 24
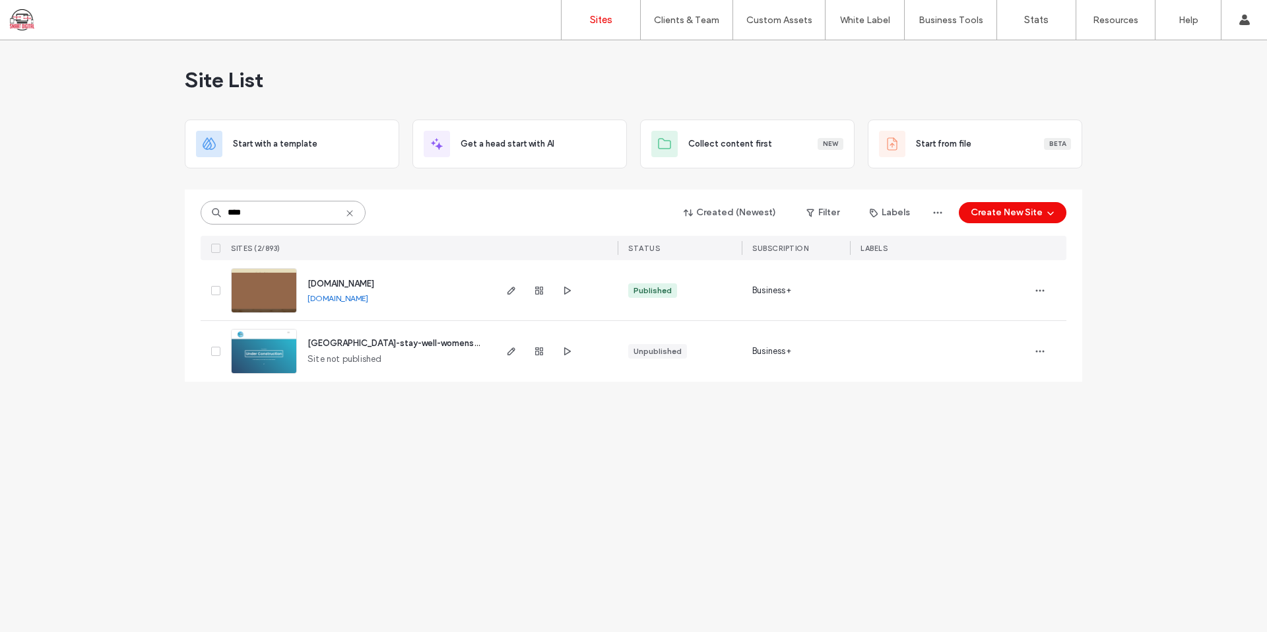
type input "****"
click at [352, 296] on link "www.mwcstaywell.com" at bounding box center [338, 298] width 61 height 10
click at [282, 211] on input "****" at bounding box center [283, 213] width 165 height 24
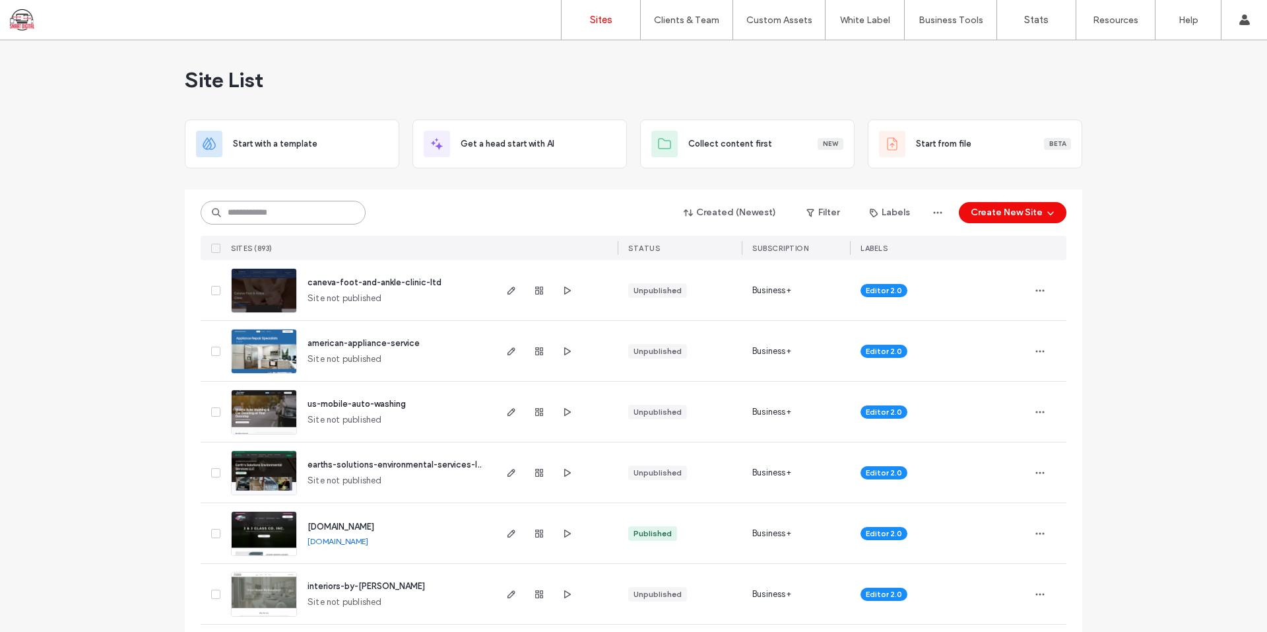
click at [304, 216] on input at bounding box center [283, 213] width 165 height 24
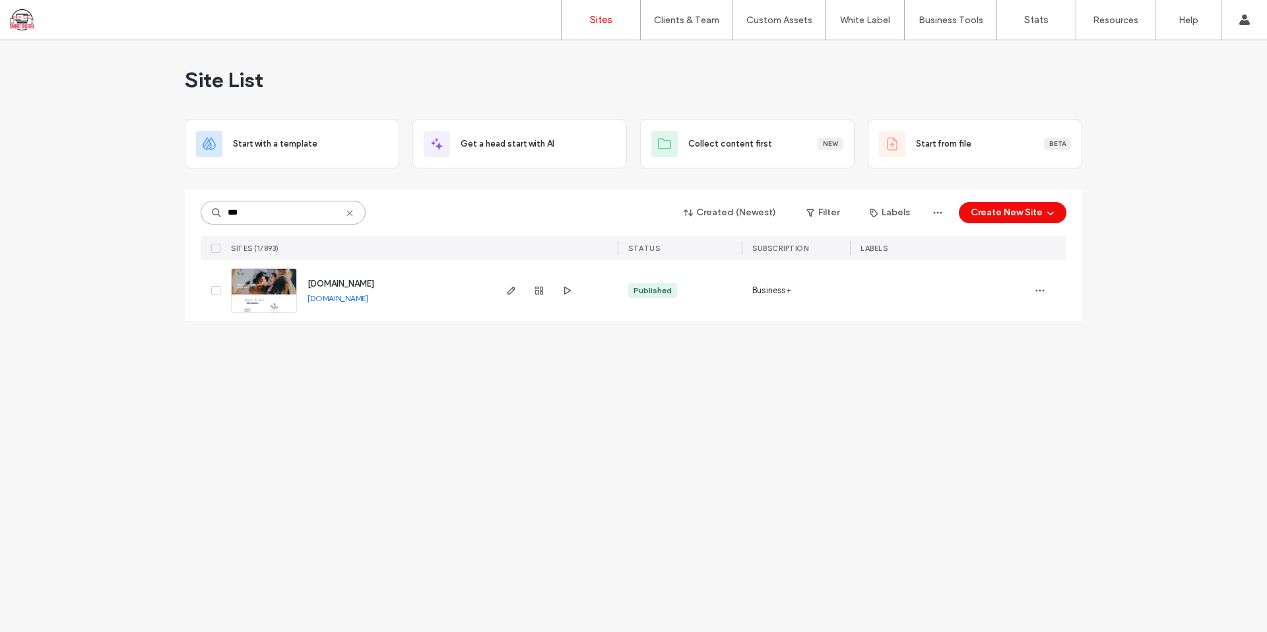
type input "***"
click at [346, 297] on link "www.mymwc.org" at bounding box center [338, 298] width 61 height 10
click at [345, 284] on span "www.mymwc.org" at bounding box center [341, 283] width 67 height 10
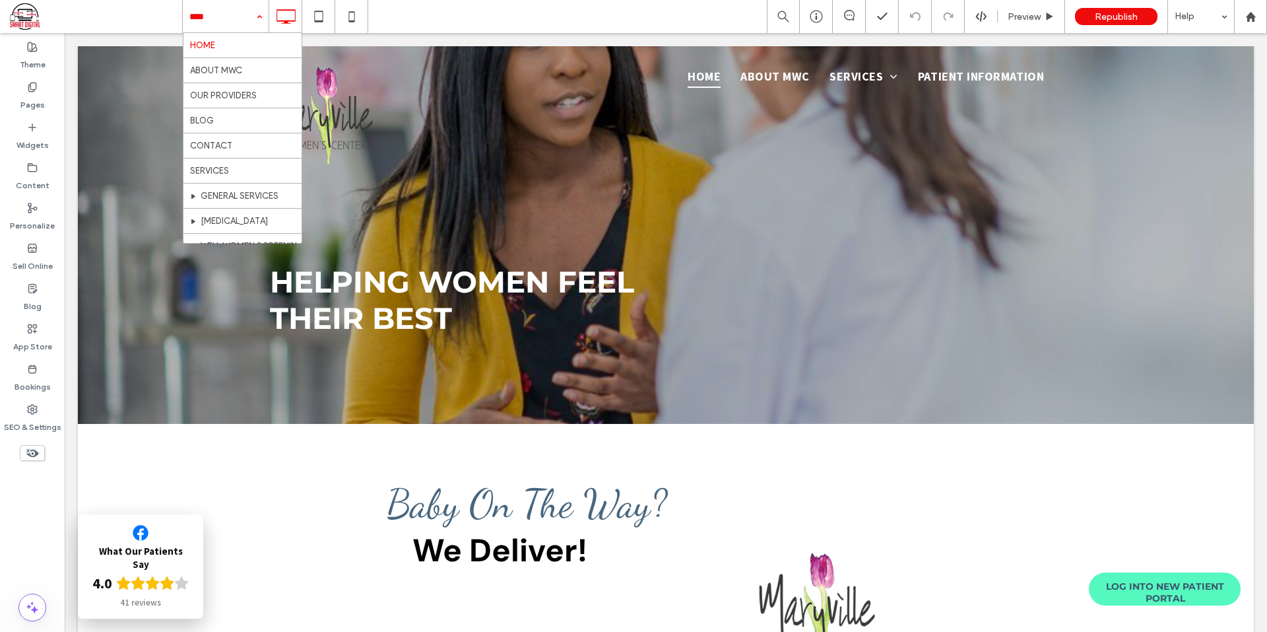
click at [260, 11] on div "HOME ABOUT MWC OUR PROVIDERS BLOG CONTACT SERVICES GENERAL SERVICES [MEDICAL_DA…" at bounding box center [226, 16] width 86 height 33
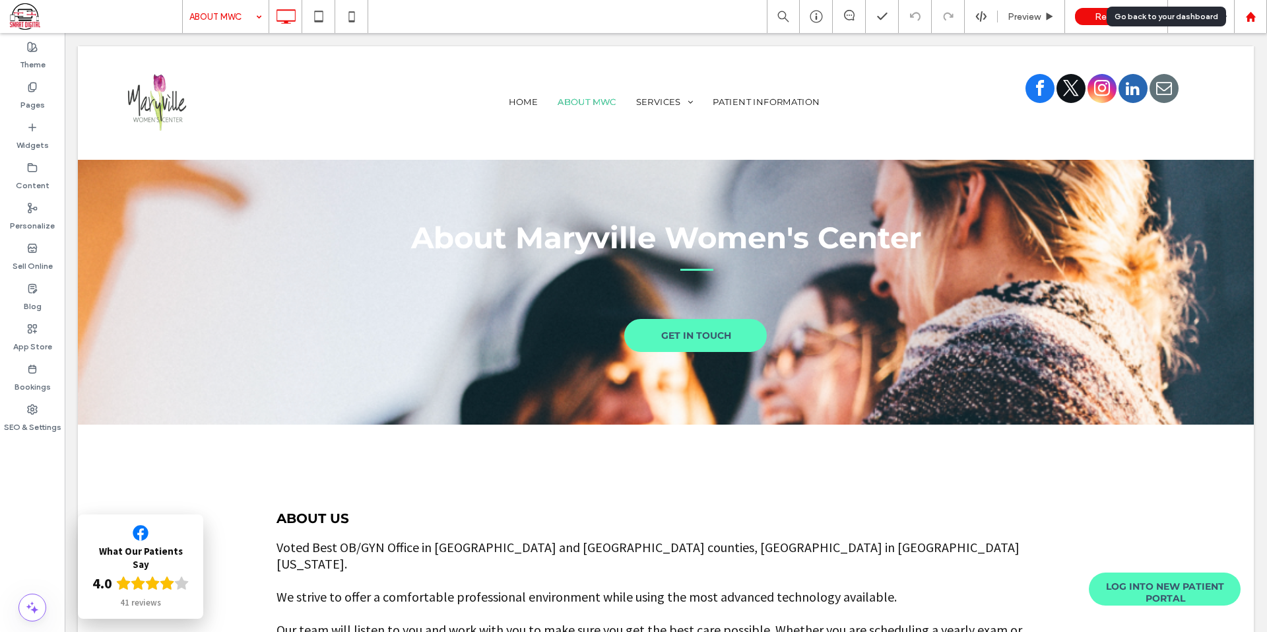
click at [1250, 13] on use at bounding box center [1250, 16] width 10 height 10
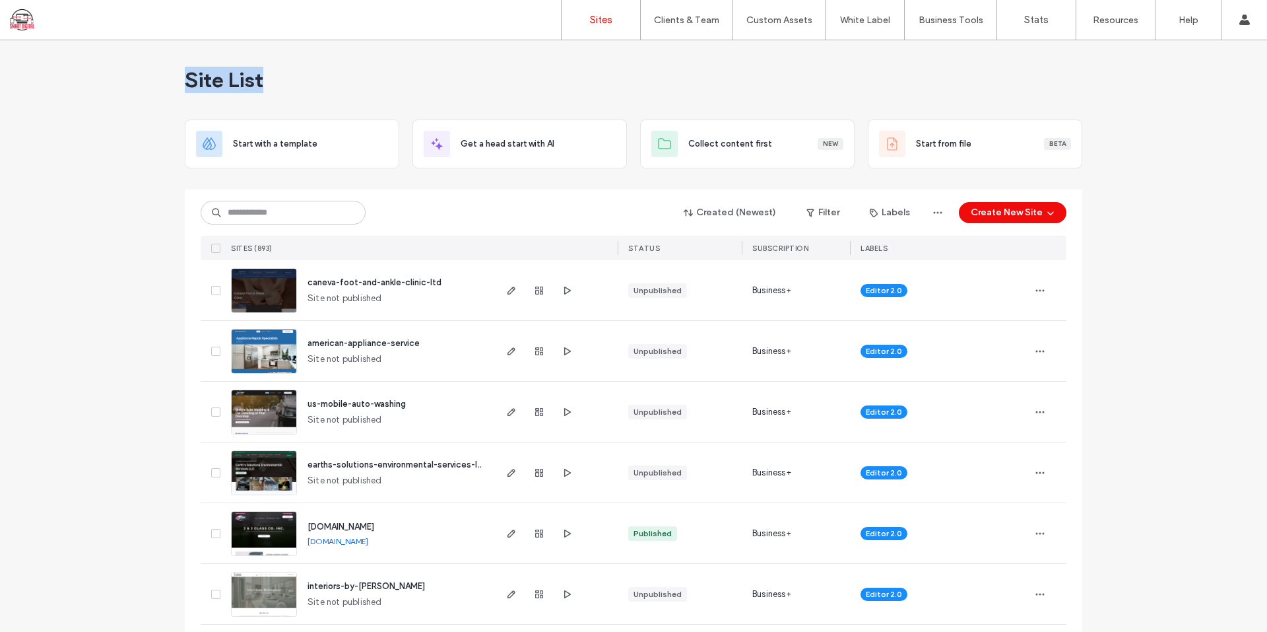
drag, startPoint x: 173, startPoint y: 71, endPoint x: 378, endPoint y: 82, distance: 205.5
click at [381, 75] on div "Site List" at bounding box center [633, 79] width 897 height 79
click at [397, 279] on span "caneva-foot-and-ankle-clinic-ltd" at bounding box center [375, 282] width 134 height 10
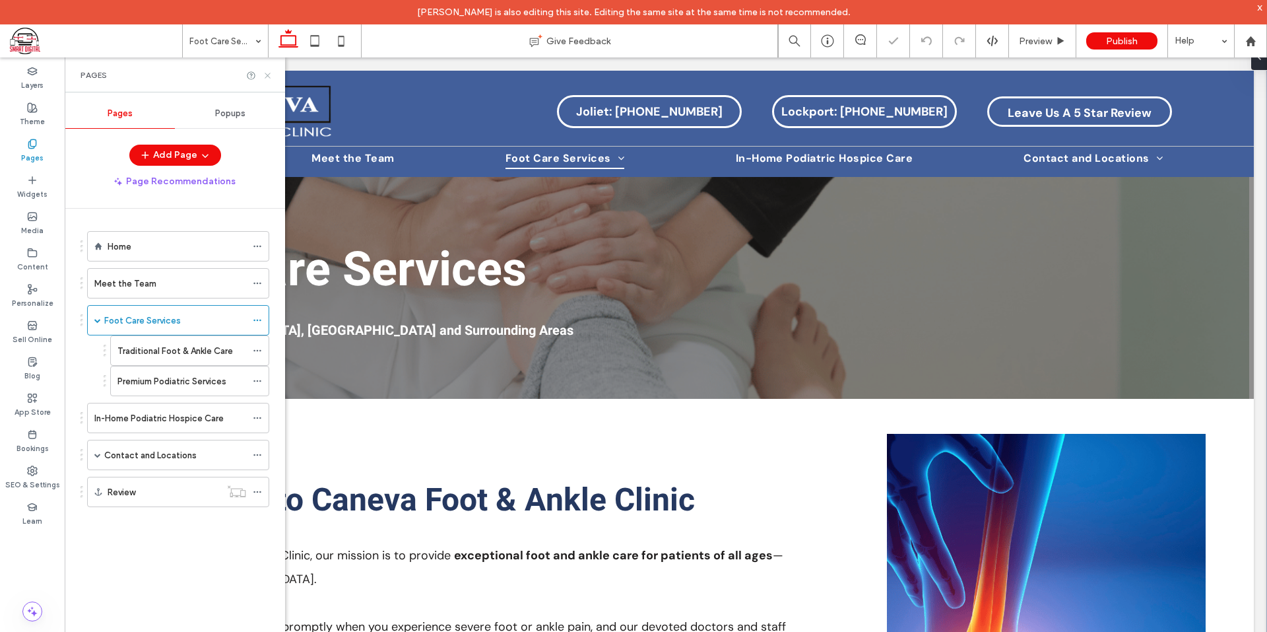
click at [269, 73] on icon at bounding box center [268, 76] width 10 height 10
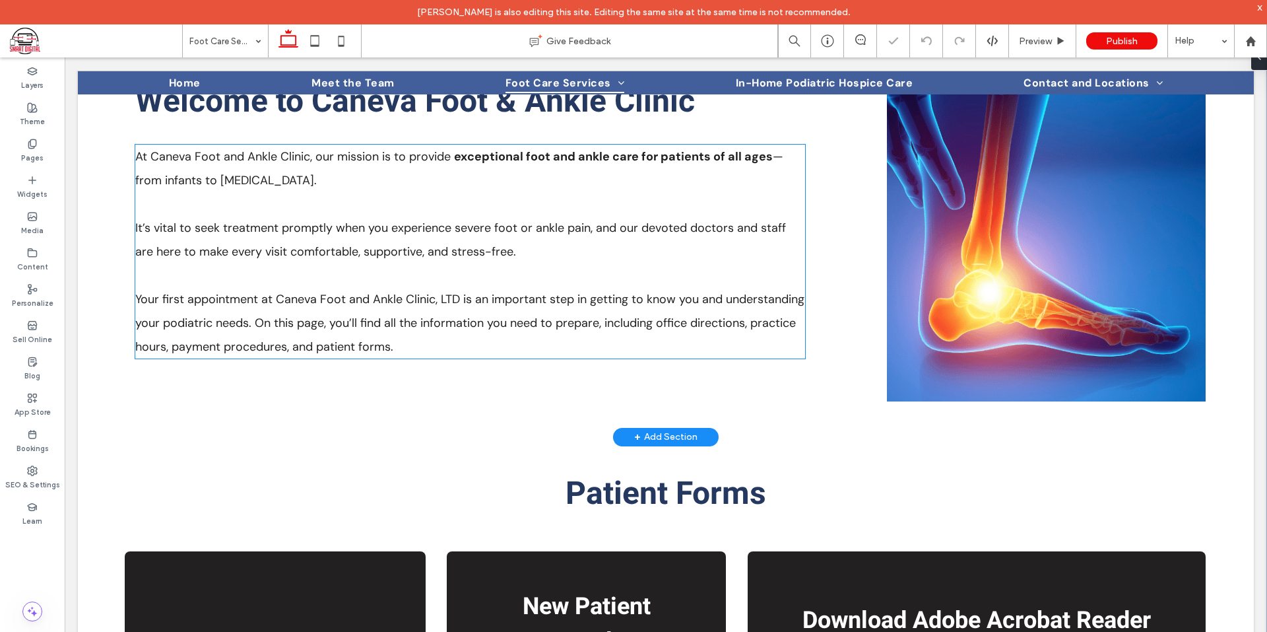
scroll to position [647, 0]
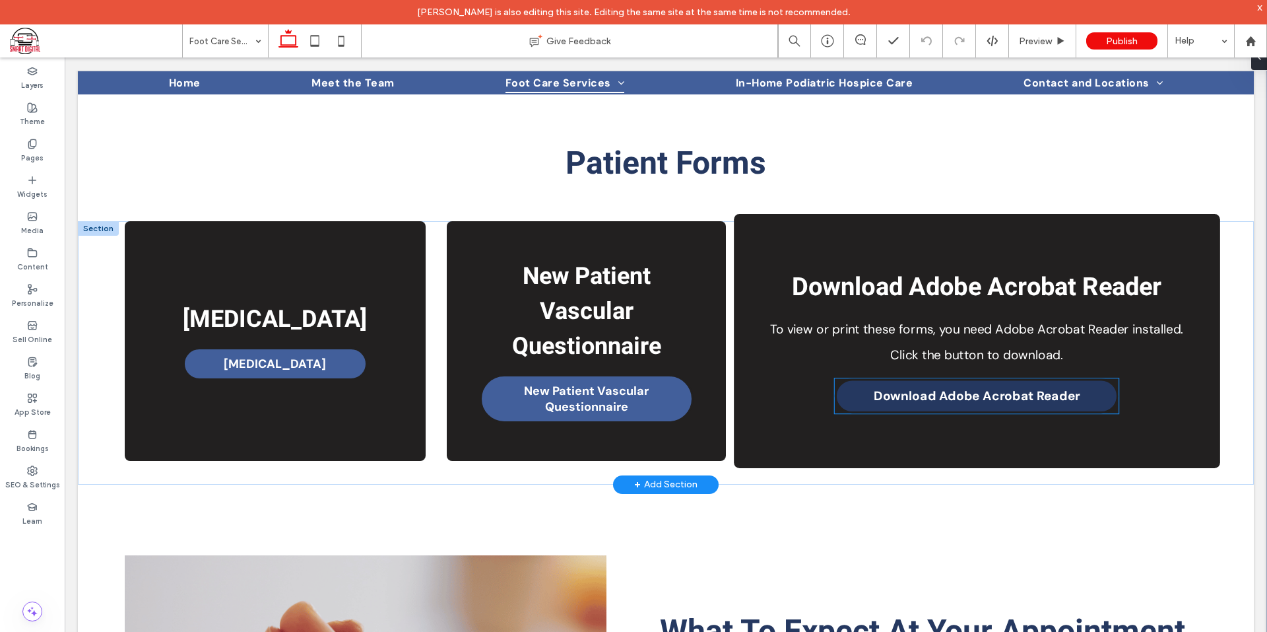
click at [911, 396] on span "Download Adobe Acrobat Reader" at bounding box center [977, 395] width 207 height 16
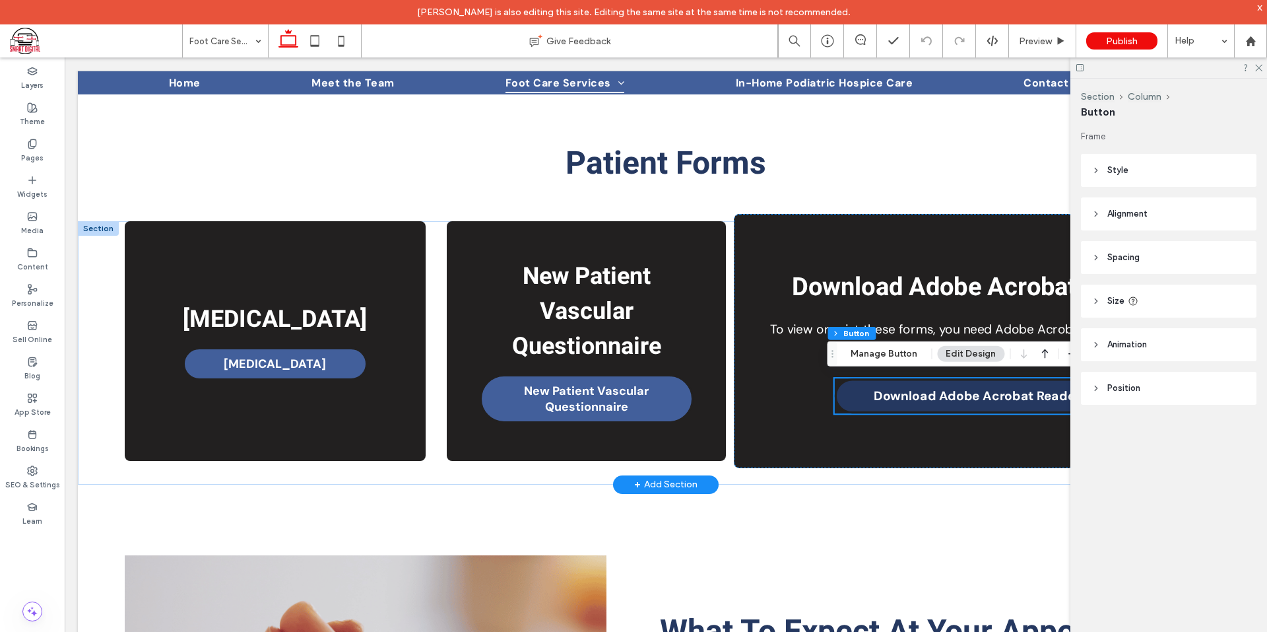
type input "**"
click at [925, 397] on span "Download Adobe Acrobat Reader" at bounding box center [977, 395] width 207 height 16
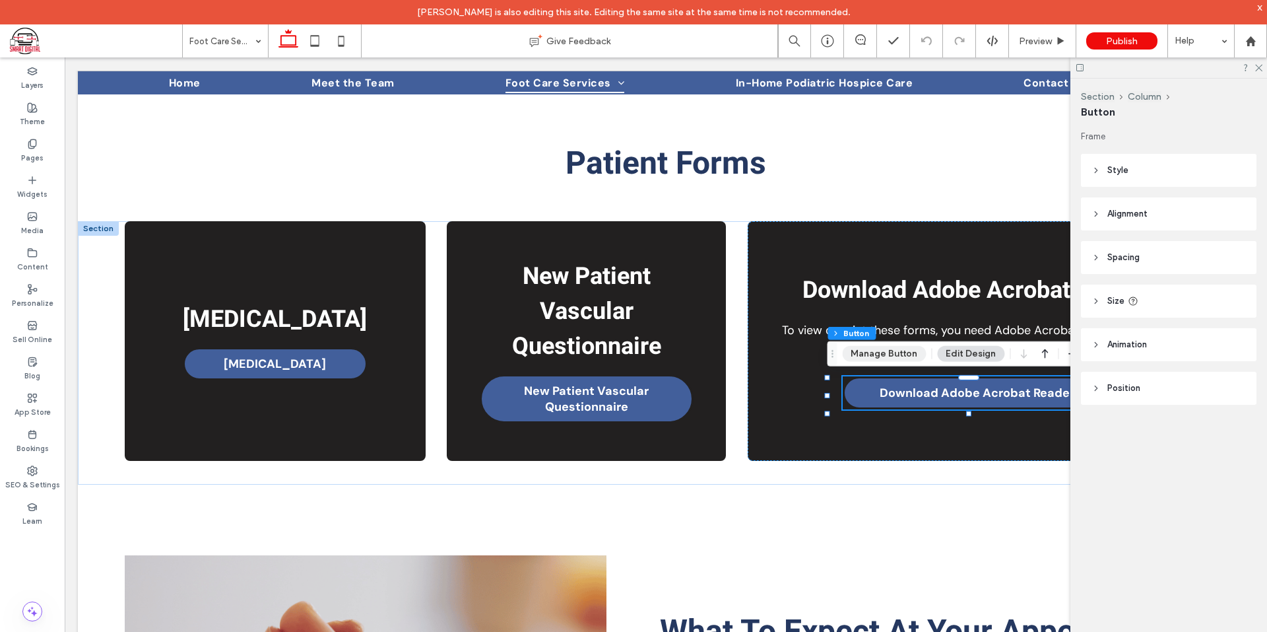
click at [870, 352] on button "Manage Button" at bounding box center [884, 354] width 84 height 16
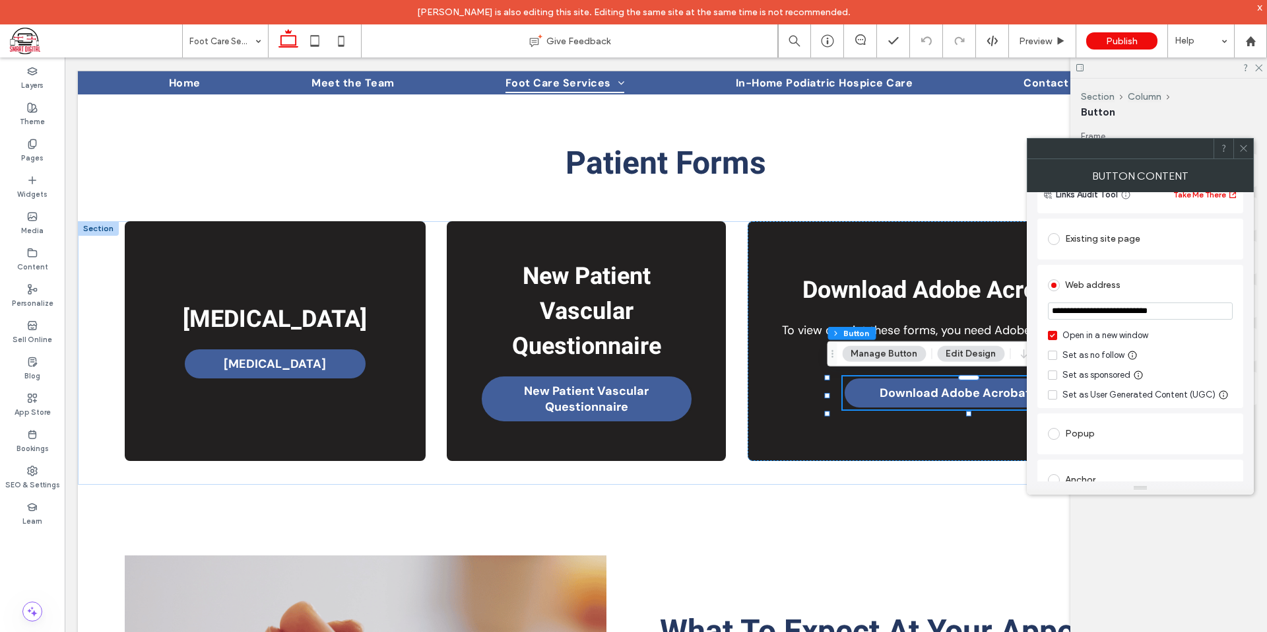
scroll to position [330, 0]
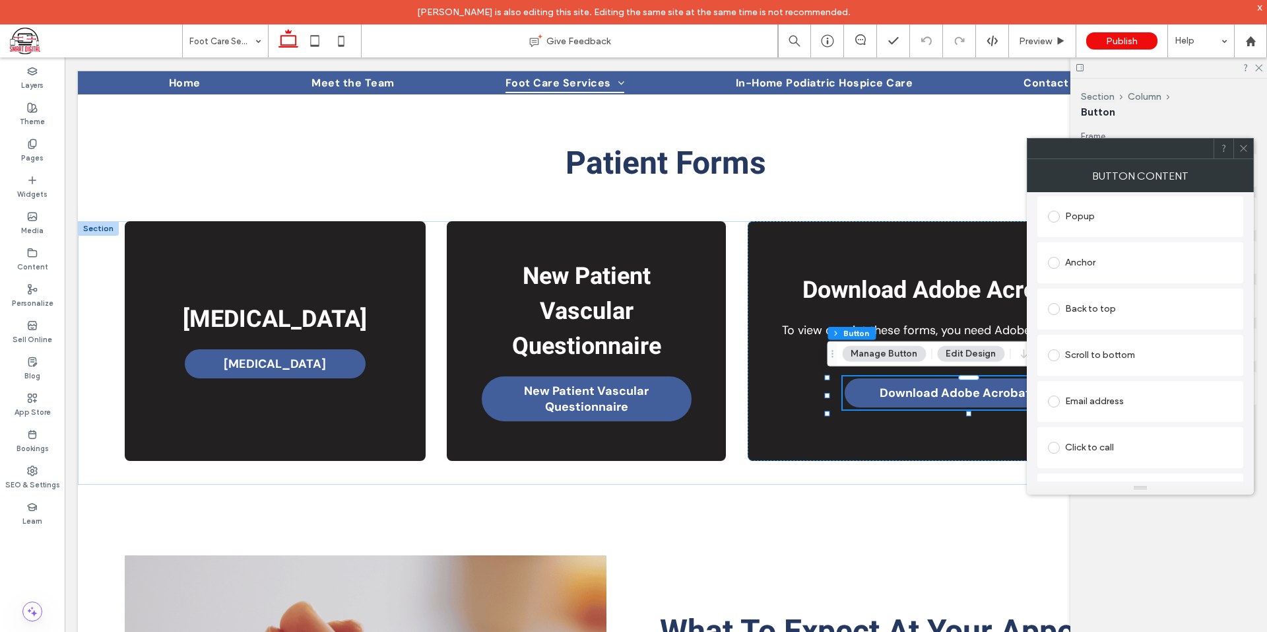
click at [1243, 147] on icon at bounding box center [1244, 148] width 10 height 10
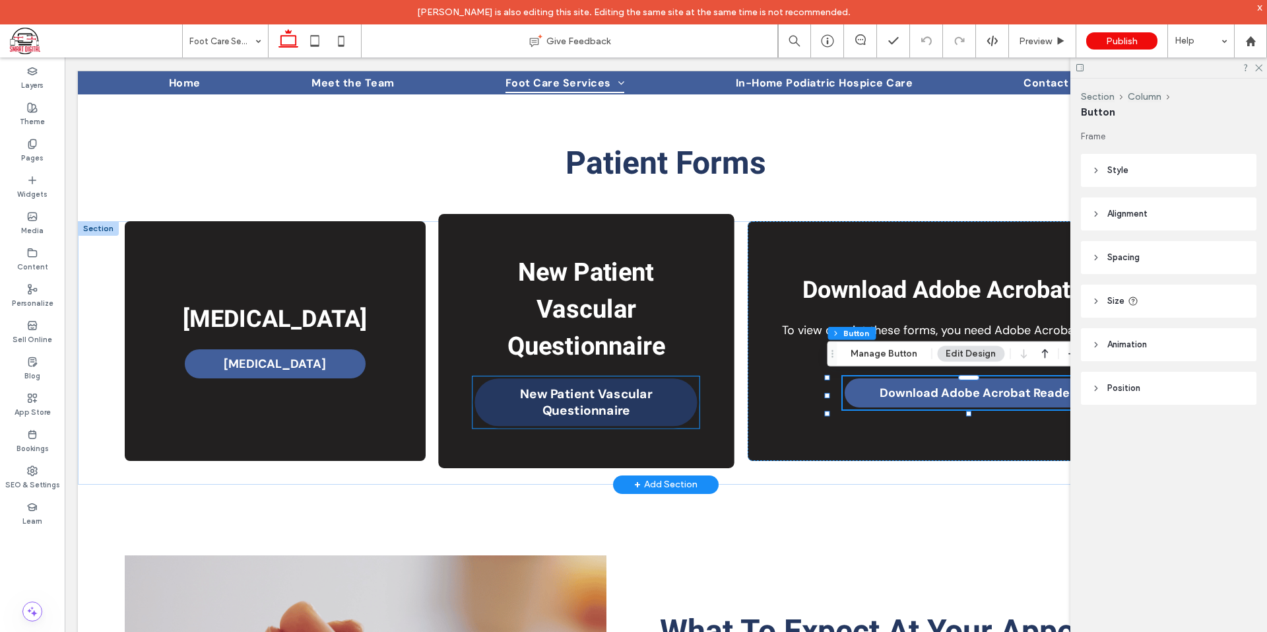
click at [601, 401] on span "New Patient Vascular Questionnaire" at bounding box center [586, 402] width 212 height 34
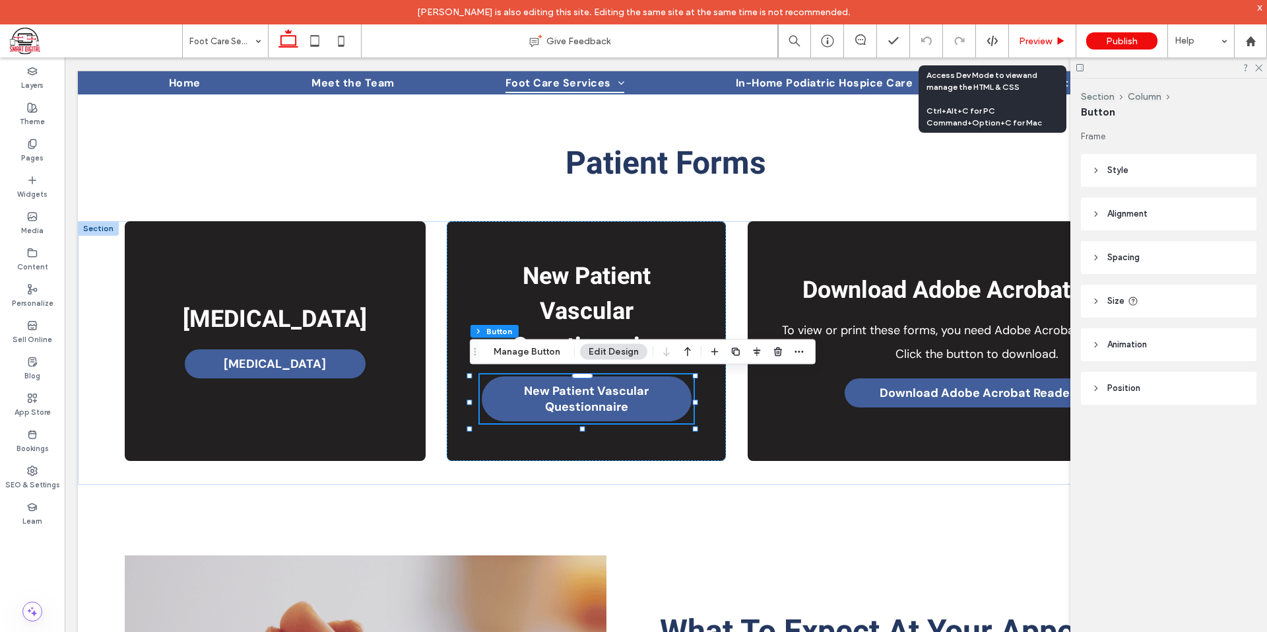
click at [1035, 31] on div "Preview" at bounding box center [1042, 40] width 67 height 33
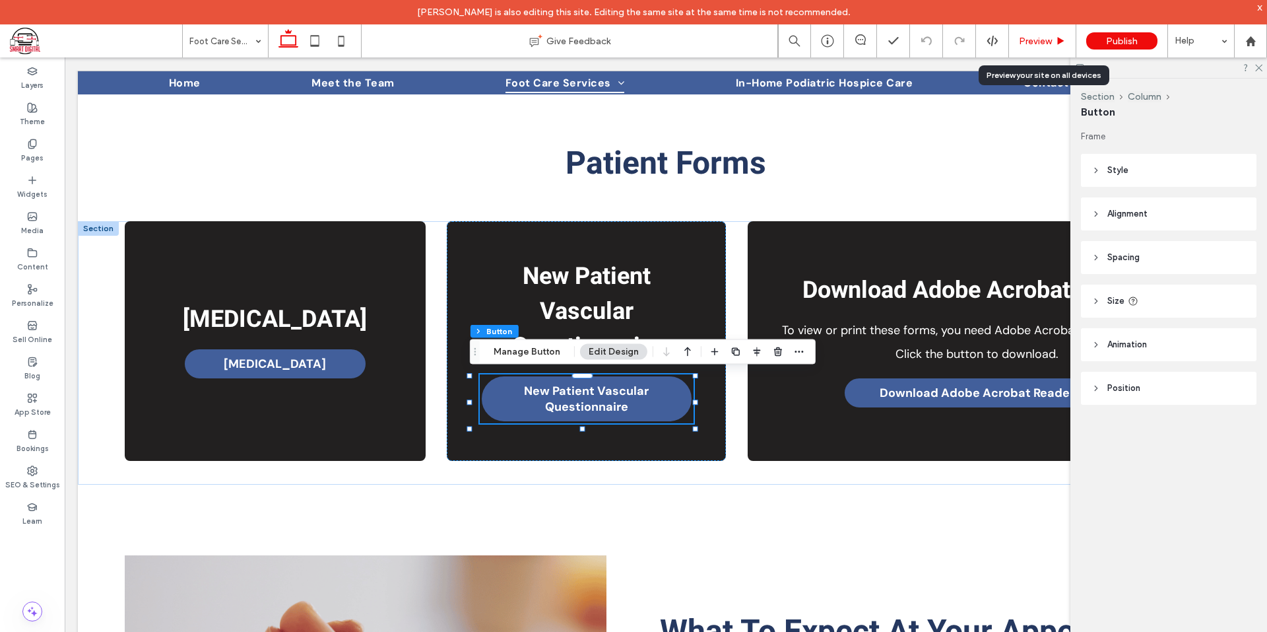
click at [1026, 36] on span "Preview" at bounding box center [1035, 41] width 33 height 11
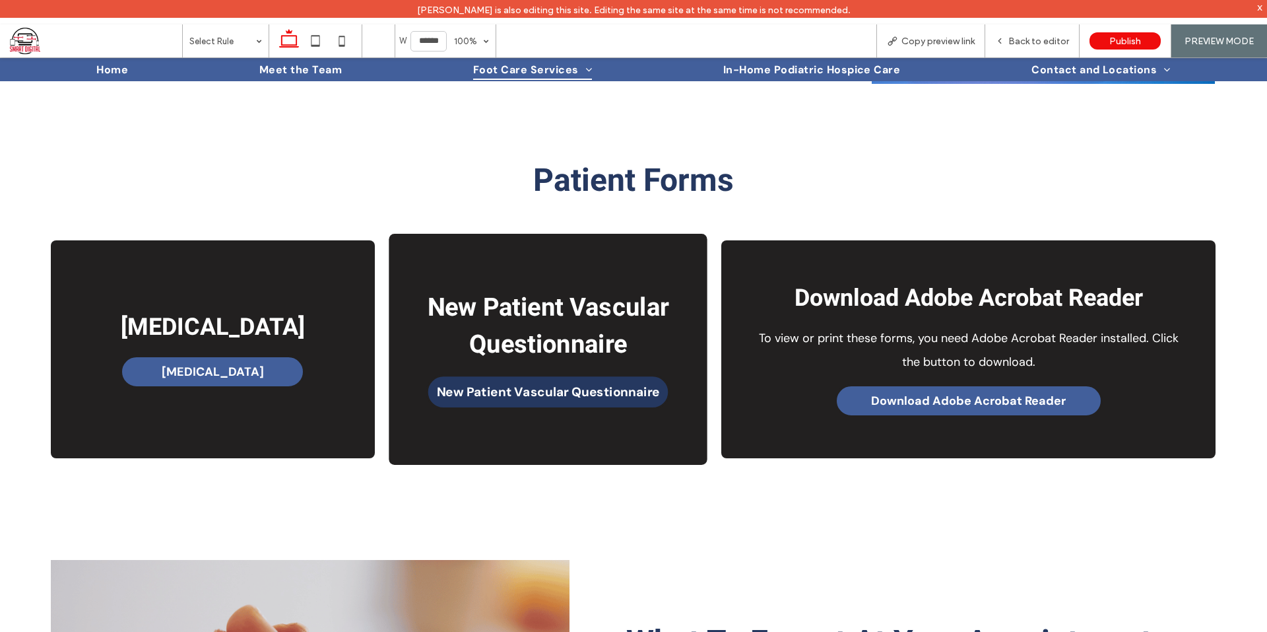
scroll to position [636, 0]
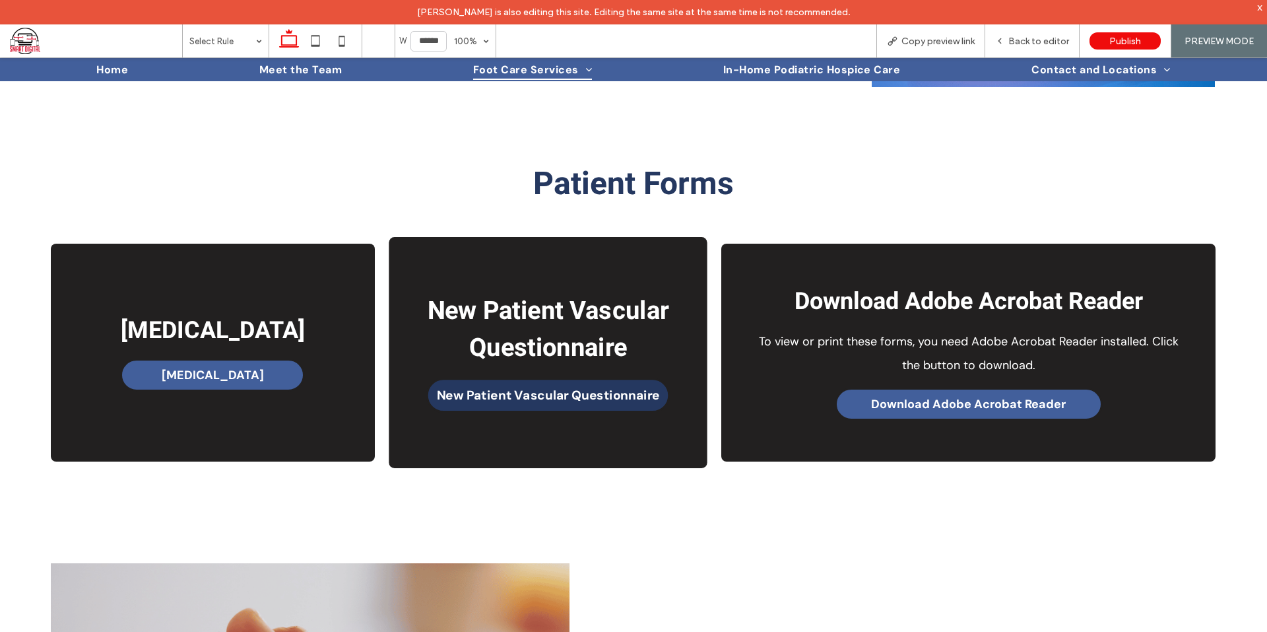
click at [608, 403] on span "New Patient Vascular Questionnaire" at bounding box center [547, 395] width 223 height 16
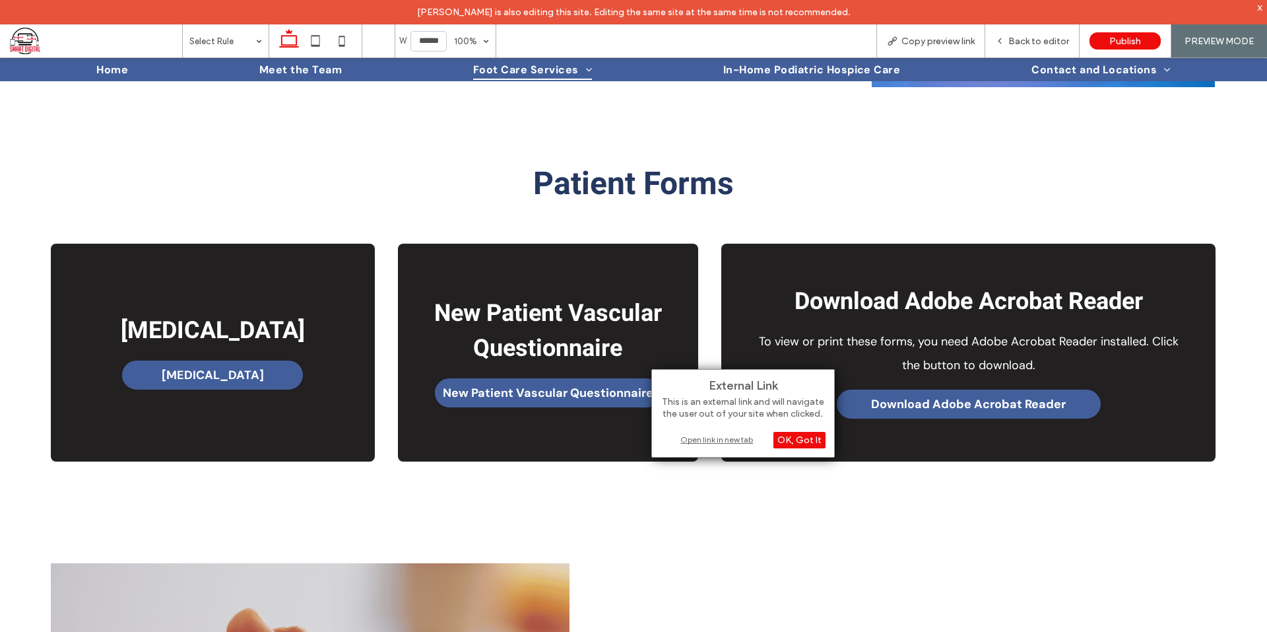
click at [707, 439] on div "Open link in new tab" at bounding box center [743, 439] width 165 height 14
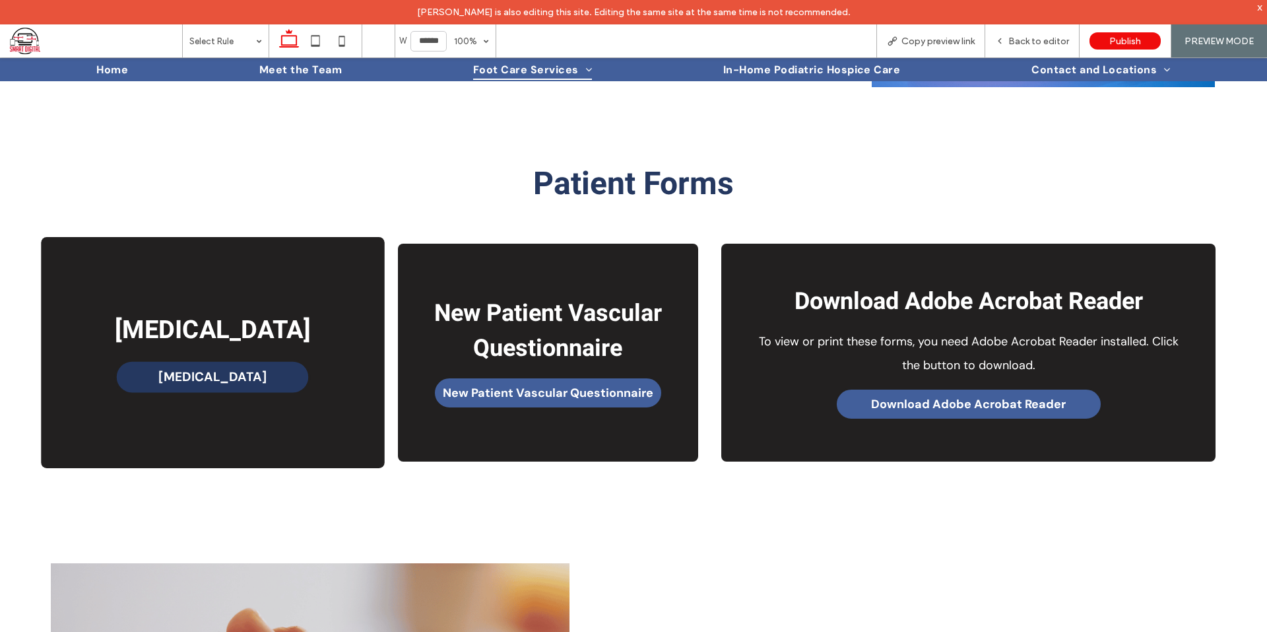
click at [187, 379] on span "Patient Registration" at bounding box center [212, 376] width 108 height 16
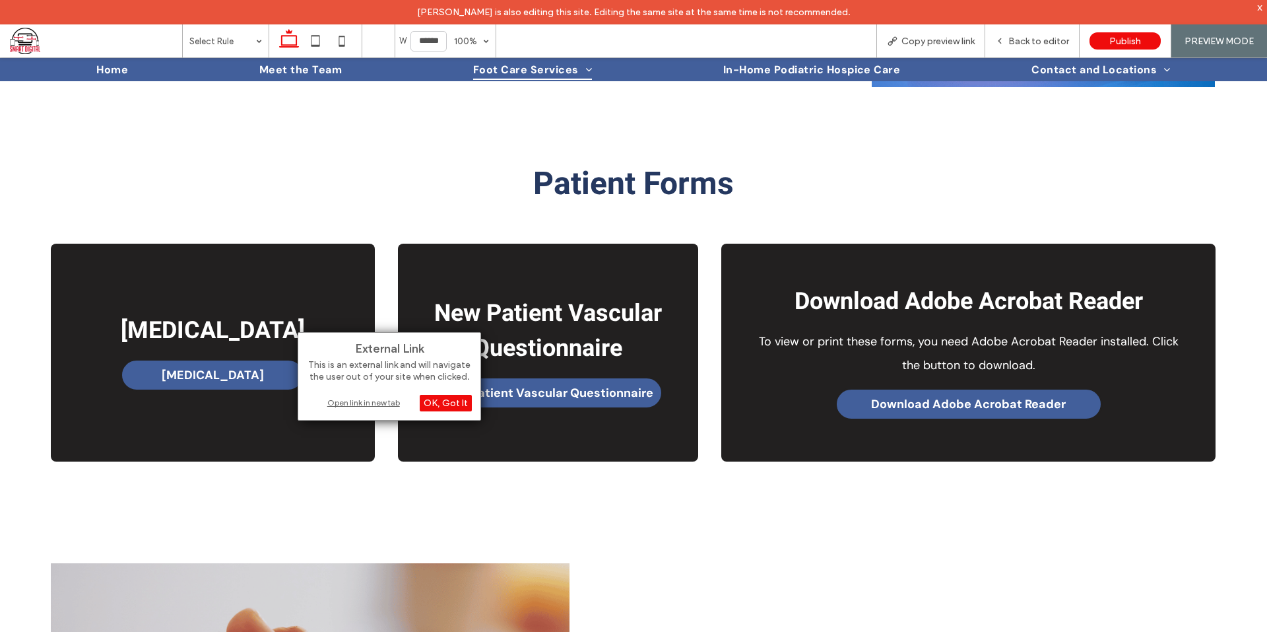
click at [358, 401] on div "Open link in new tab" at bounding box center [389, 402] width 165 height 14
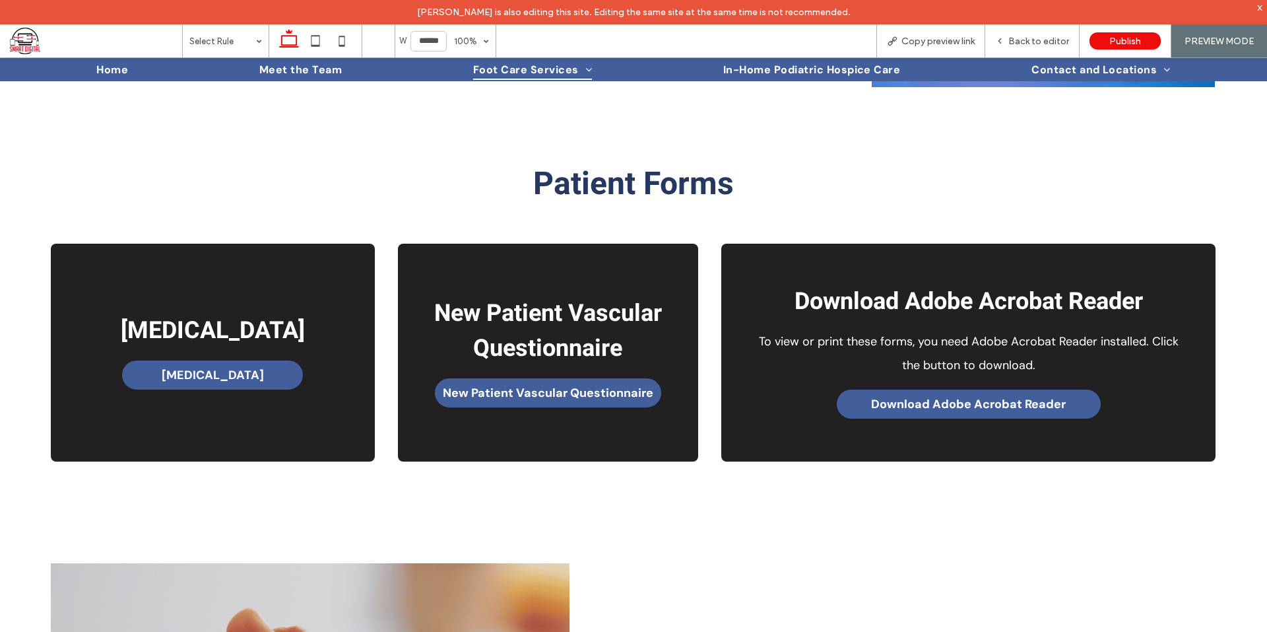
click at [1261, 5] on div "x" at bounding box center [1260, 6] width 6 height 11
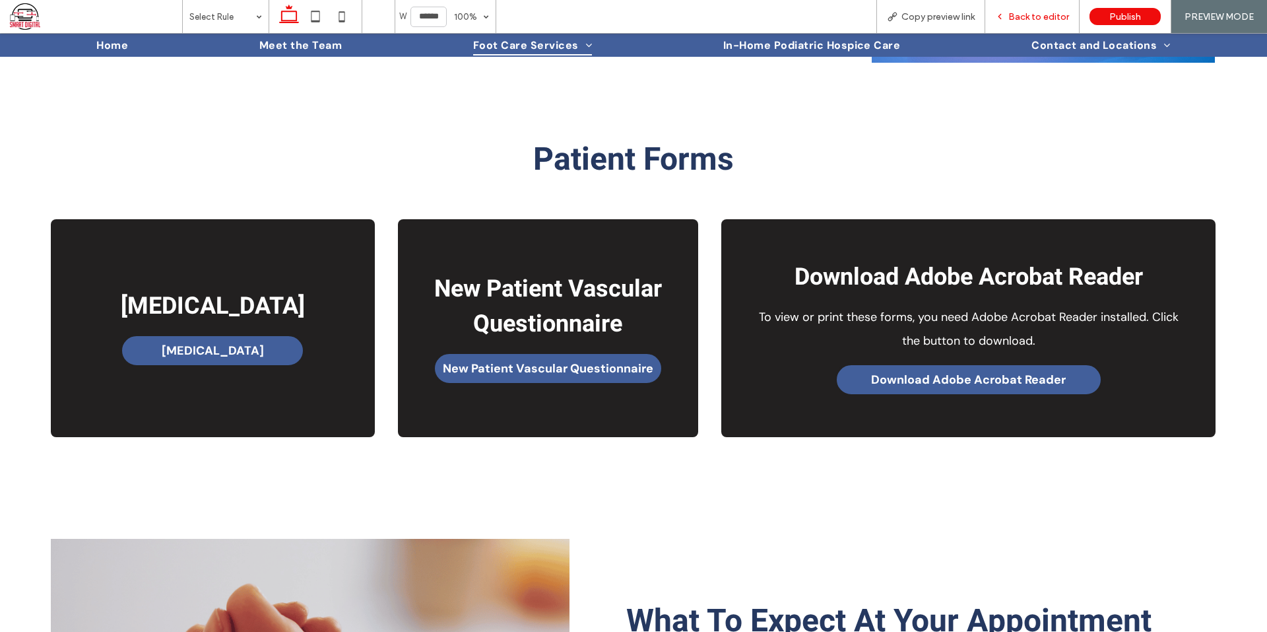
click at [1049, 15] on span "Back to editor" at bounding box center [1038, 16] width 61 height 11
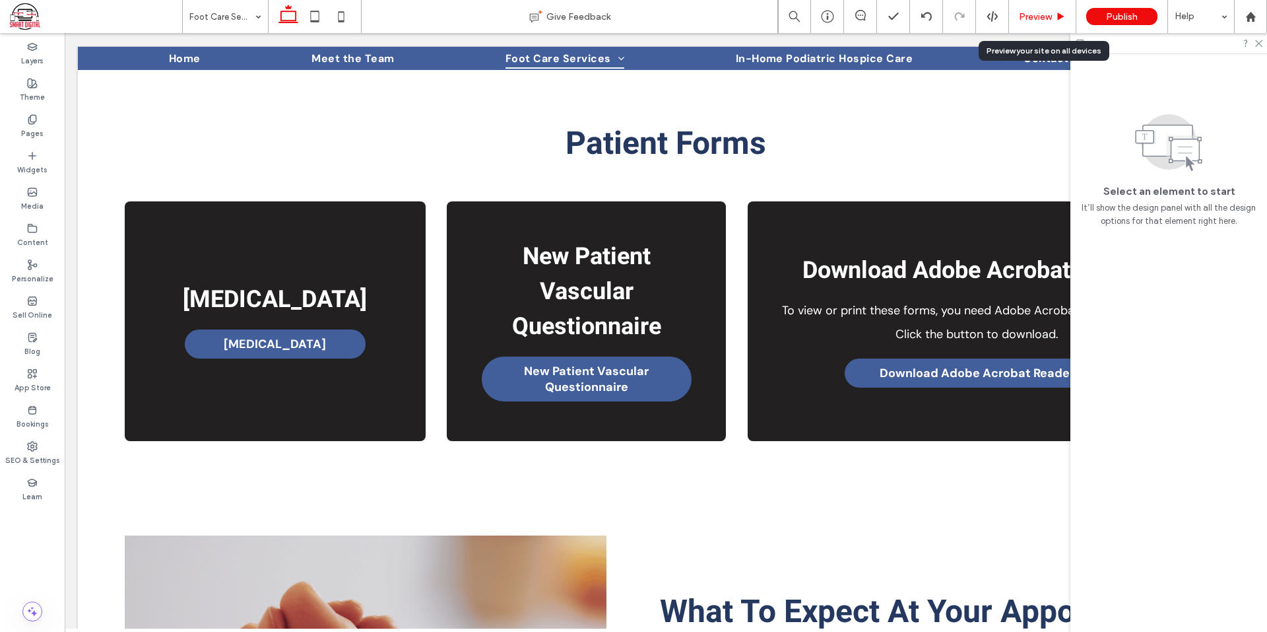
scroll to position [633, 0]
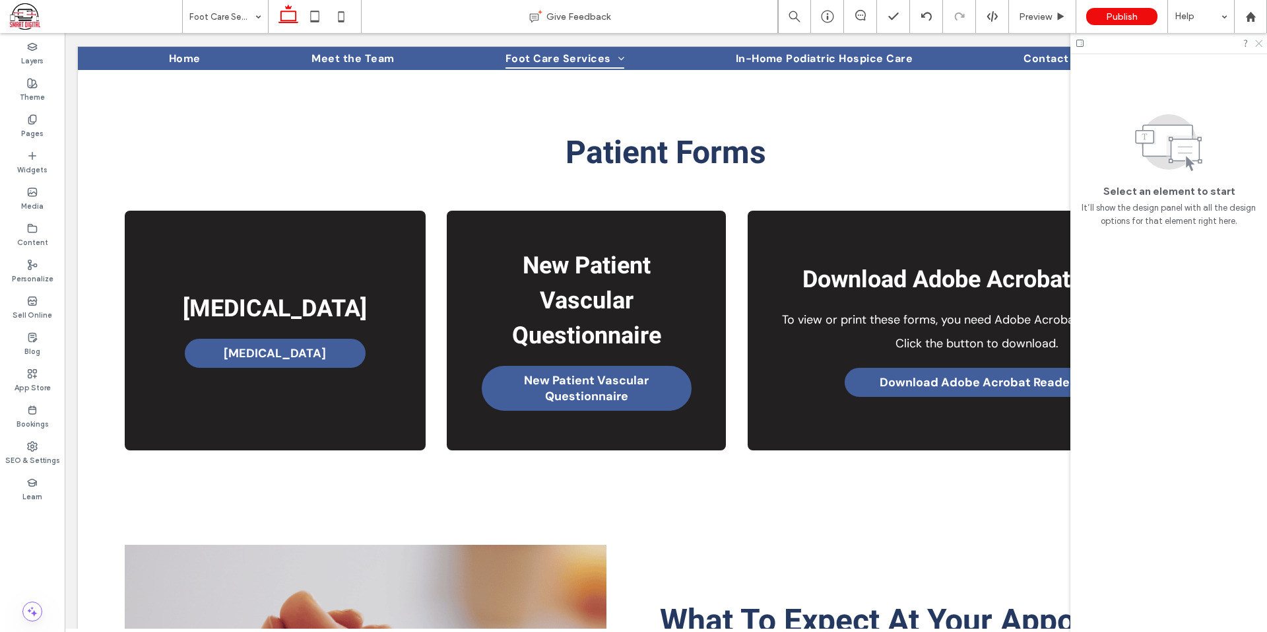
click at [1259, 41] on icon at bounding box center [1258, 42] width 9 height 9
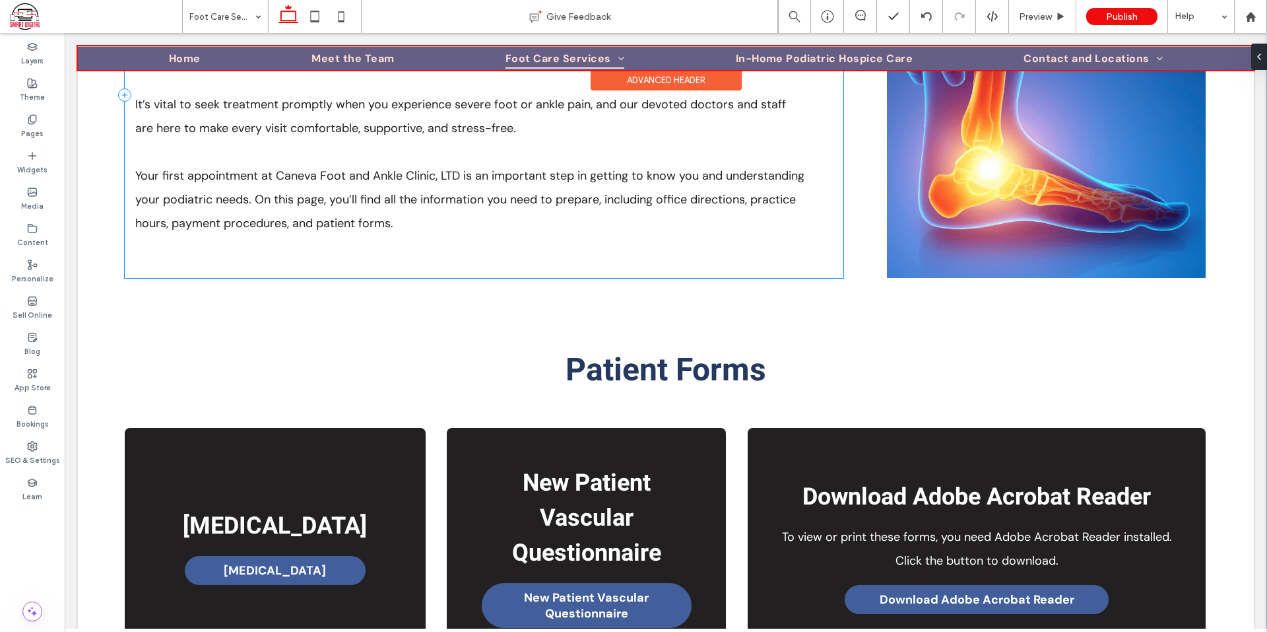
scroll to position [301, 0]
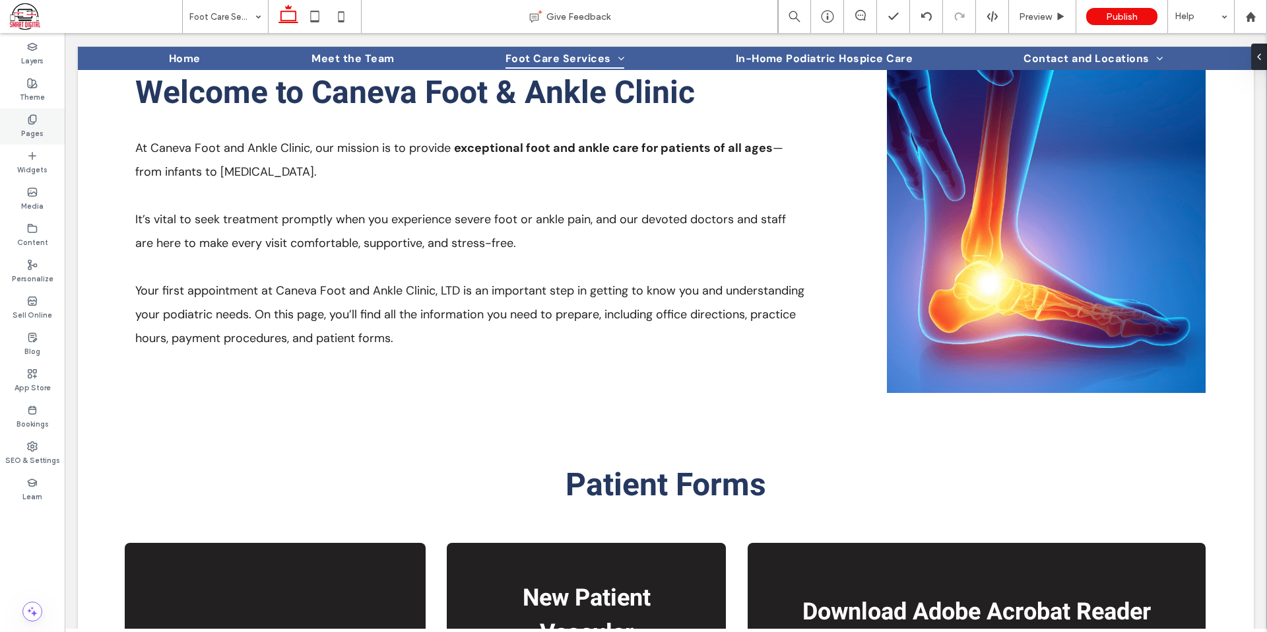
click at [32, 133] on label "Pages" at bounding box center [32, 132] width 22 height 15
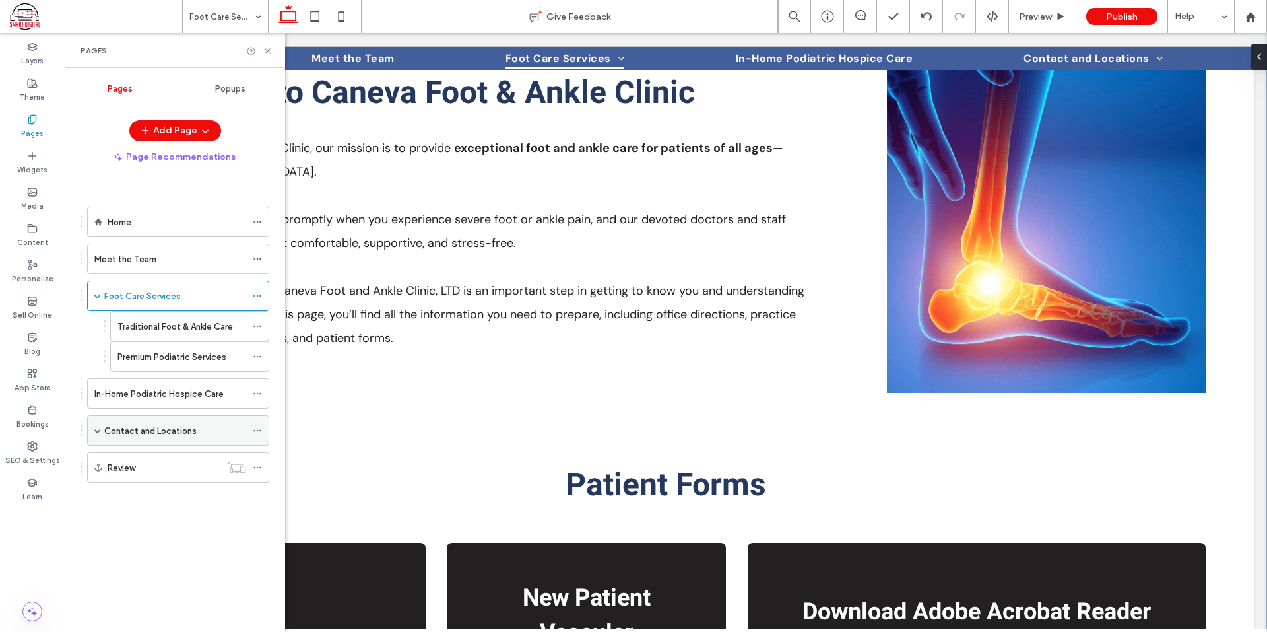
click at [100, 430] on span at bounding box center [97, 430] width 7 height 7
click at [265, 47] on icon at bounding box center [268, 51] width 10 height 10
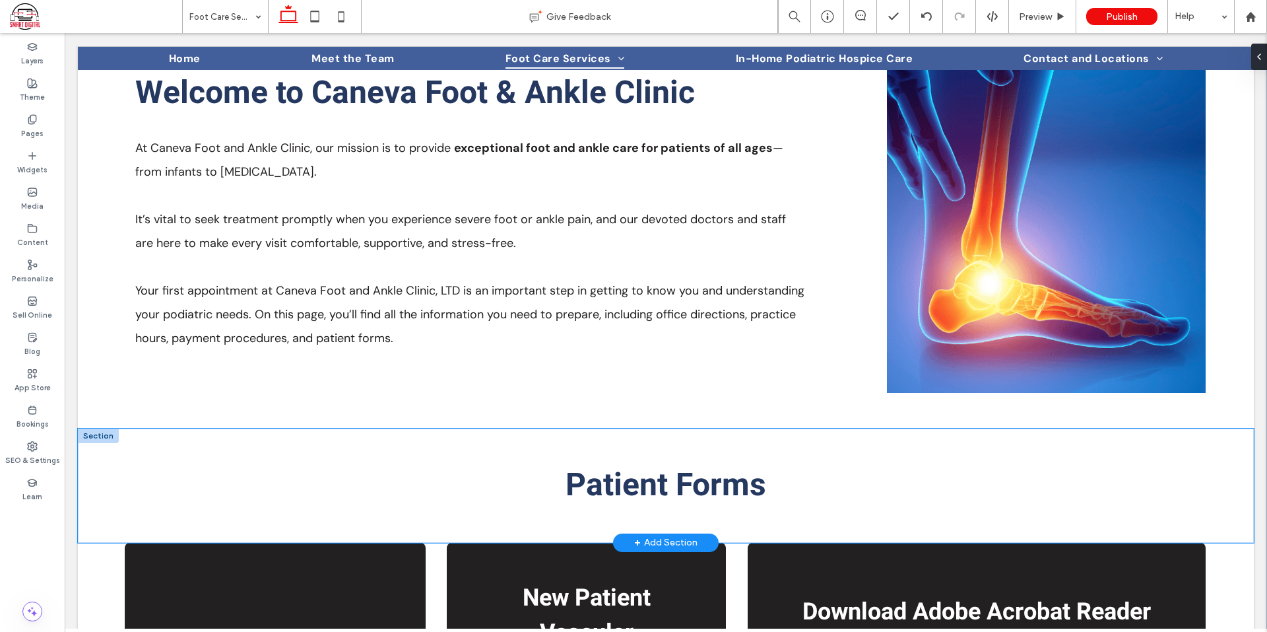
scroll to position [697, 0]
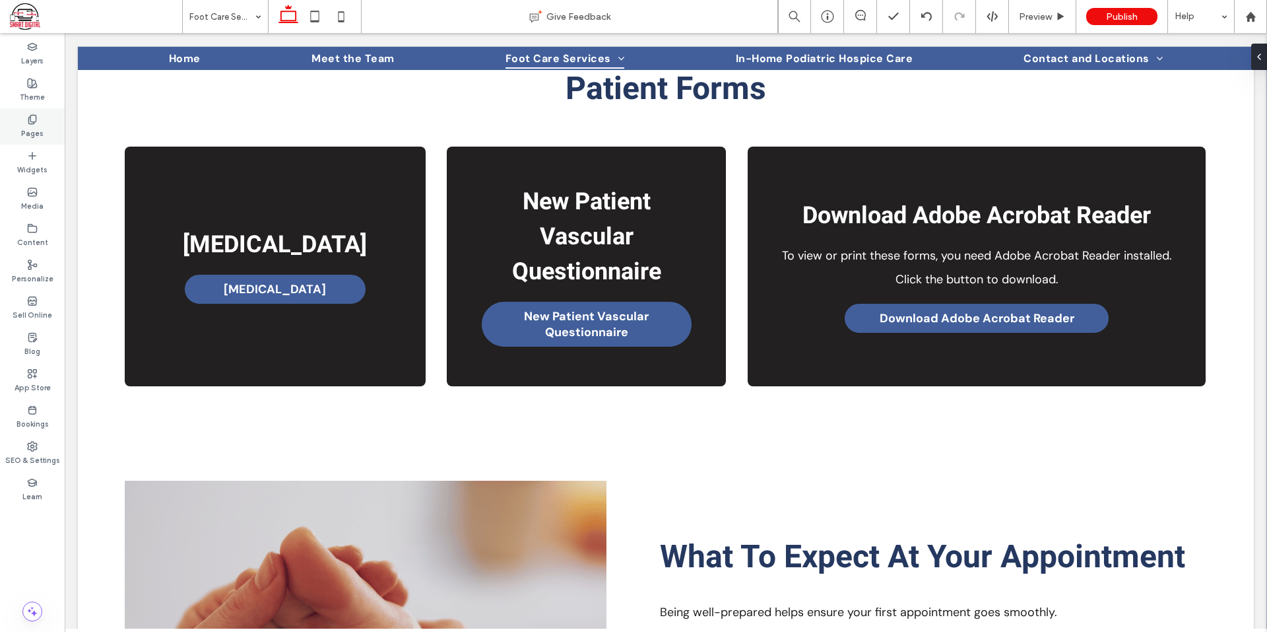
click at [35, 125] on label "Pages" at bounding box center [32, 132] width 22 height 15
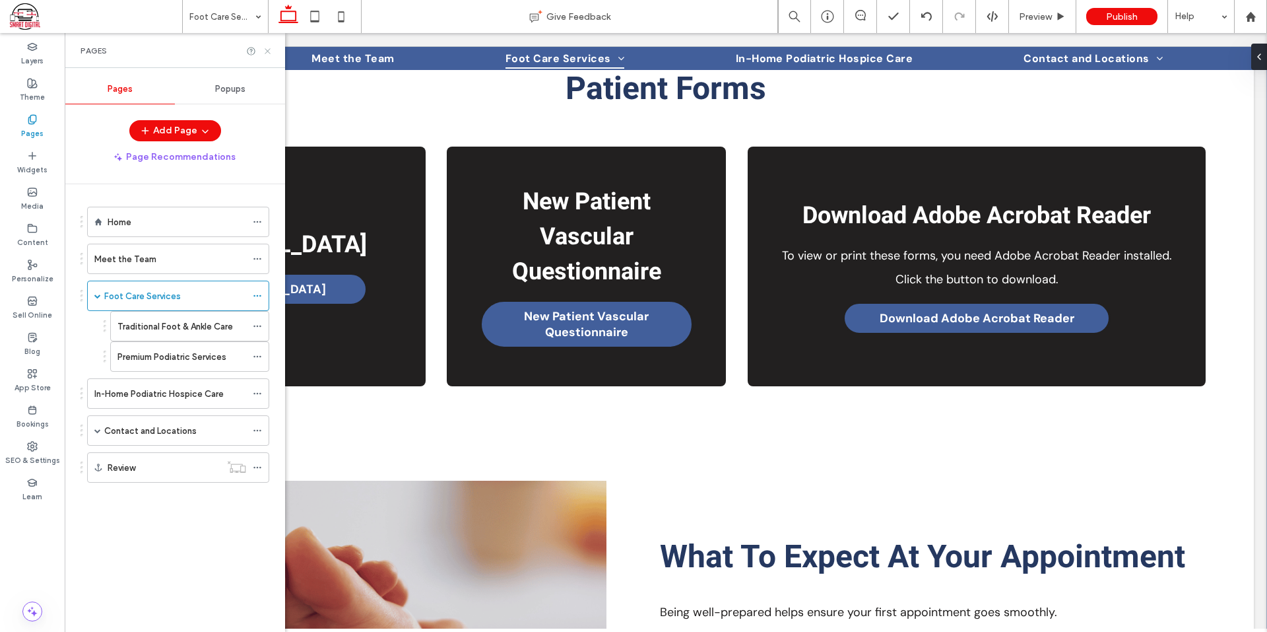
click at [270, 52] on icon at bounding box center [268, 51] width 10 height 10
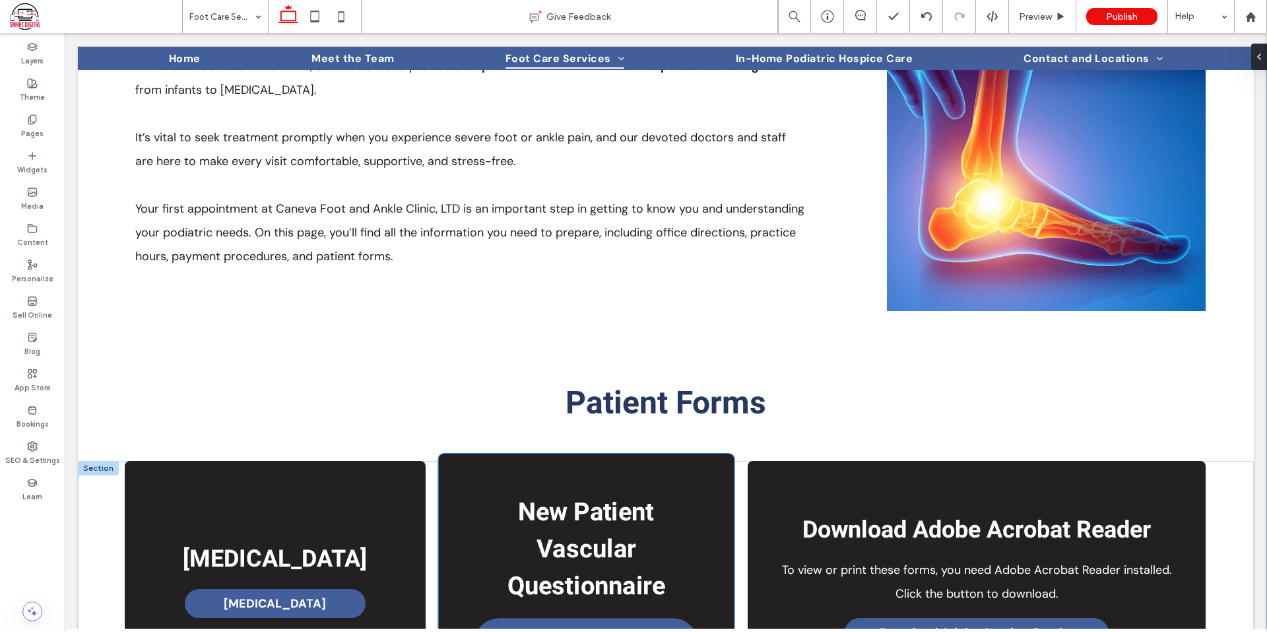
scroll to position [647, 0]
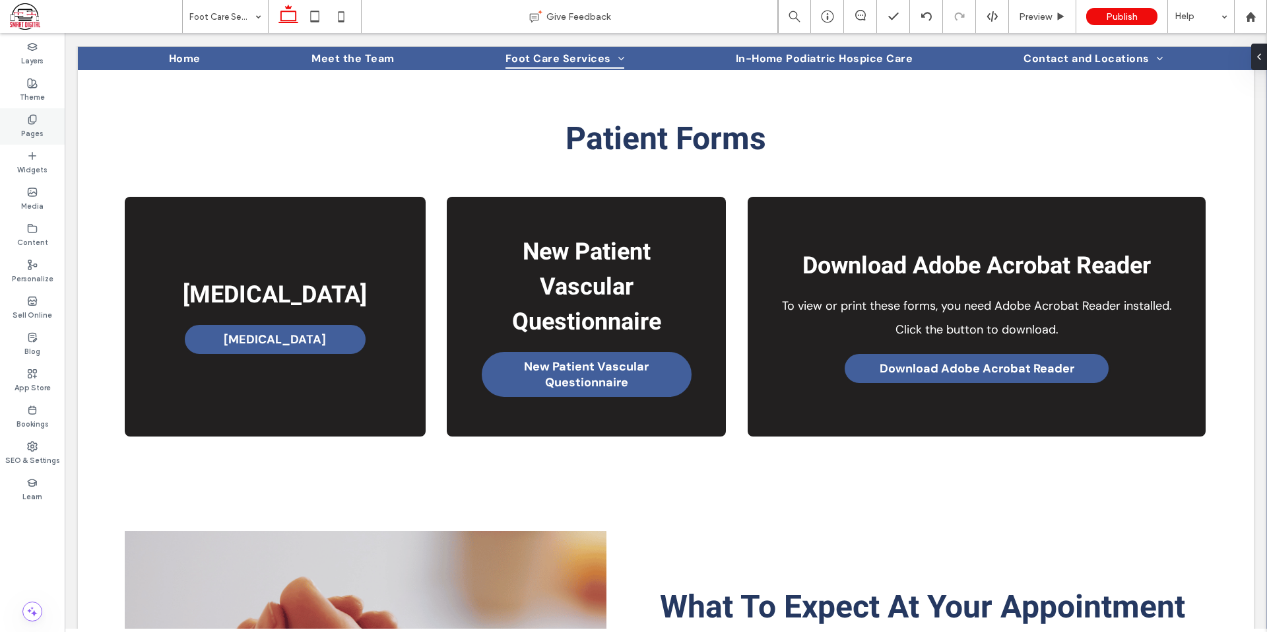
click at [34, 122] on use at bounding box center [31, 119] width 7 height 9
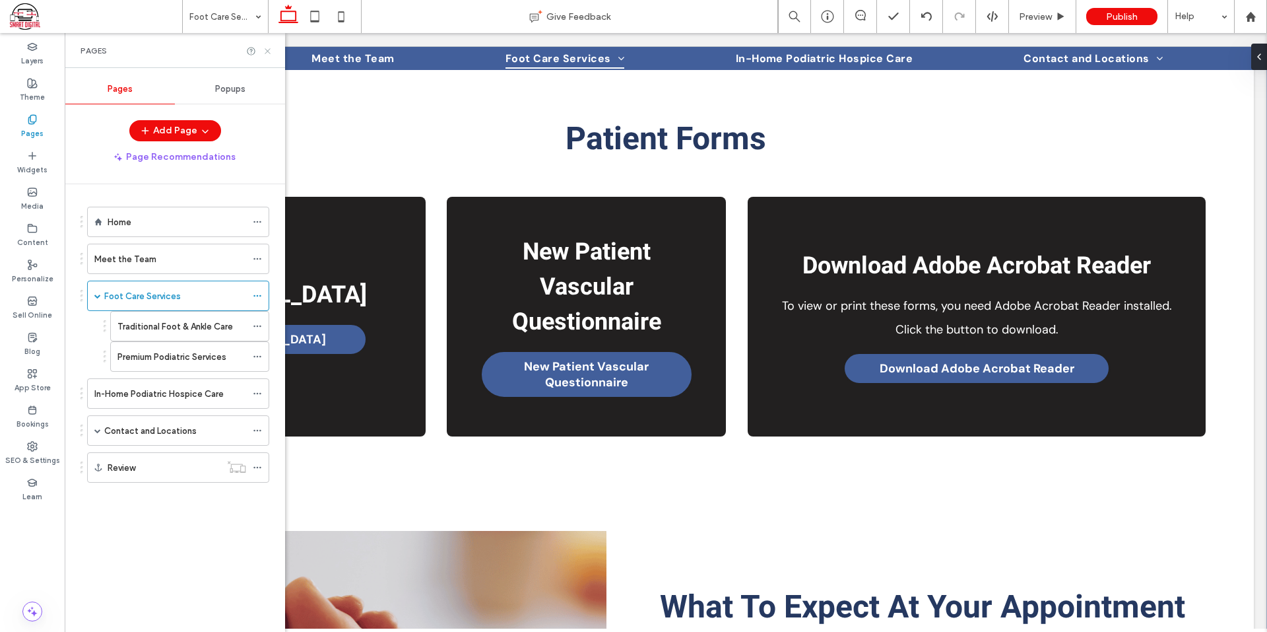
click at [266, 50] on icon at bounding box center [268, 51] width 10 height 10
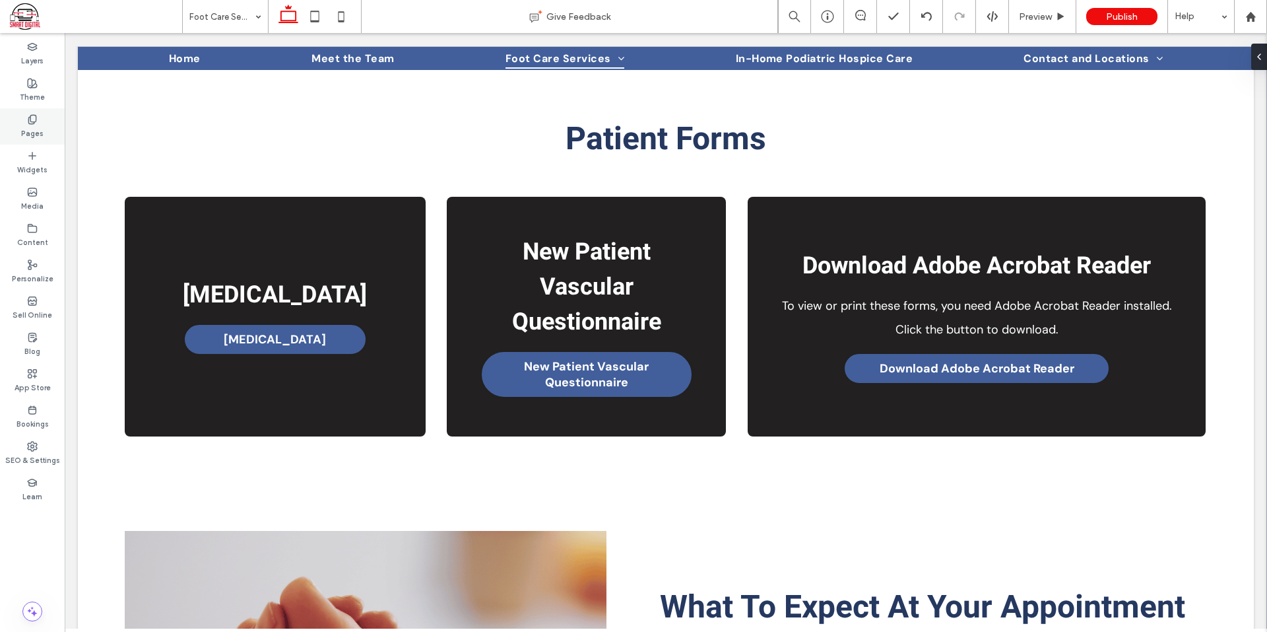
click at [42, 137] on label "Pages" at bounding box center [32, 132] width 22 height 15
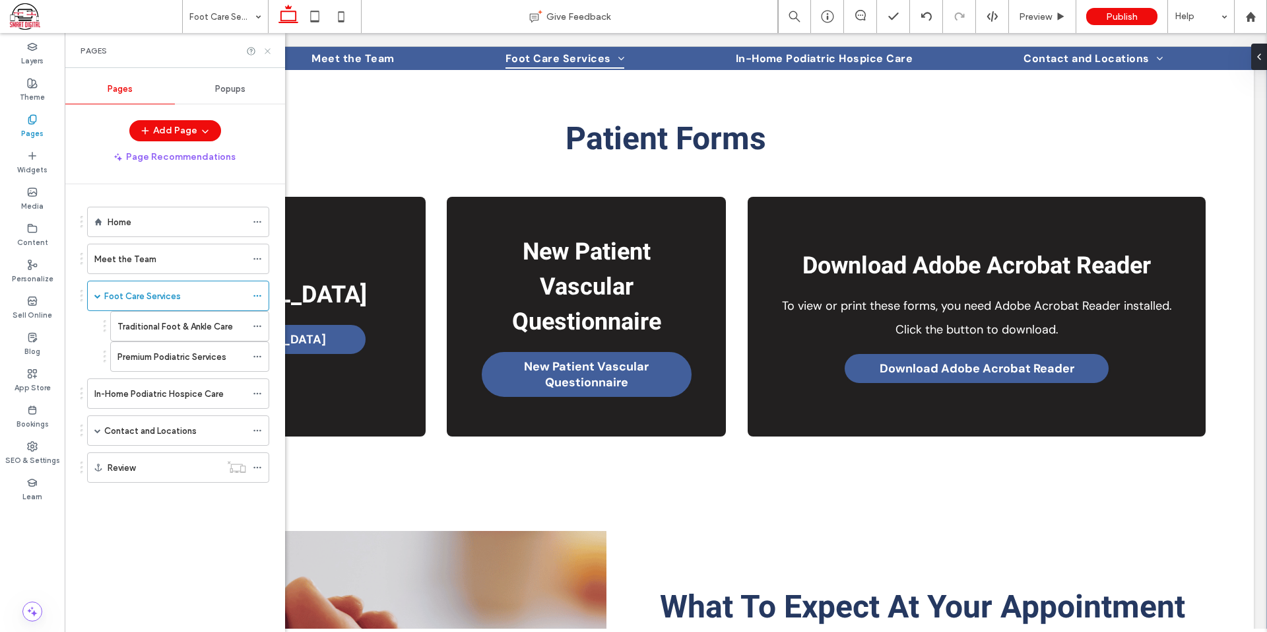
click at [269, 47] on icon at bounding box center [268, 51] width 10 height 10
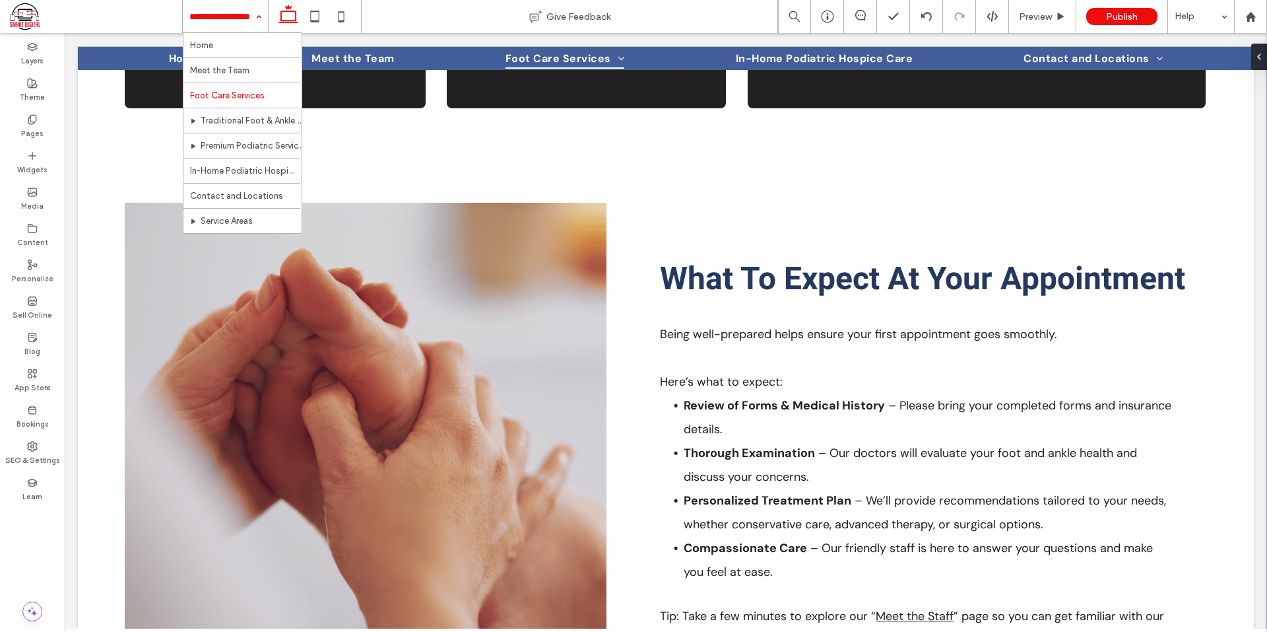
scroll to position [1173, 0]
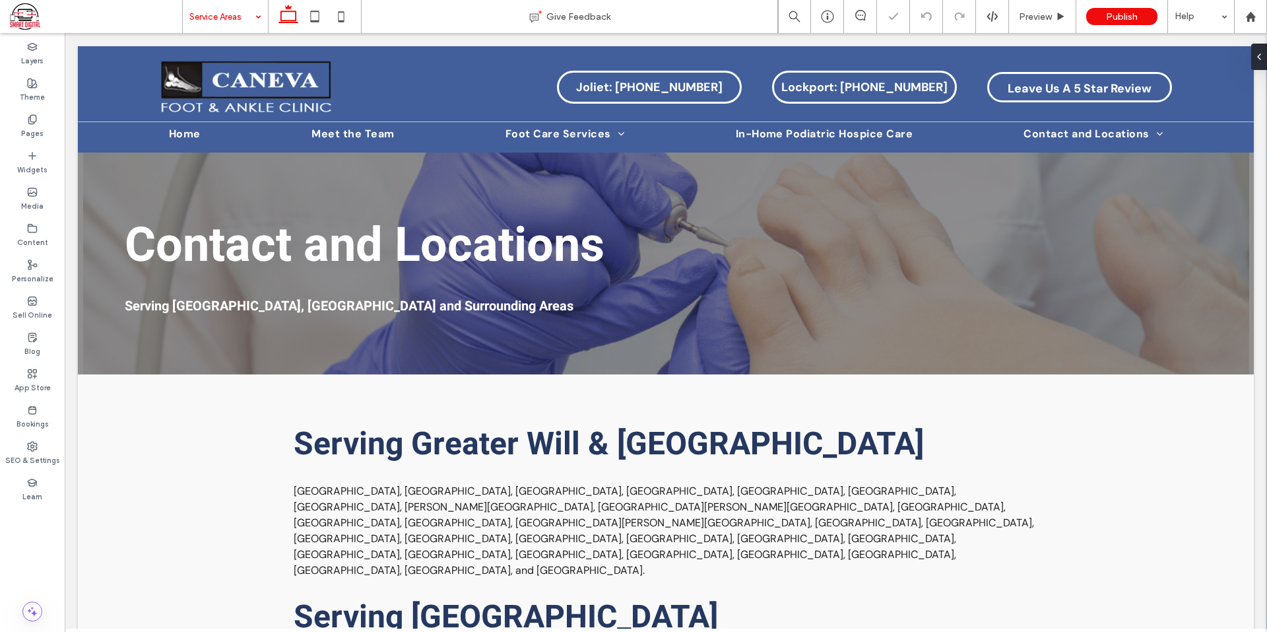
click at [226, 12] on input at bounding box center [221, 16] width 65 height 33
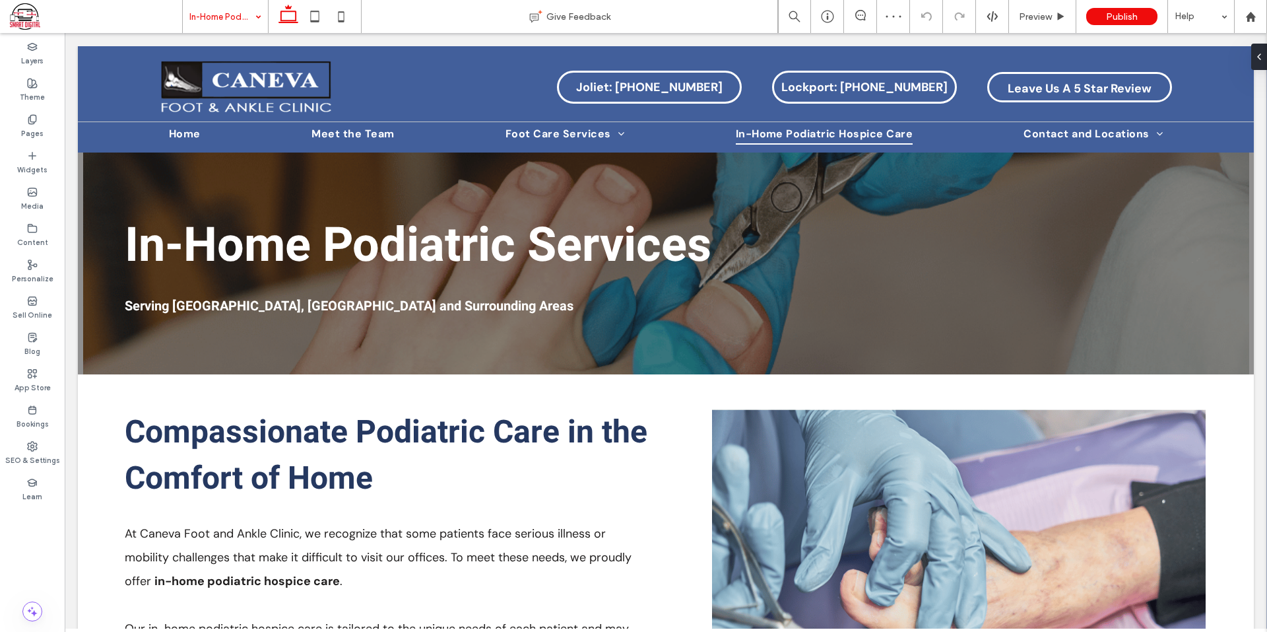
click at [245, 19] on input at bounding box center [221, 16] width 65 height 33
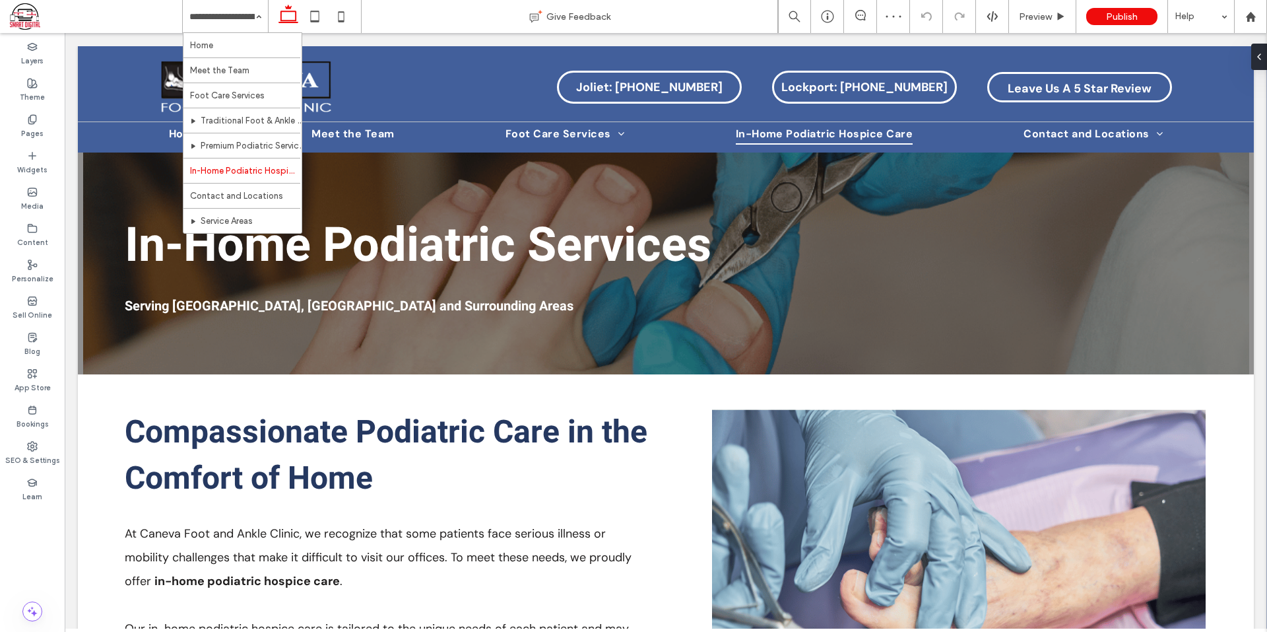
drag, startPoint x: 234, startPoint y: 146, endPoint x: 240, endPoint y: 127, distance: 19.9
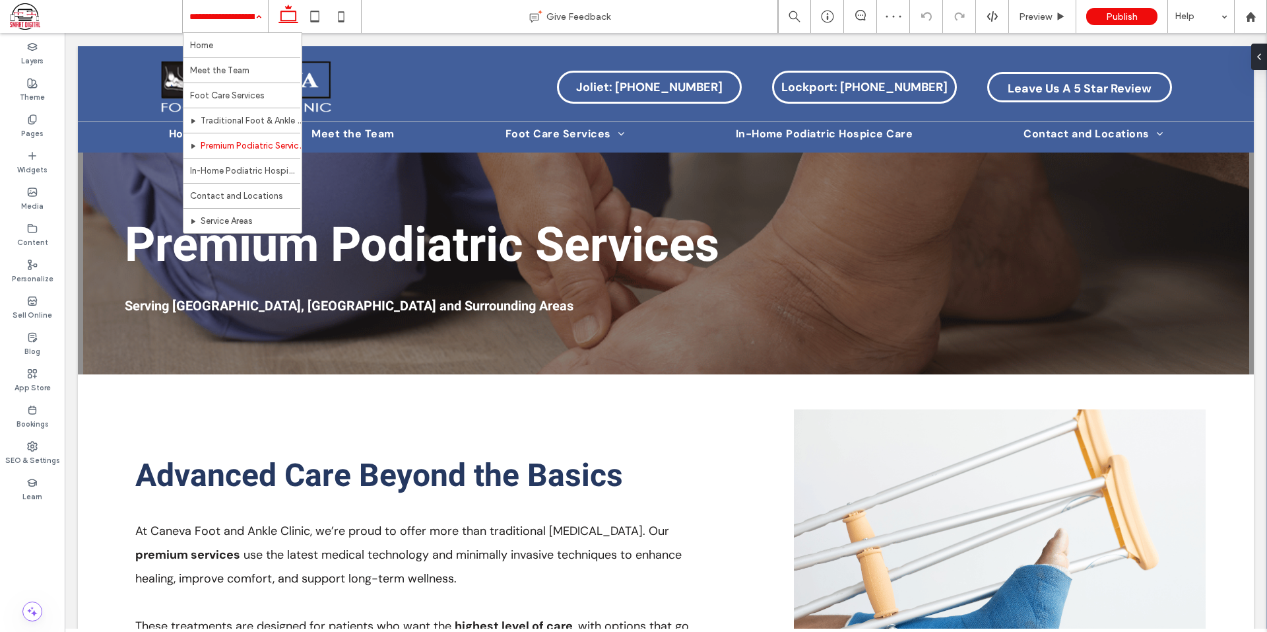
click at [242, 15] on input at bounding box center [221, 16] width 65 height 33
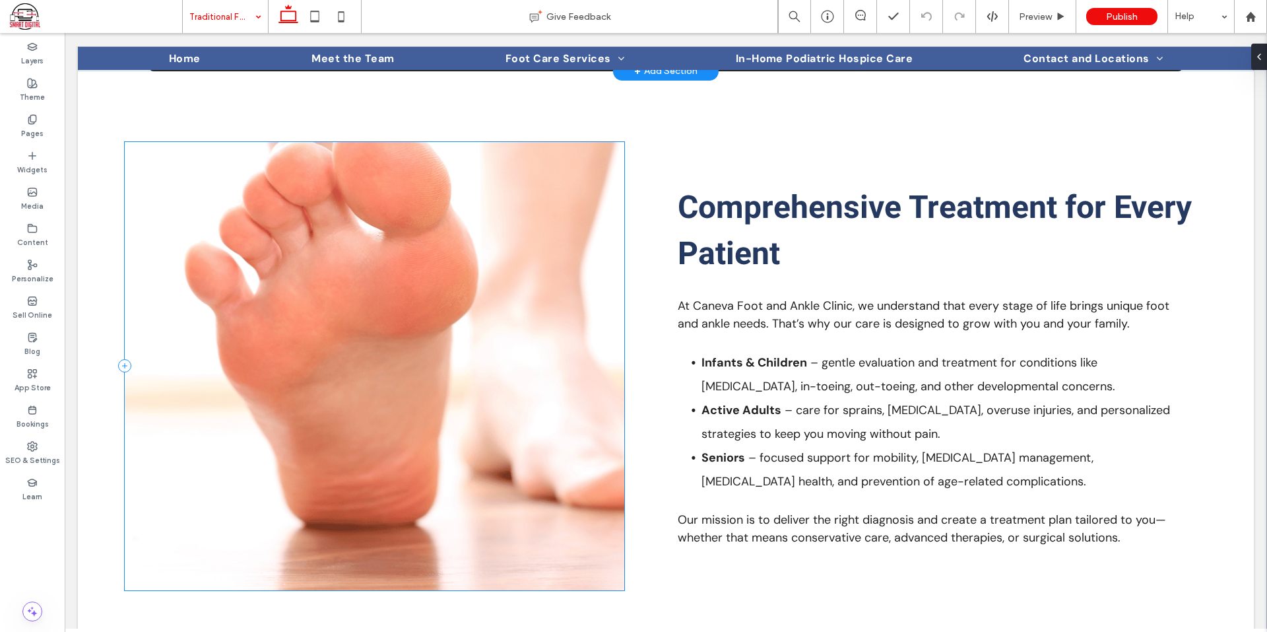
scroll to position [1860, 0]
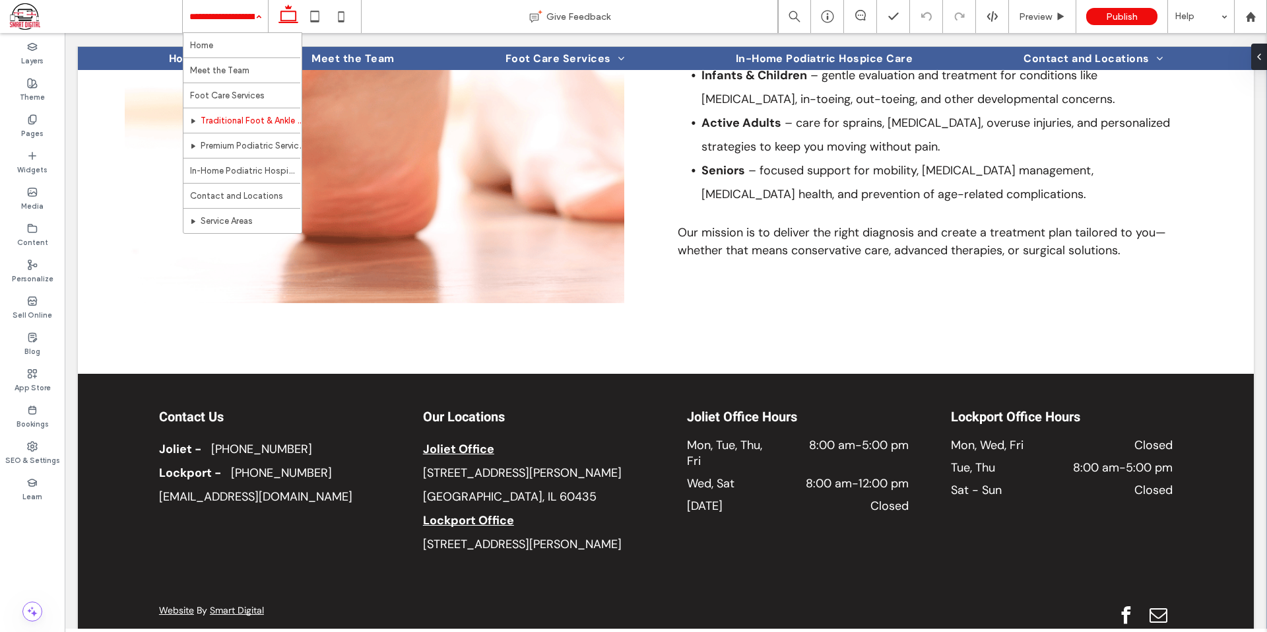
click at [215, 19] on input at bounding box center [221, 16] width 65 height 33
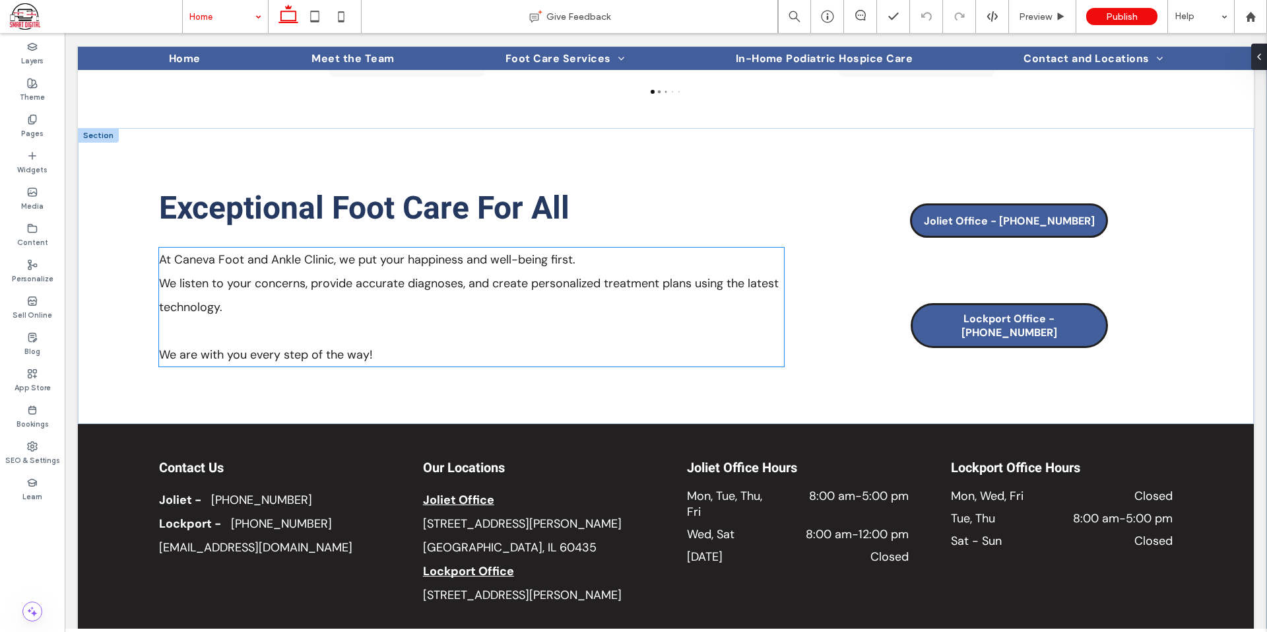
scroll to position [1893, 0]
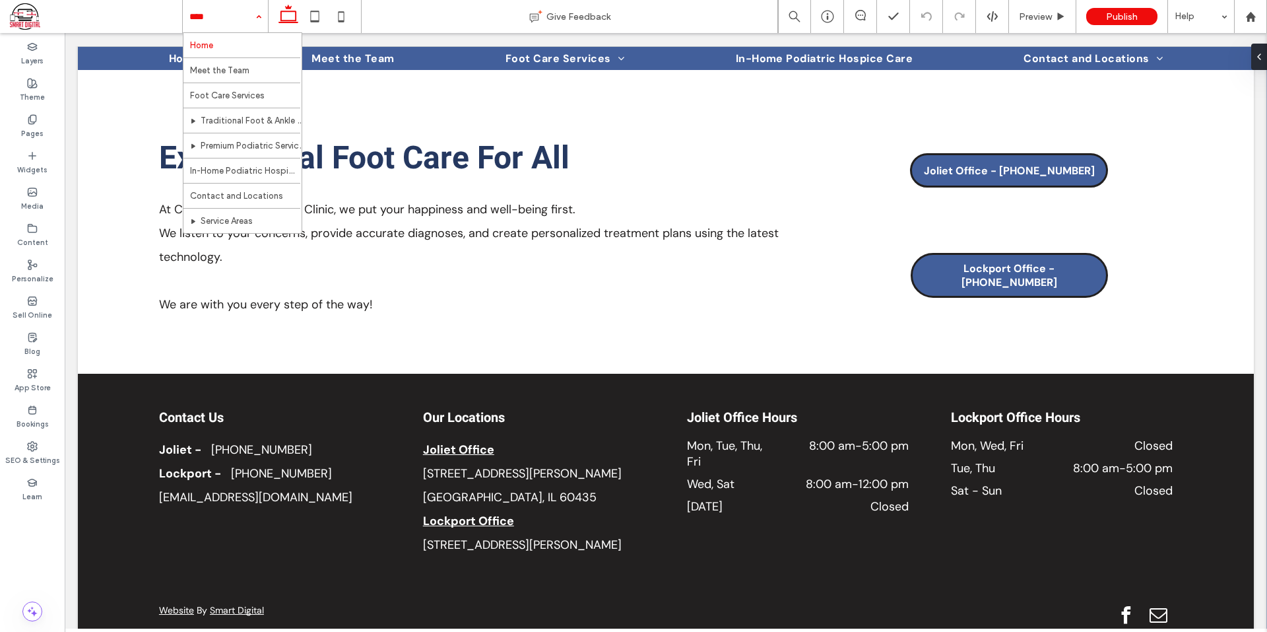
drag, startPoint x: 220, startPoint y: 28, endPoint x: 222, endPoint y: 43, distance: 14.8
click at [221, 29] on input at bounding box center [221, 16] width 65 height 33
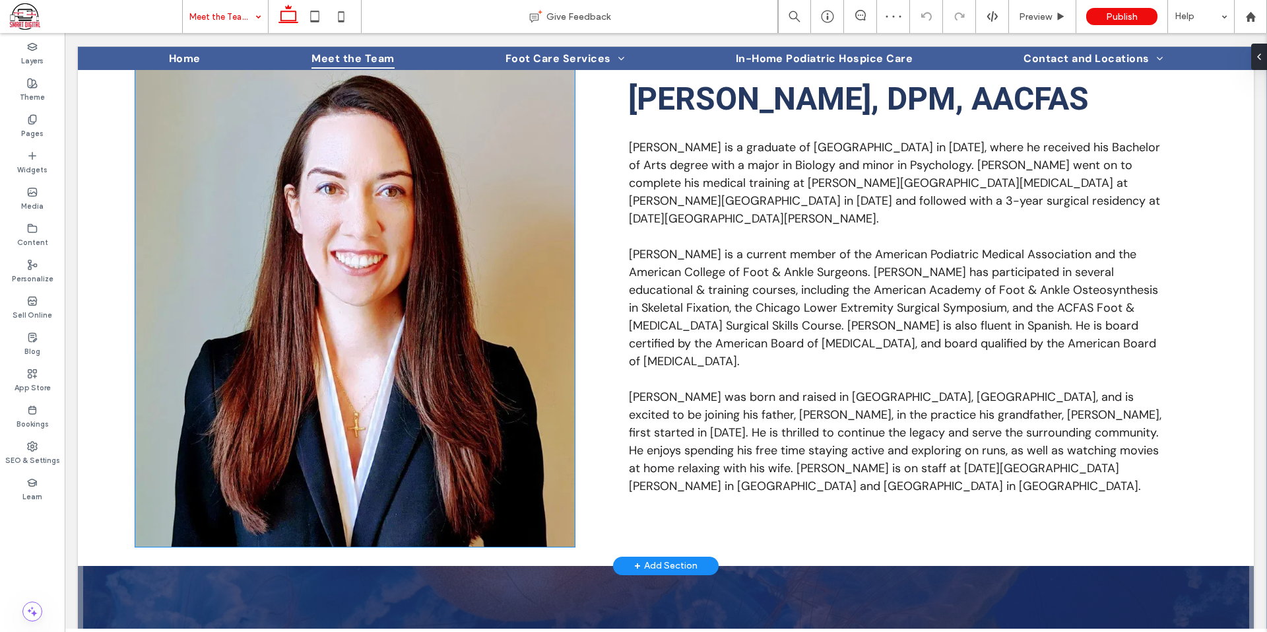
scroll to position [2099, 0]
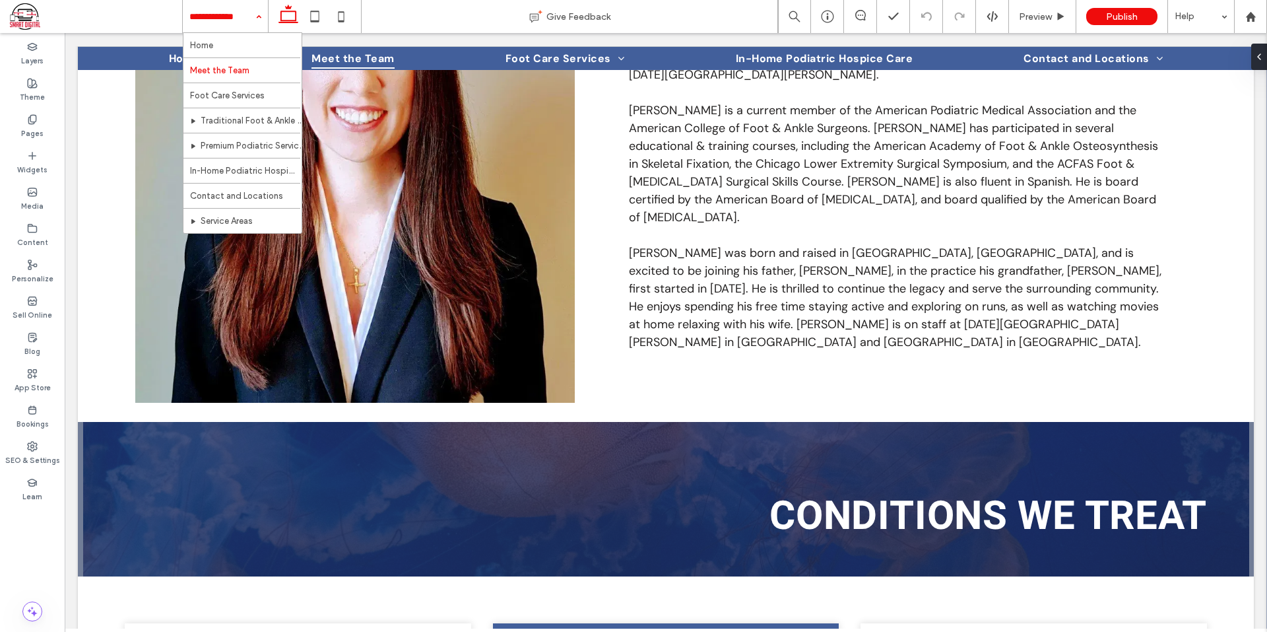
click at [231, 22] on input at bounding box center [221, 16] width 65 height 33
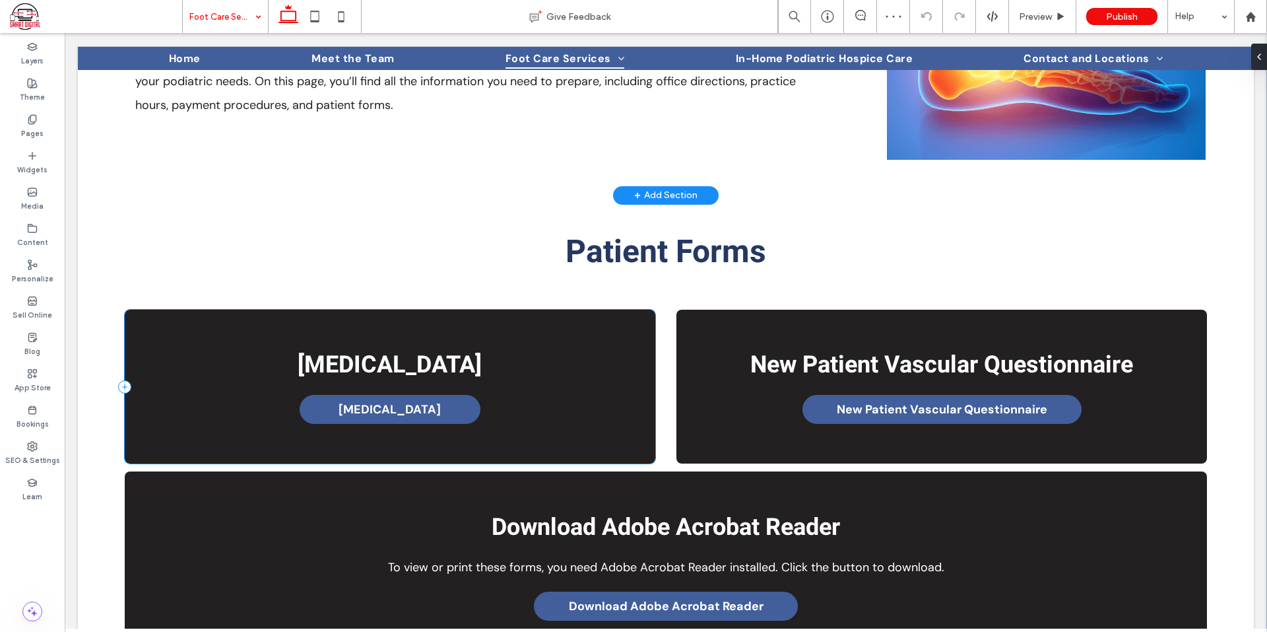
scroll to position [449, 0]
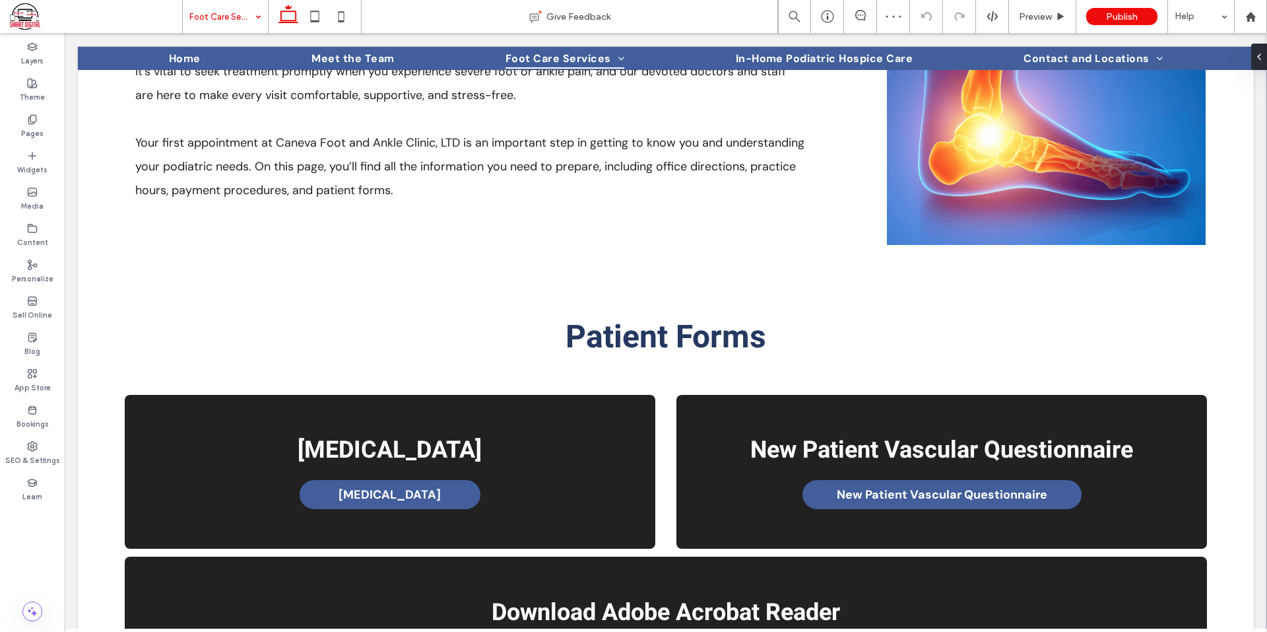
click at [215, 18] on input at bounding box center [221, 16] width 65 height 33
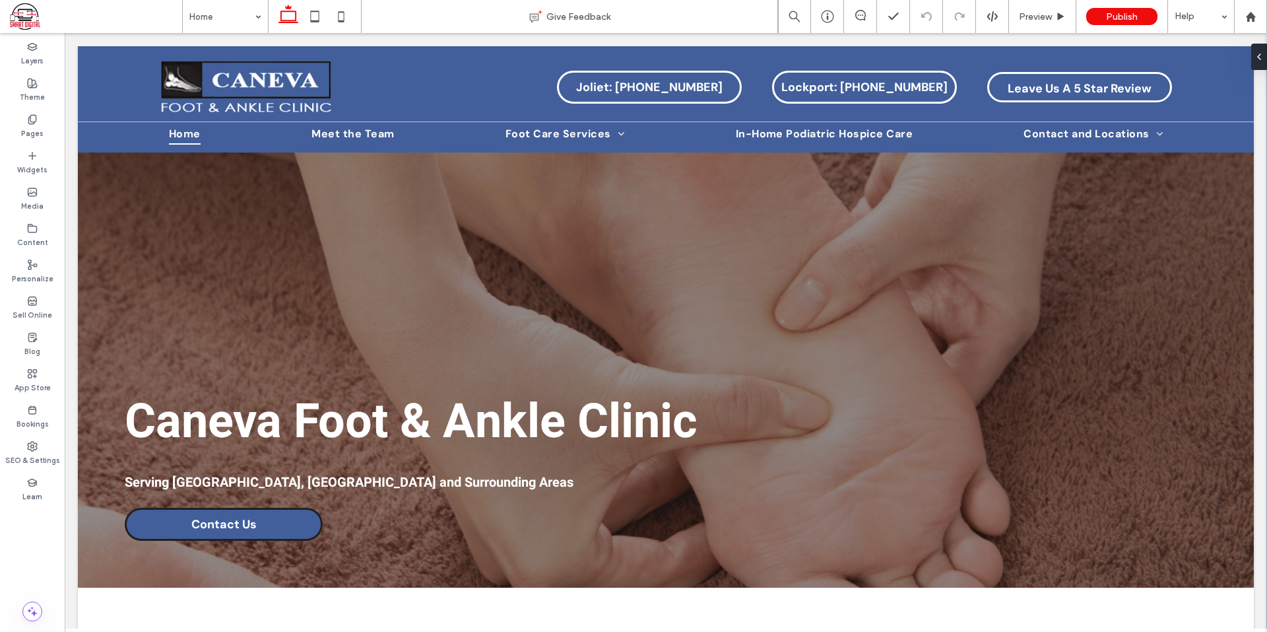
scroll to position [0, 0]
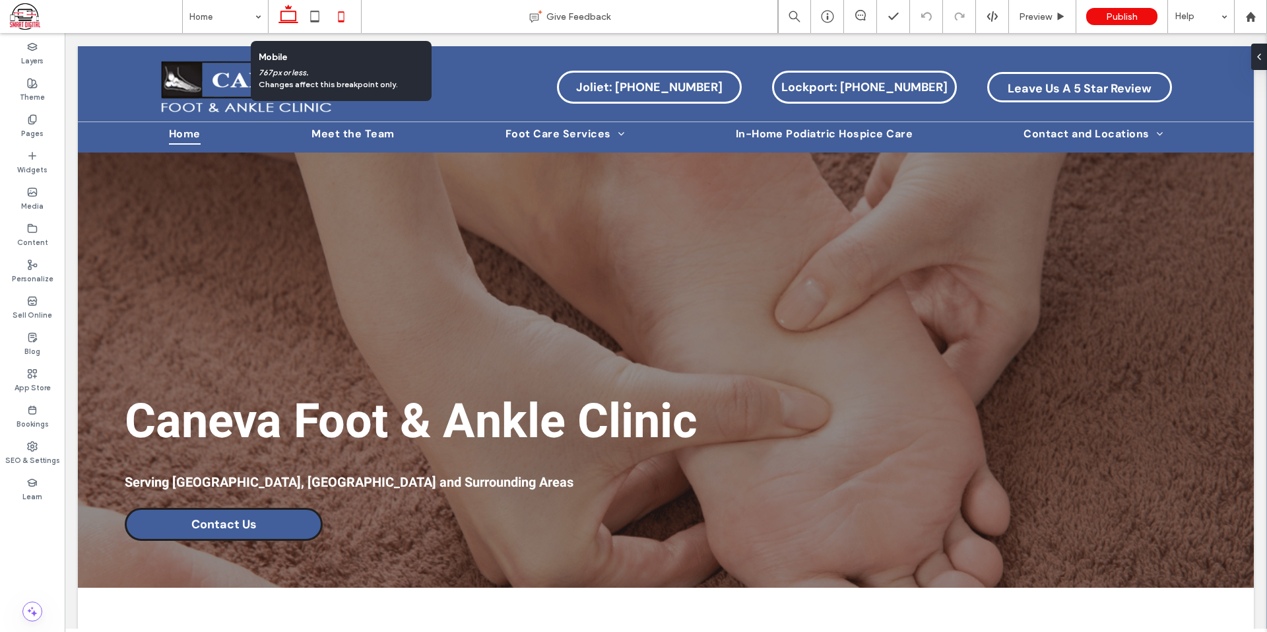
click at [338, 19] on icon at bounding box center [341, 16] width 26 height 26
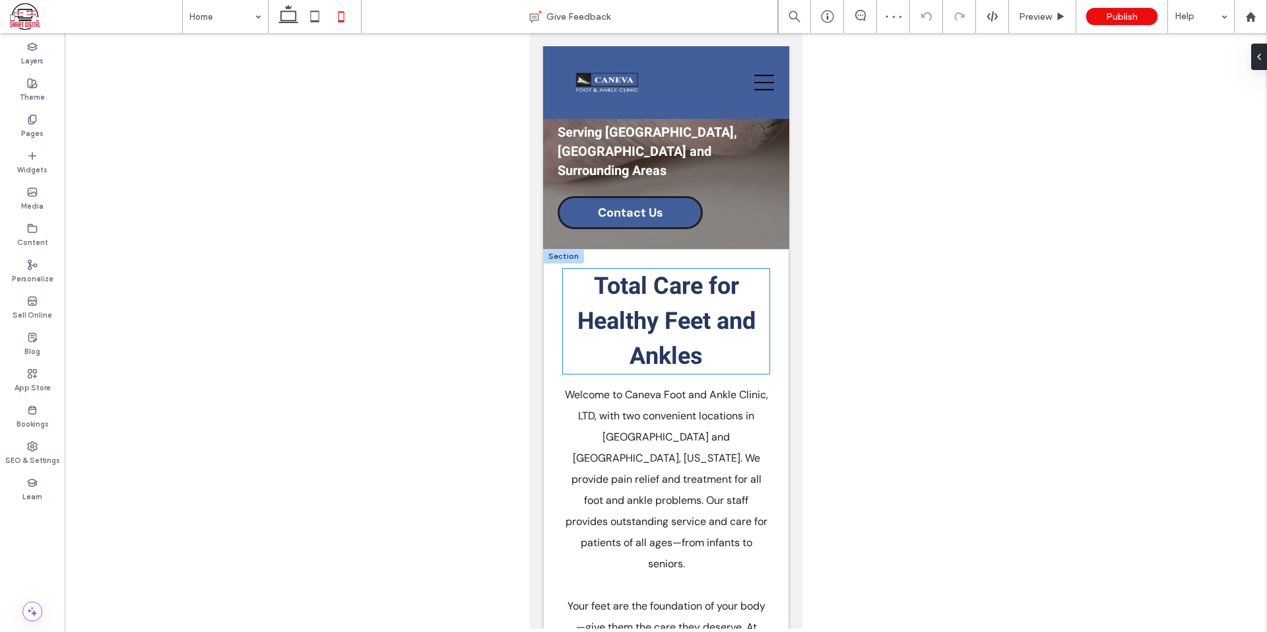
scroll to position [396, 0]
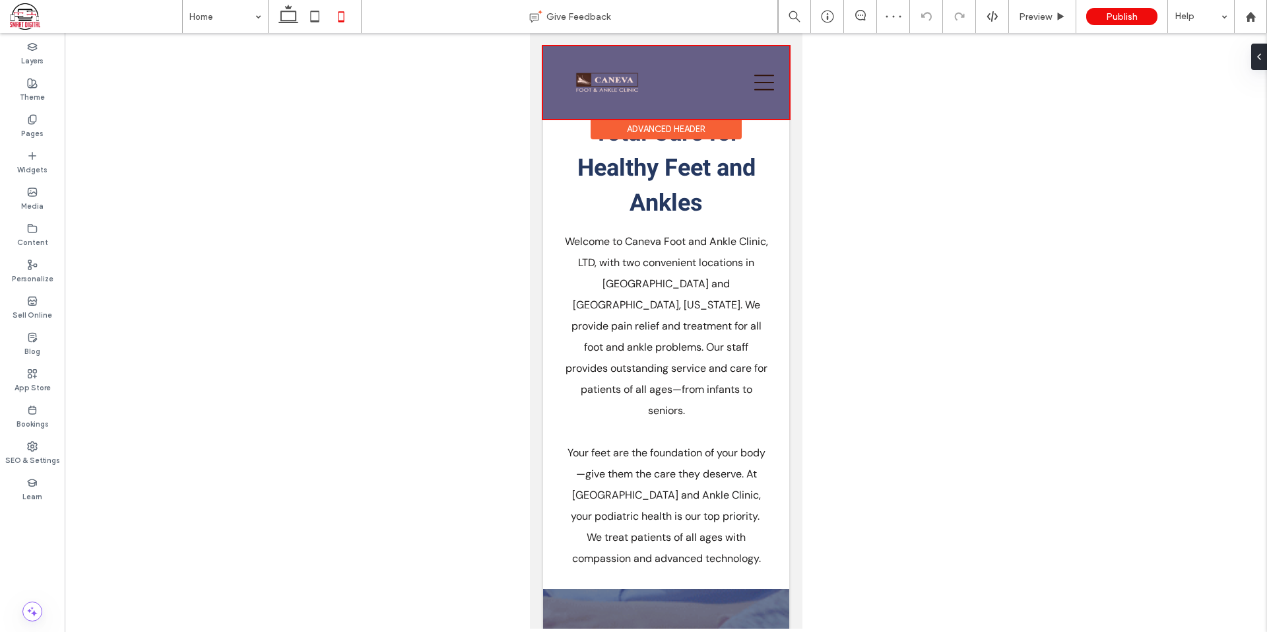
click at [661, 88] on div at bounding box center [665, 82] width 246 height 73
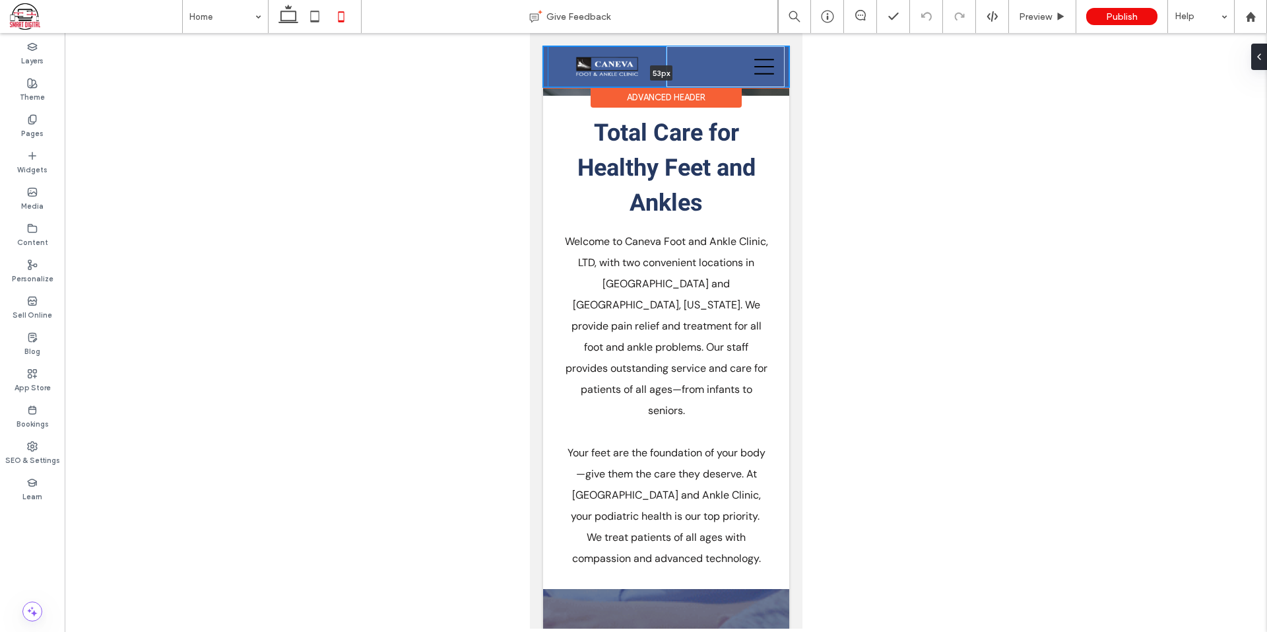
drag, startPoint x: 622, startPoint y: 117, endPoint x: 628, endPoint y: 77, distance: 40.7
click at [627, 77] on div "Joliet: 815-741-0791 Lockport: 815-838-6515 Leave Us A 5 Star Review 53px Secti…" at bounding box center [665, 66] width 246 height 41
type input "**"
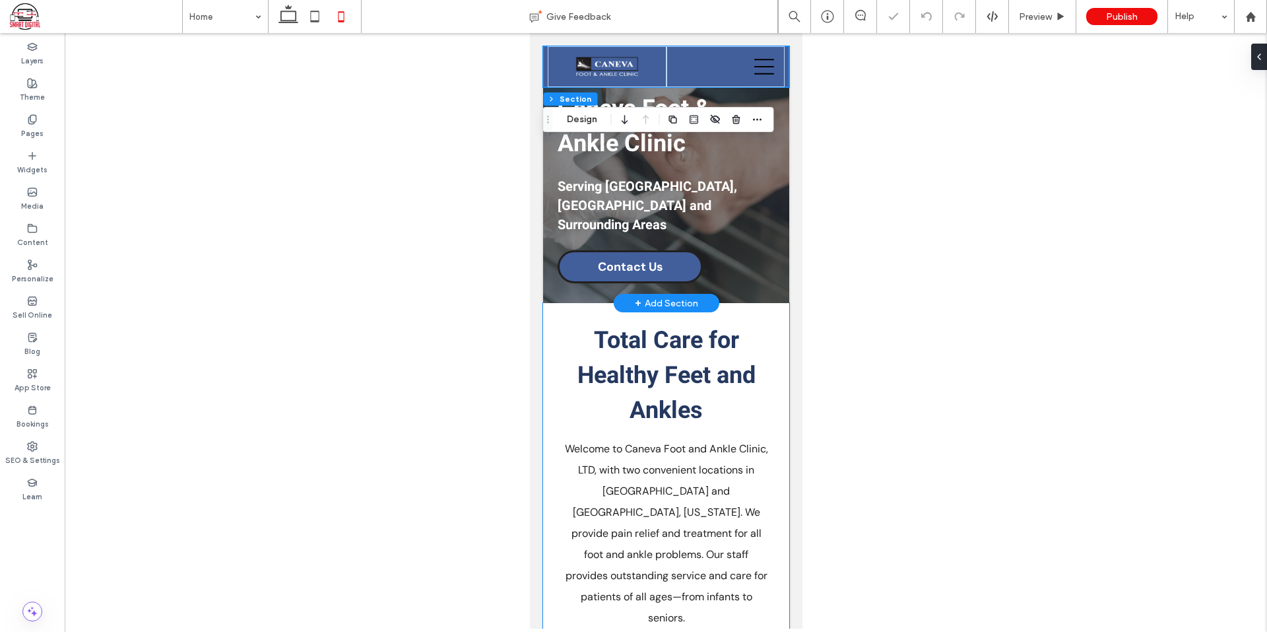
scroll to position [0, 0]
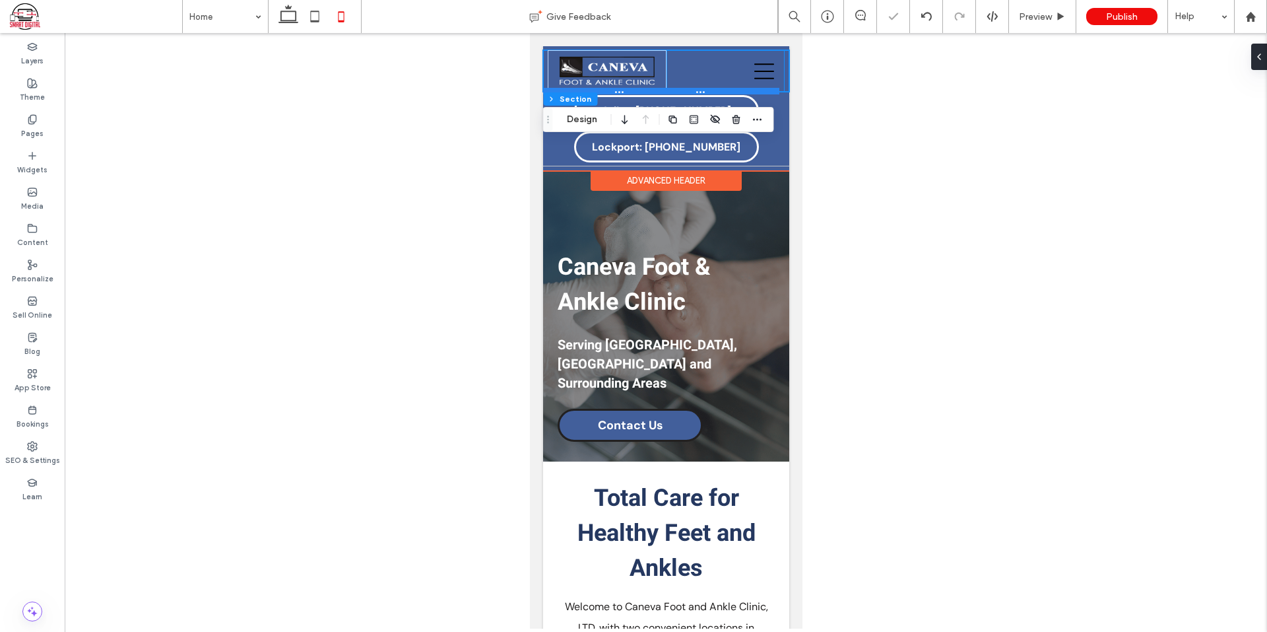
click at [756, 92] on div at bounding box center [660, 91] width 236 height 7
type input "**"
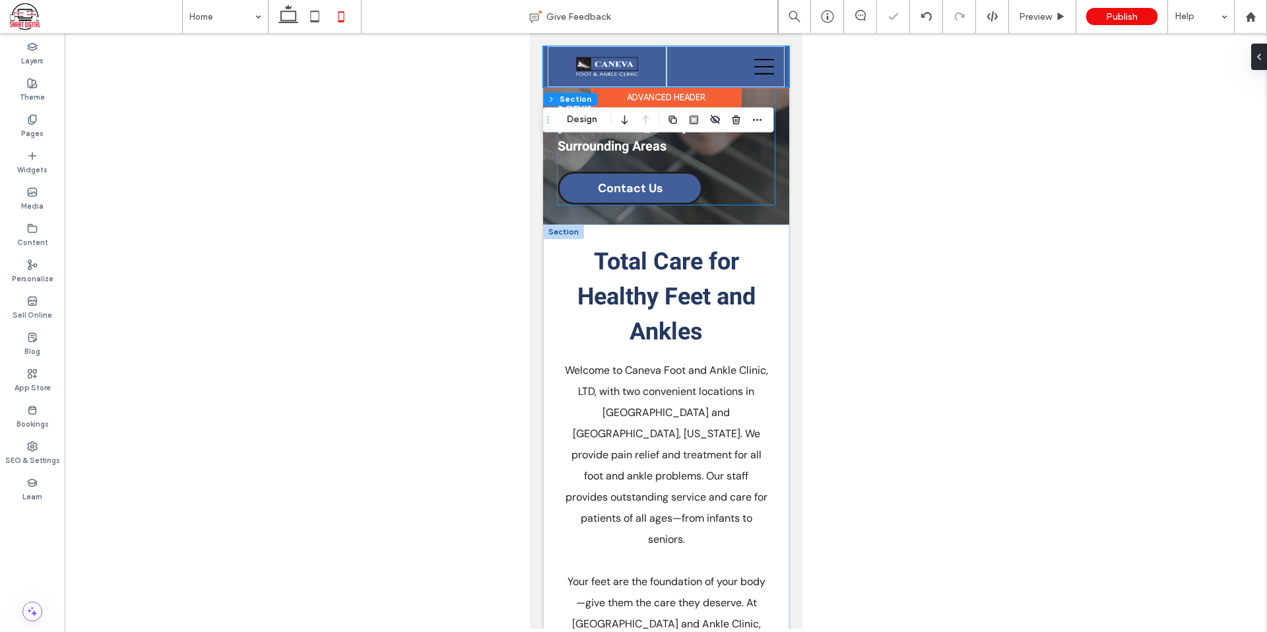
scroll to position [388, 0]
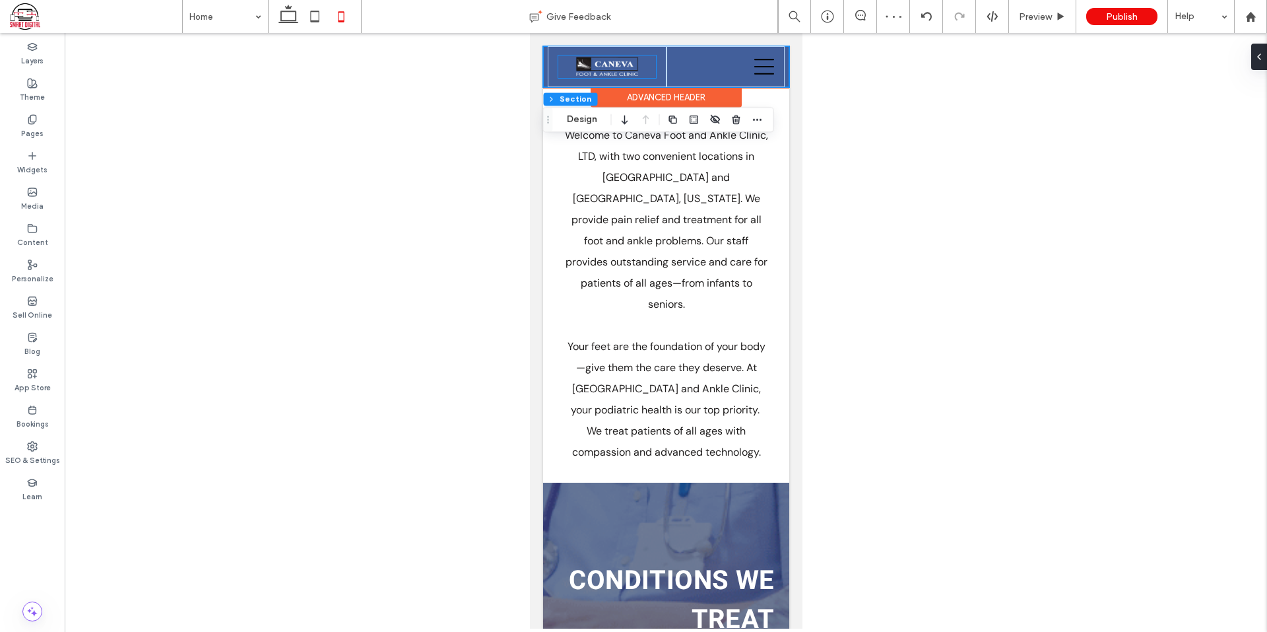
click at [627, 72] on img at bounding box center [606, 66] width 63 height 22
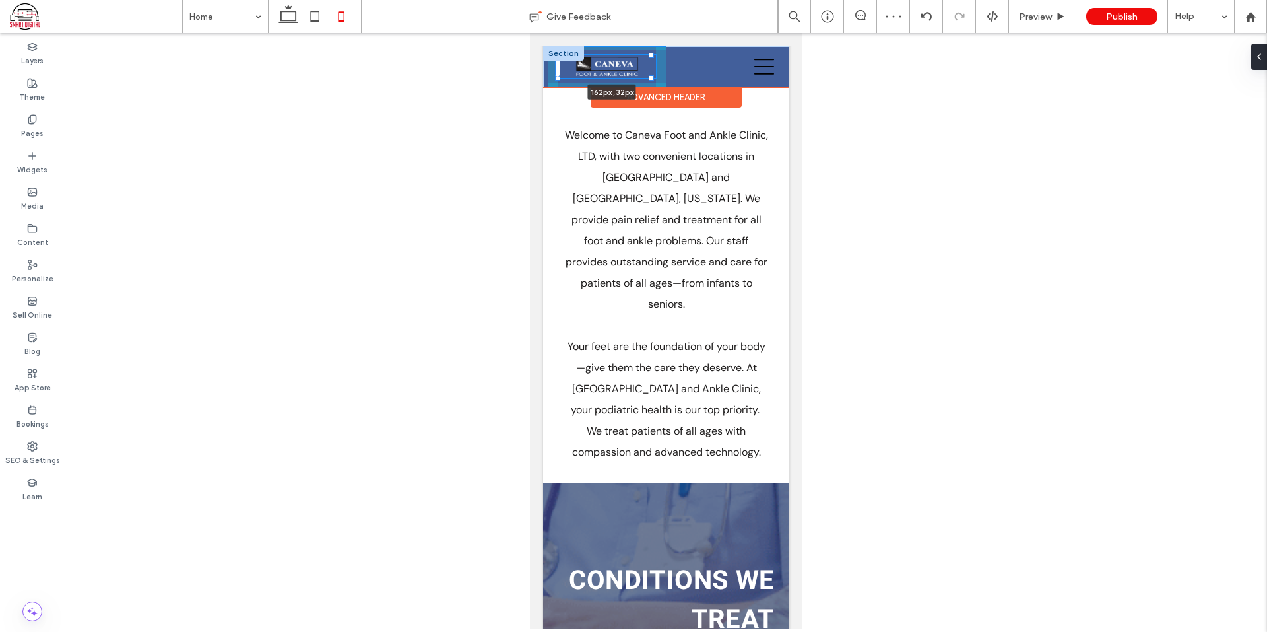
drag, startPoint x: 651, startPoint y: 77, endPoint x: 672, endPoint y: 82, distance: 22.6
click at [672, 82] on div "Joliet: 815-741-0791 Lockport: 815-838-6515 Leave Us A 5 Star Review 162px , 32…" at bounding box center [665, 66] width 246 height 41
type input "***"
drag, startPoint x: 650, startPoint y: 77, endPoint x: 634, endPoint y: 80, distance: 16.8
click at [624, 77] on div "Joliet: 815-741-0791 Lockport: 815-838-6515 Leave Us A 5 Star Review 112px , 20…" at bounding box center [665, 66] width 246 height 41
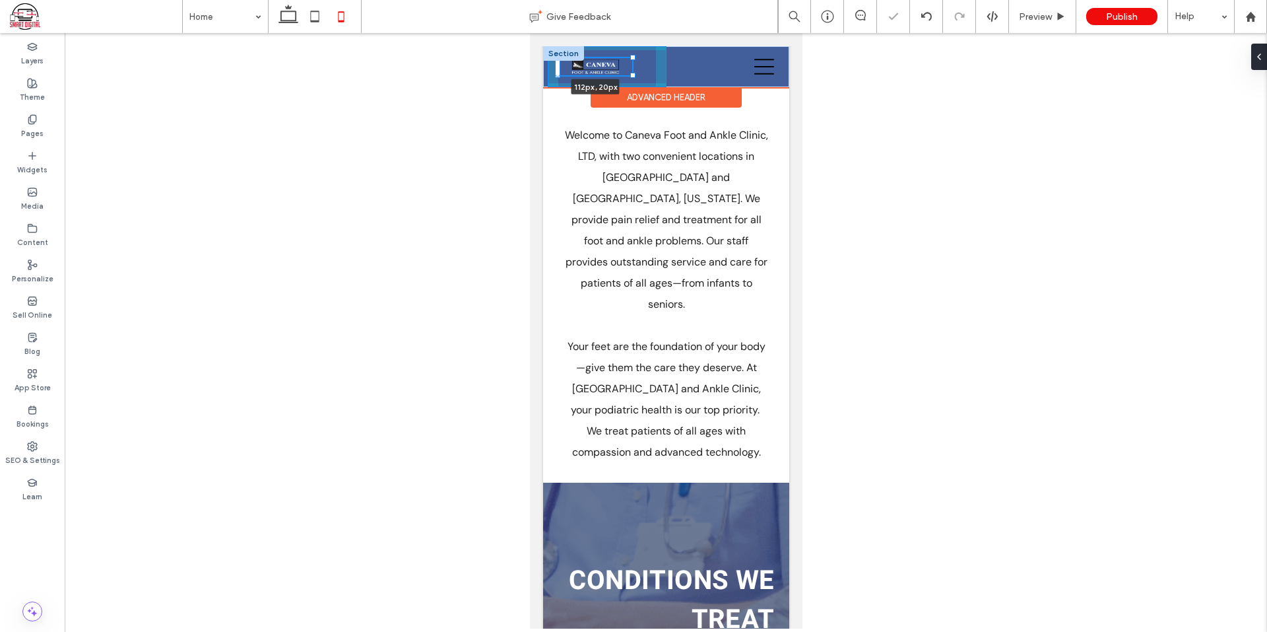
type input "***"
click at [634, 80] on div "112px , 20px" at bounding box center [606, 66] width 118 height 41
drag, startPoint x: 642, startPoint y: 78, endPoint x: 680, endPoint y: 82, distance: 38.6
click at [704, 87] on div "Joliet: 815-741-0791 Lockport: 815-838-6515 Leave Us A 5 Star Review 125px , 32…" at bounding box center [665, 66] width 246 height 41
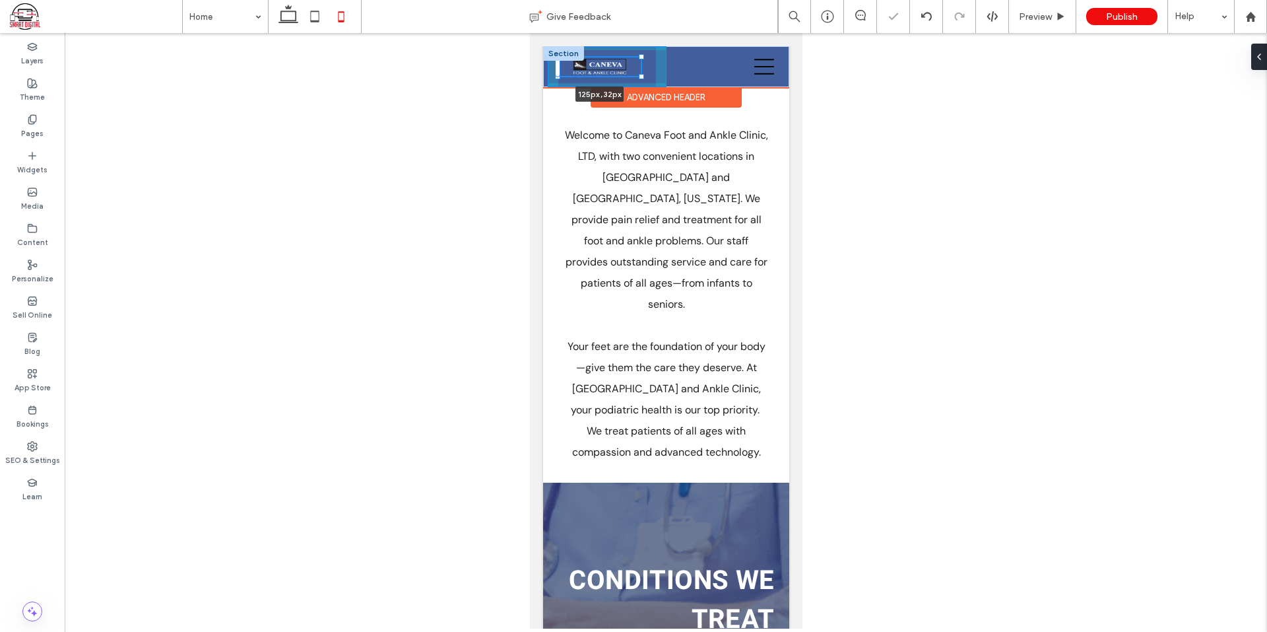
type input "***"
click at [658, 67] on div "201px , 46px" at bounding box center [606, 66] width 118 height 41
drag, startPoint x: 658, startPoint y: 67, endPoint x: 665, endPoint y: 65, distance: 7.5
click at [689, 66] on div at bounding box center [689, 66] width 5 height 5
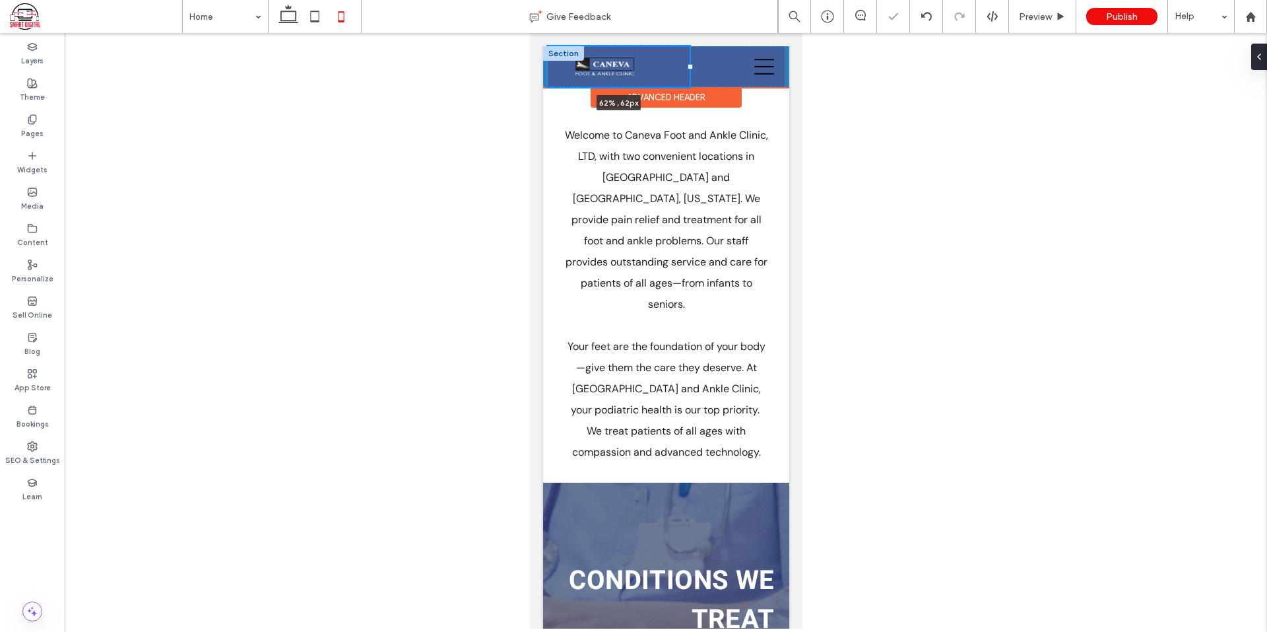
type input "**"
type input "***"
click at [617, 64] on img at bounding box center [604, 66] width 60 height 21
drag, startPoint x: 651, startPoint y: 79, endPoint x: 720, endPoint y: 90, distance: 69.7
click at [720, 87] on div "Joliet: 815-741-0791 Lockport: 815-838-6515 Leave Us A 5 Star Review 222px , 52…" at bounding box center [665, 66] width 246 height 41
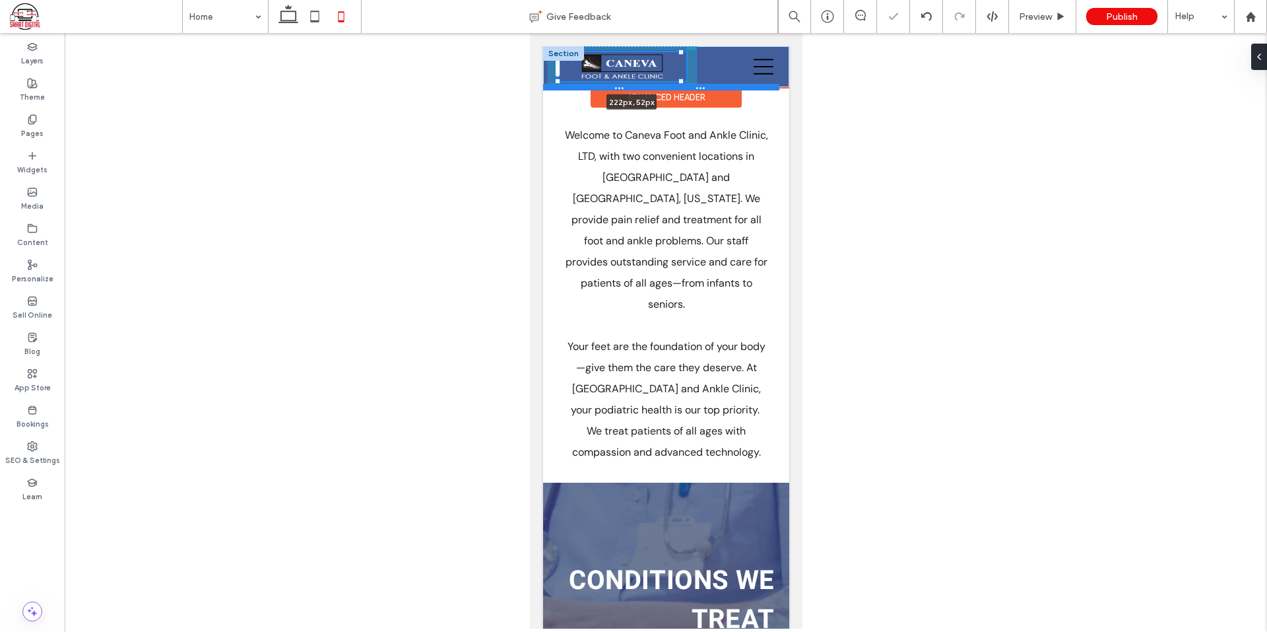
type input "***"
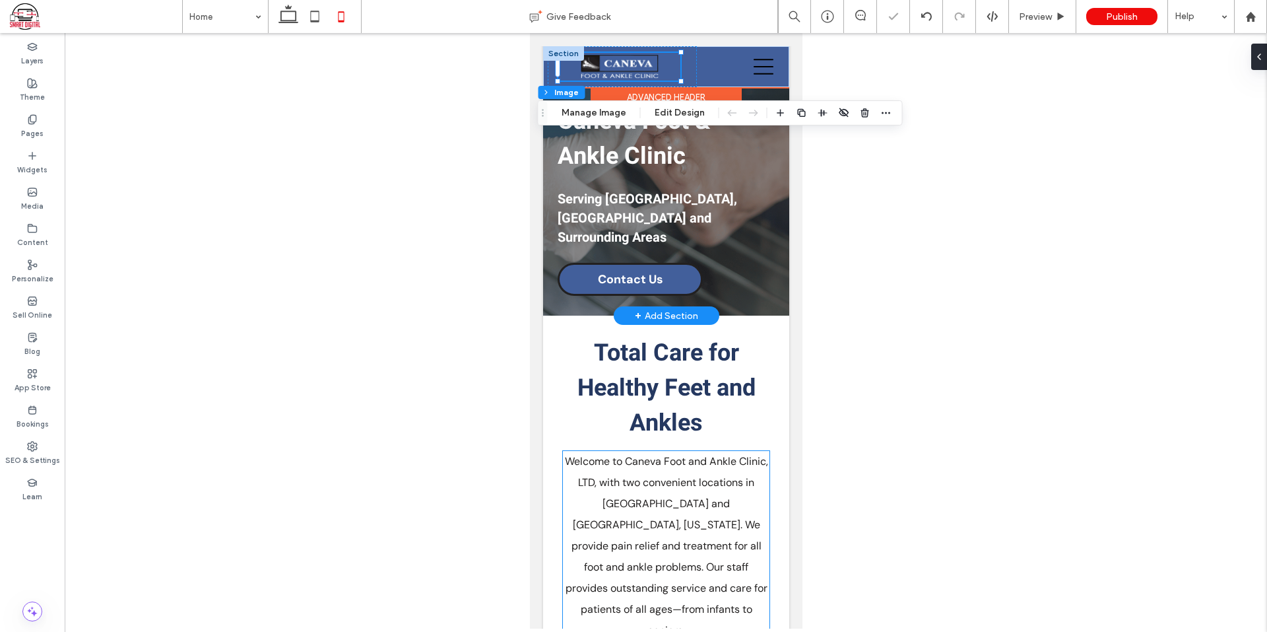
scroll to position [0, 0]
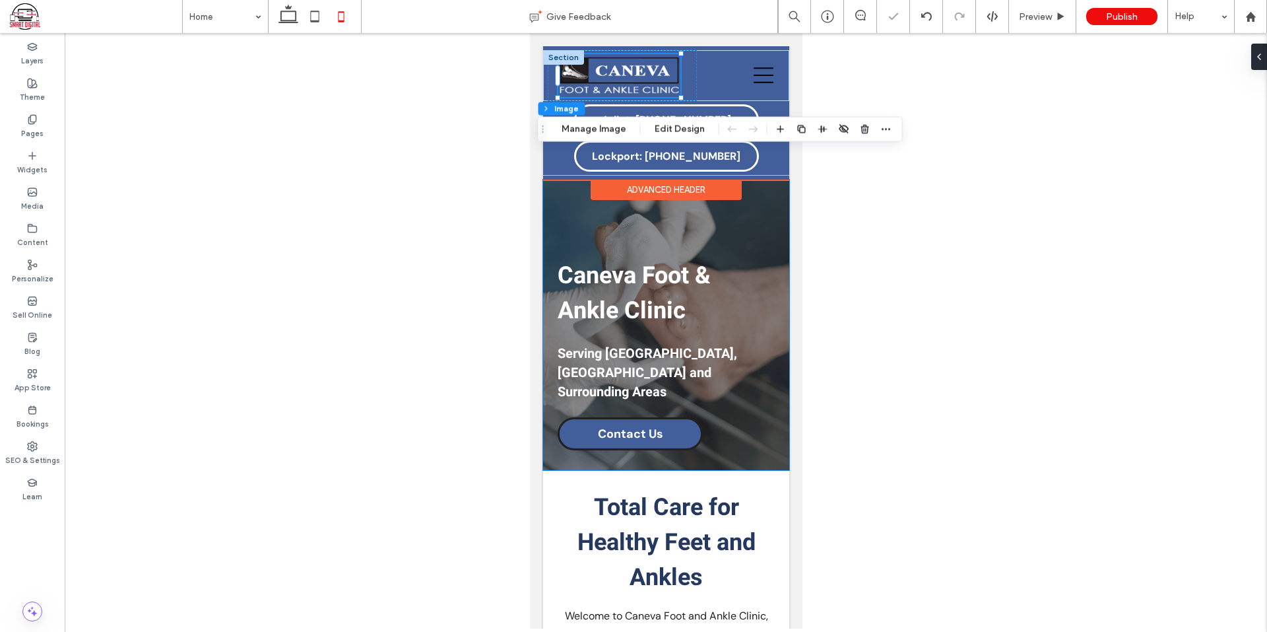
click at [735, 225] on div "Caneva Foot & Ankle Clinic Serving Joliet, IL and Surrounding Areas Contact Us" at bounding box center [665, 324] width 246 height 290
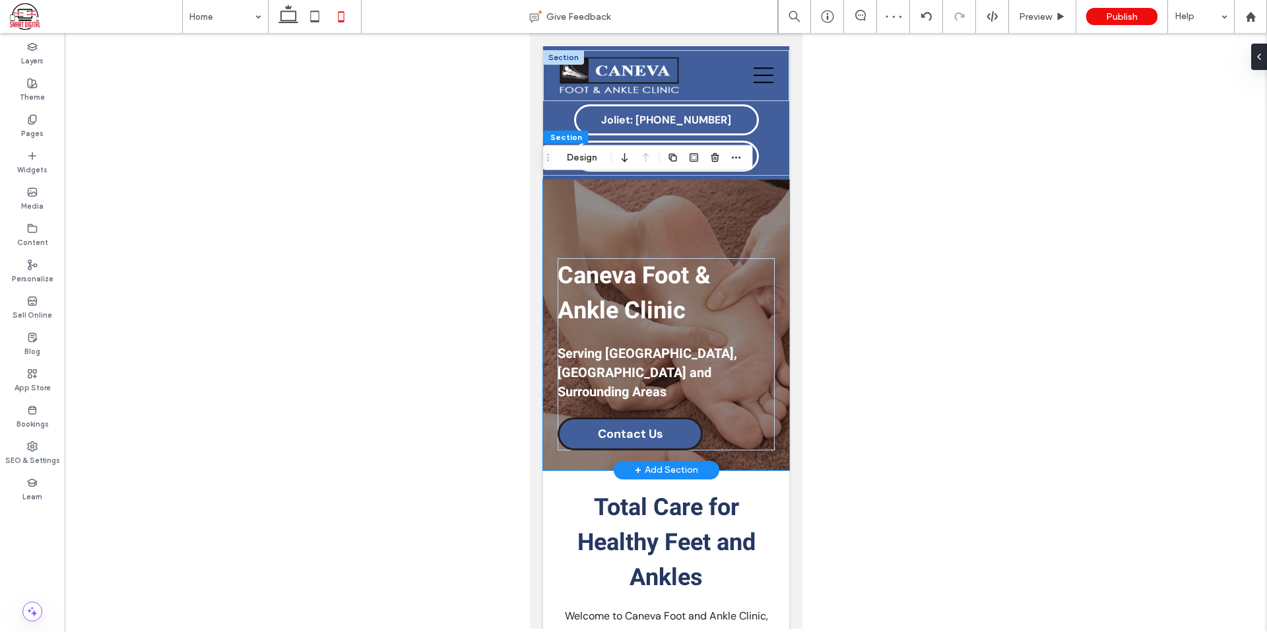
click at [761, 212] on div "Caneva Foot & Ankle Clinic Serving Joliet, IL and Surrounding Areas Contact Us" at bounding box center [665, 324] width 246 height 290
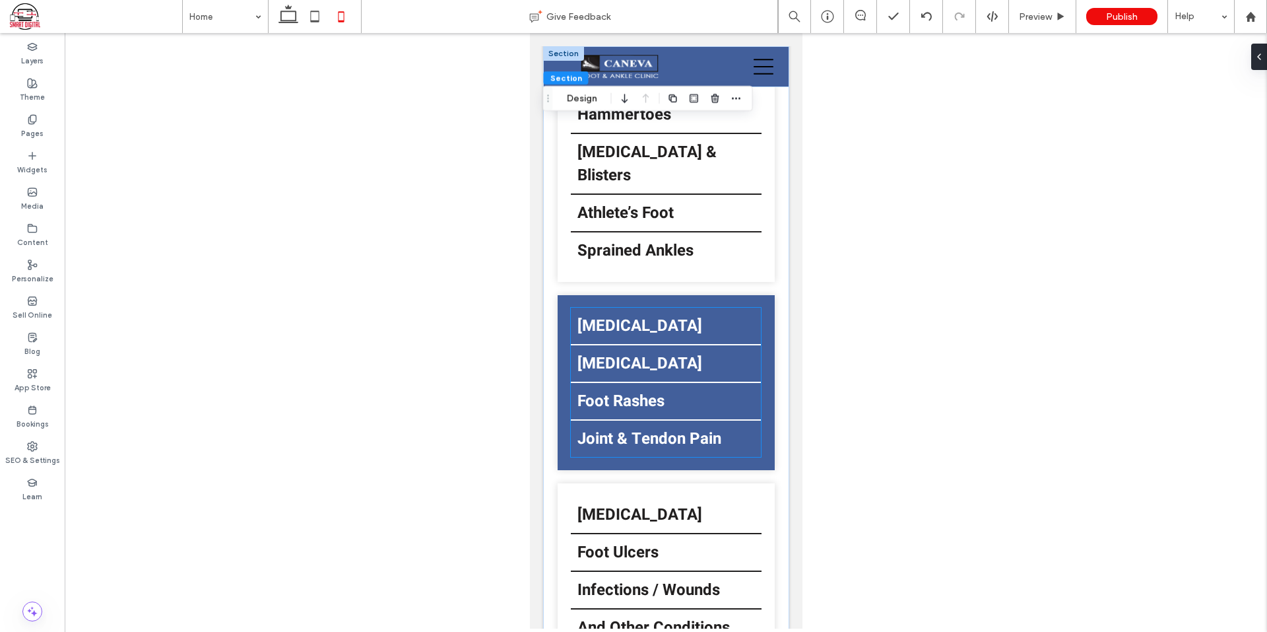
scroll to position [1566, 0]
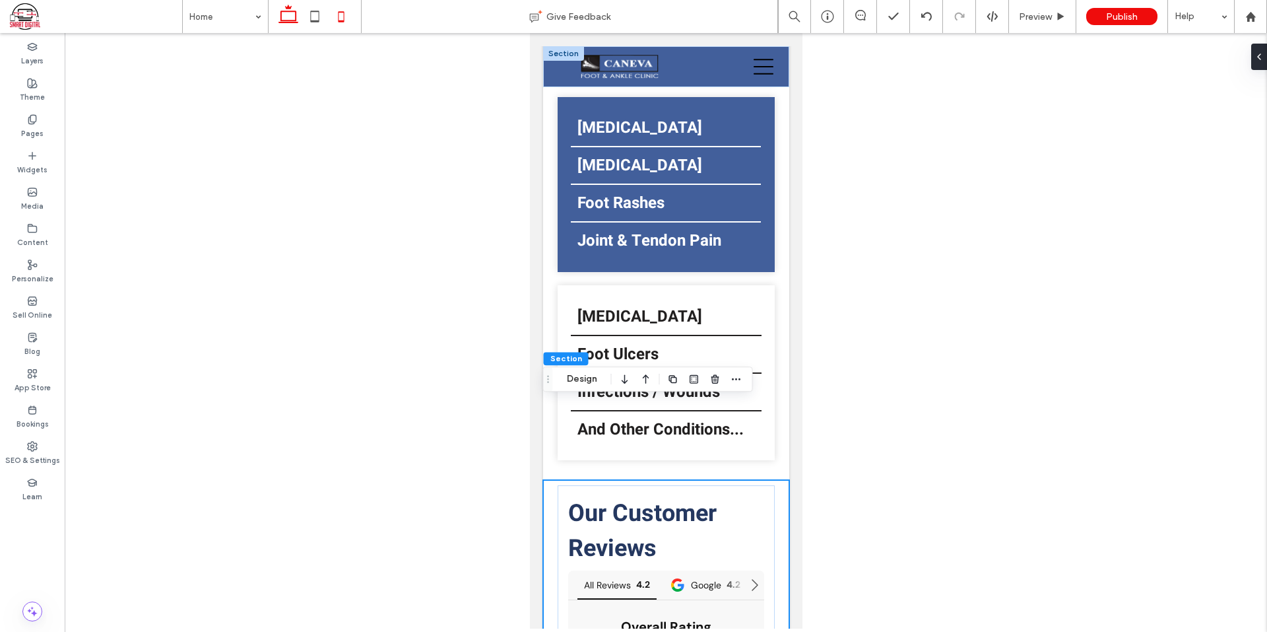
click at [282, 16] on icon at bounding box center [288, 16] width 26 height 26
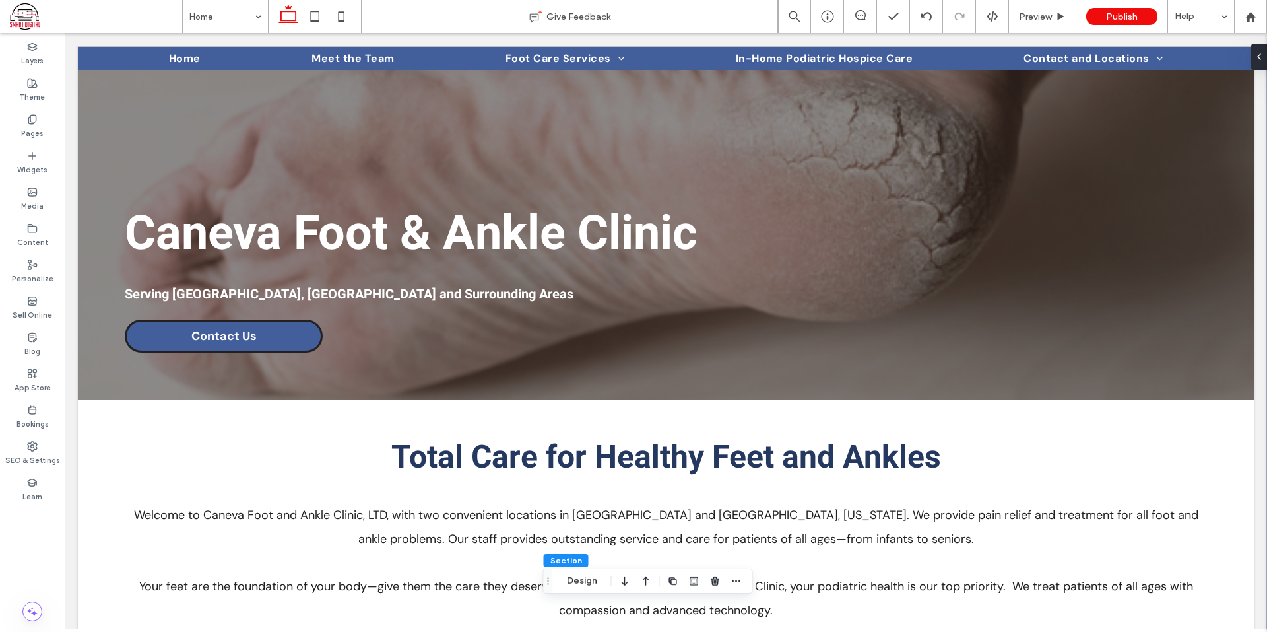
scroll to position [0, 0]
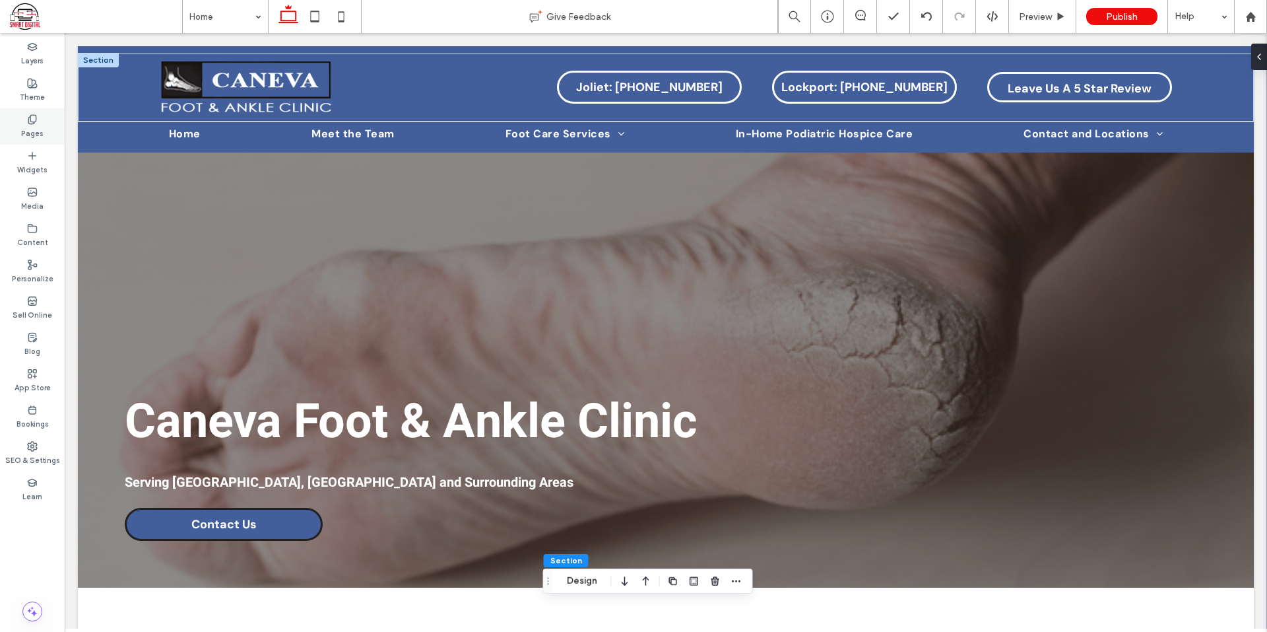
click at [19, 132] on div "Pages" at bounding box center [32, 126] width 65 height 36
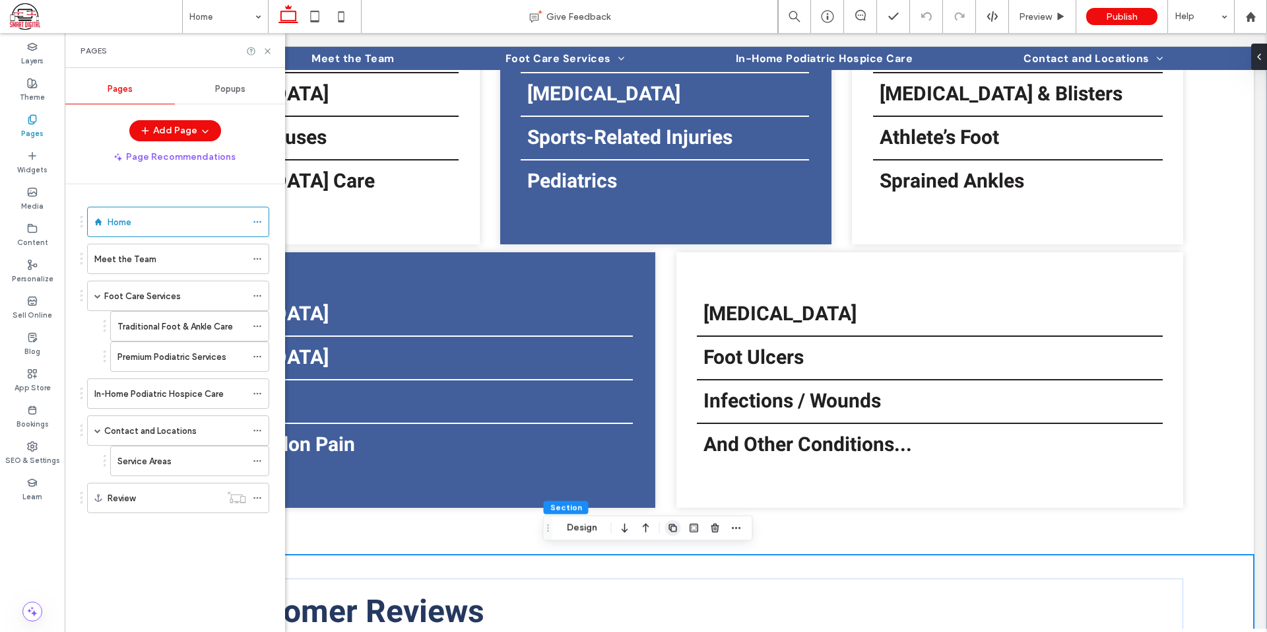
scroll to position [1307, 0]
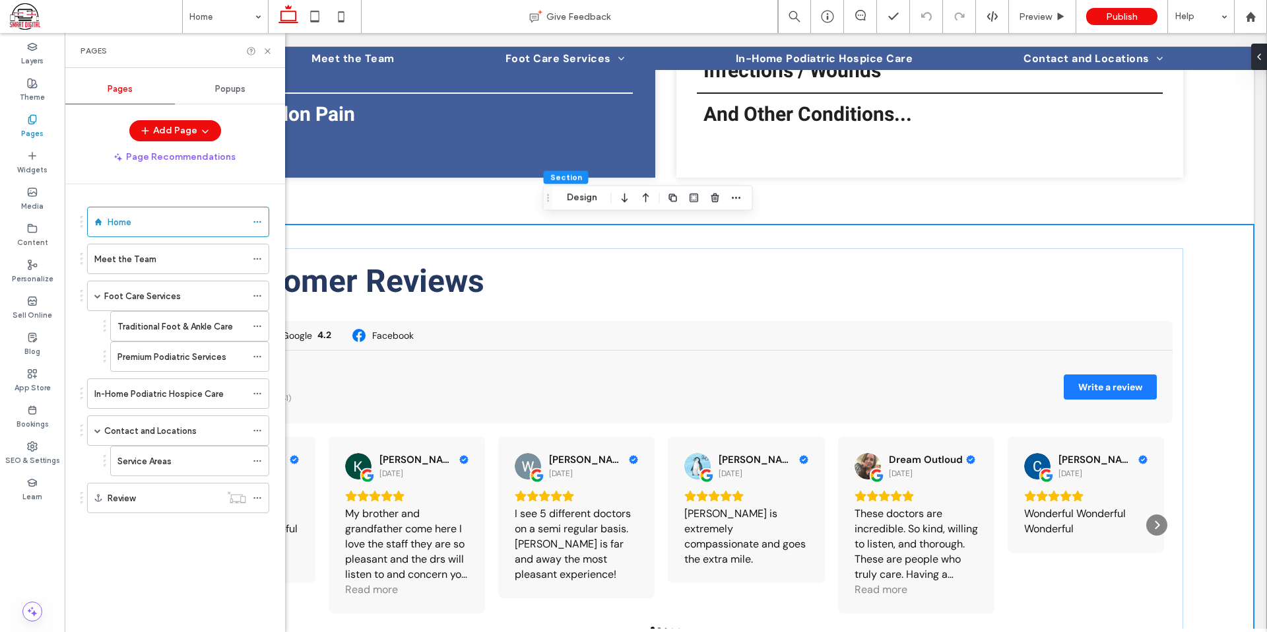
click at [160, 288] on div "Foot Care Services" at bounding box center [175, 295] width 142 height 29
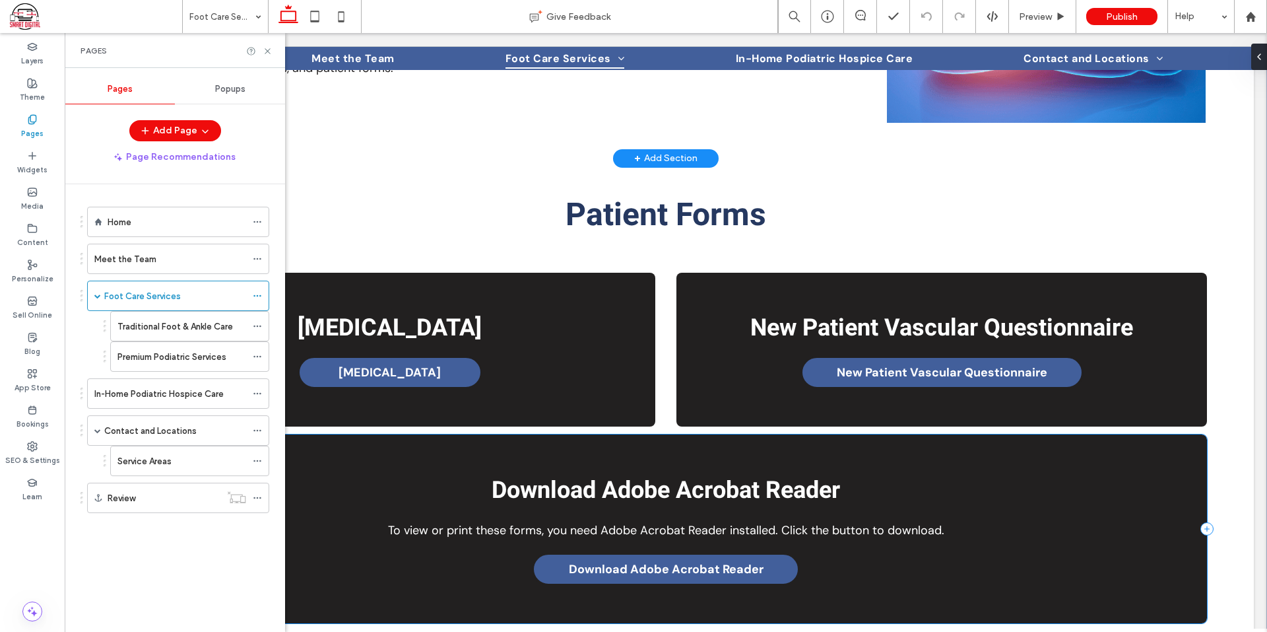
scroll to position [556, 0]
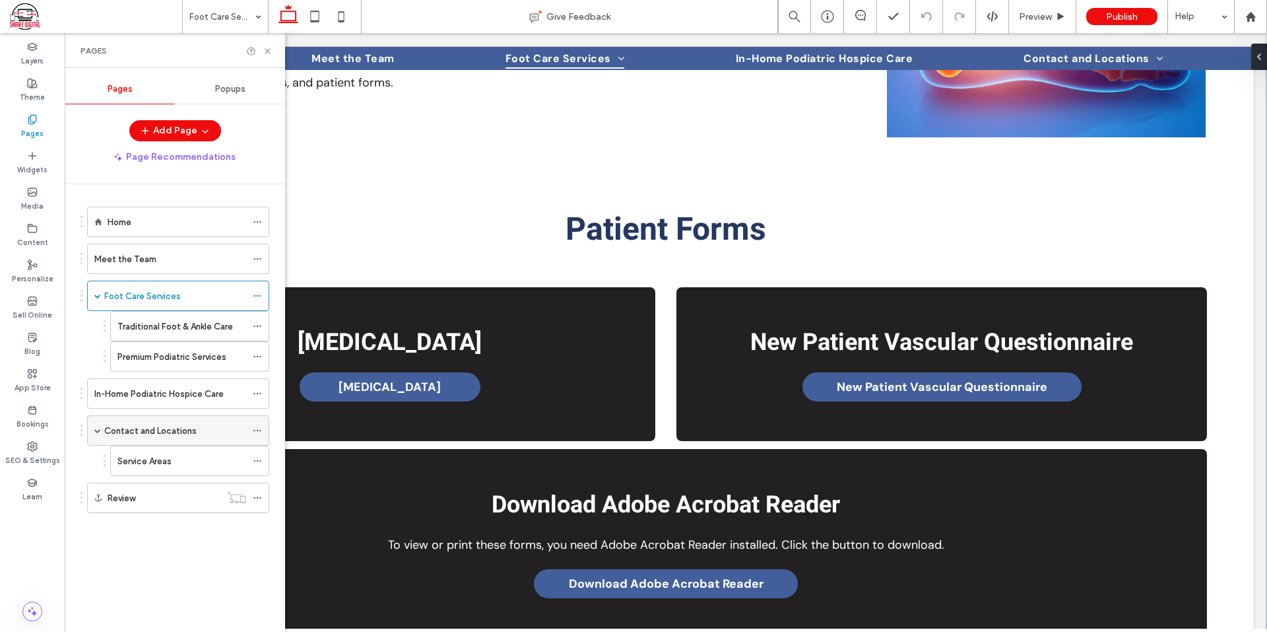
click at [139, 424] on label "Contact and Locations" at bounding box center [150, 430] width 92 height 23
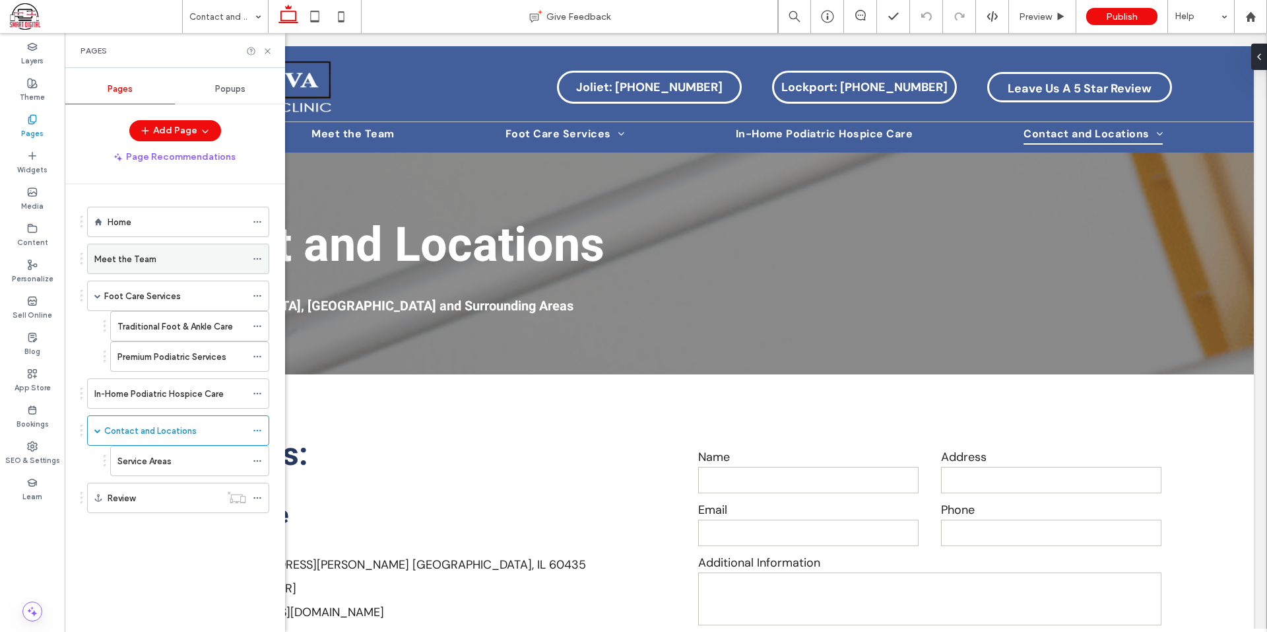
click at [179, 267] on div "Meet the Team" at bounding box center [170, 258] width 152 height 29
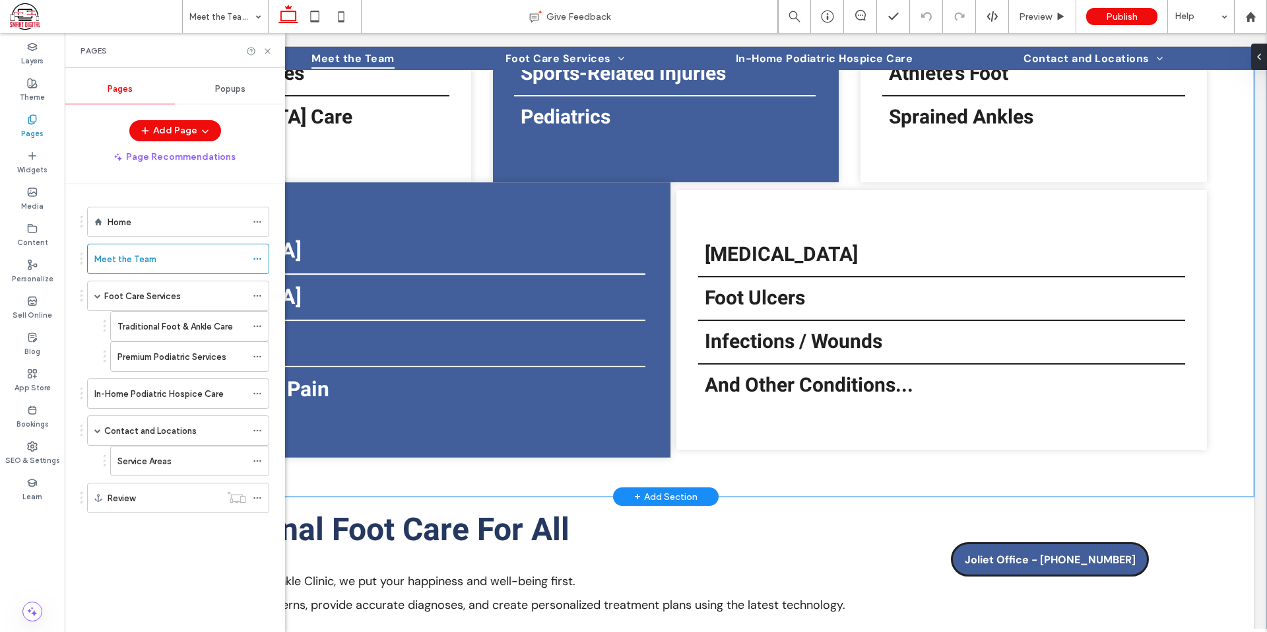
scroll to position [2696, 0]
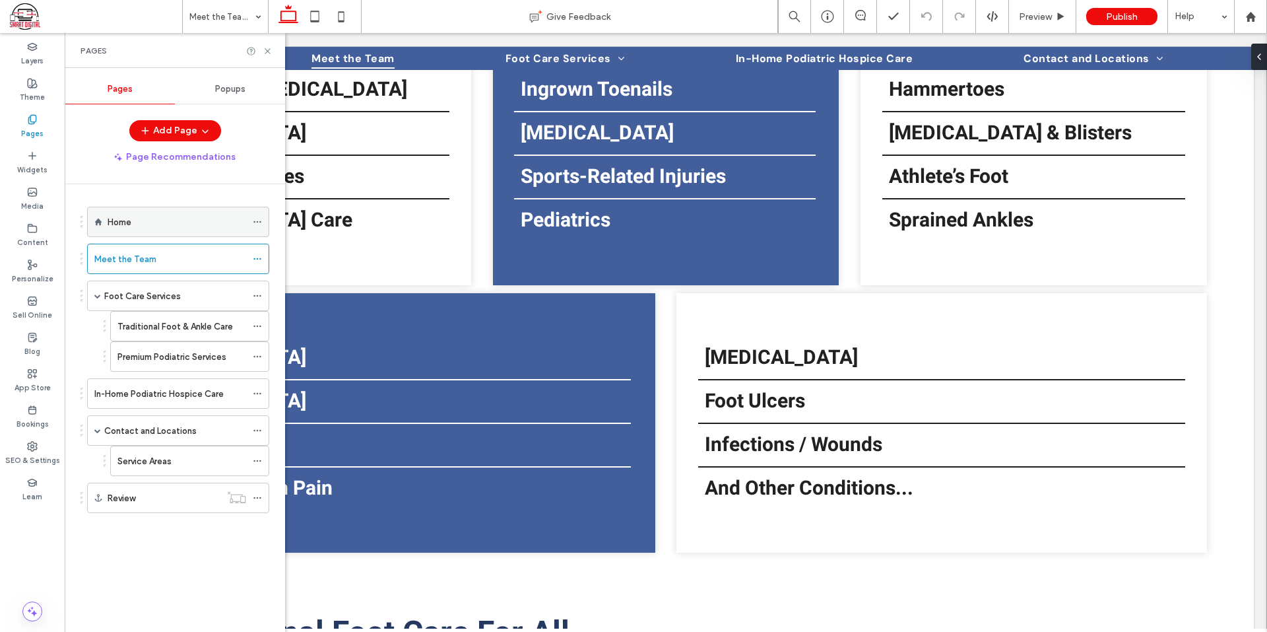
click at [174, 224] on div "Home" at bounding box center [177, 222] width 139 height 14
